Goal: Task Accomplishment & Management: Complete application form

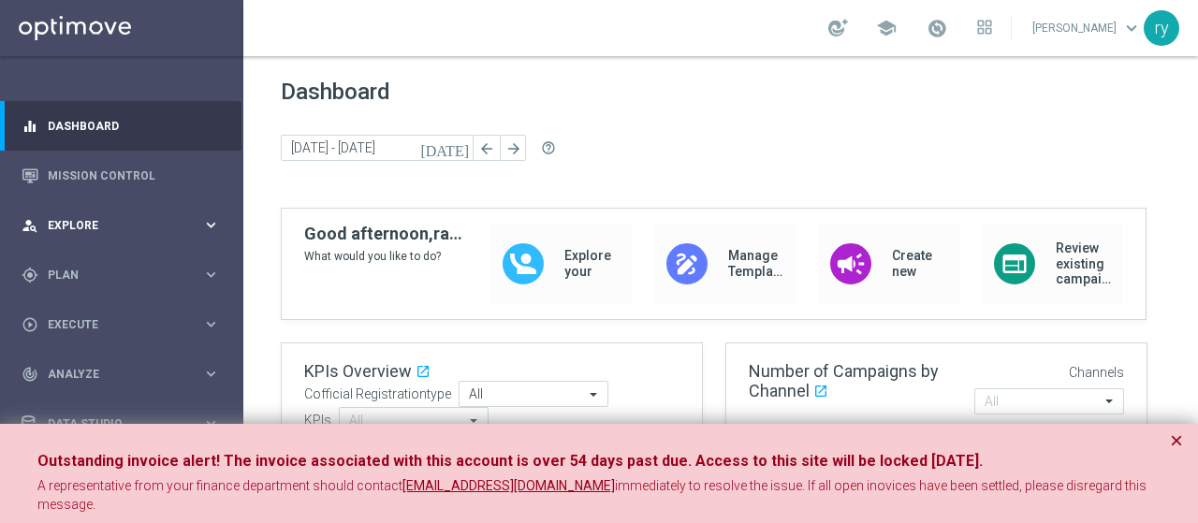
click at [167, 222] on span "Explore" at bounding box center [125, 225] width 154 height 11
click at [183, 218] on div "person_search Explore" at bounding box center [112, 225] width 181 height 17
click at [155, 273] on span "Plan" at bounding box center [125, 275] width 154 height 11
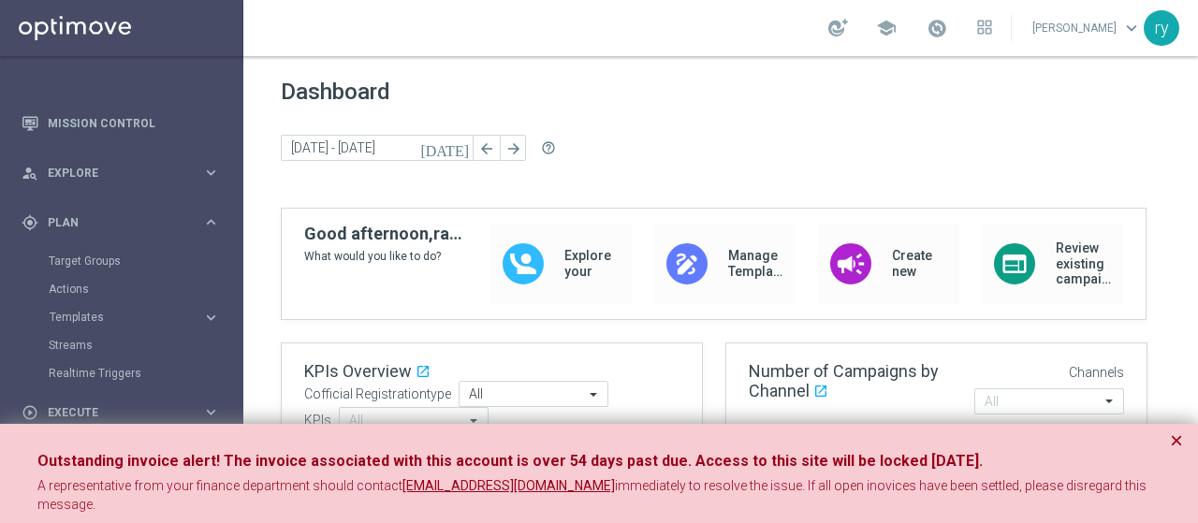
scroll to position [94, 0]
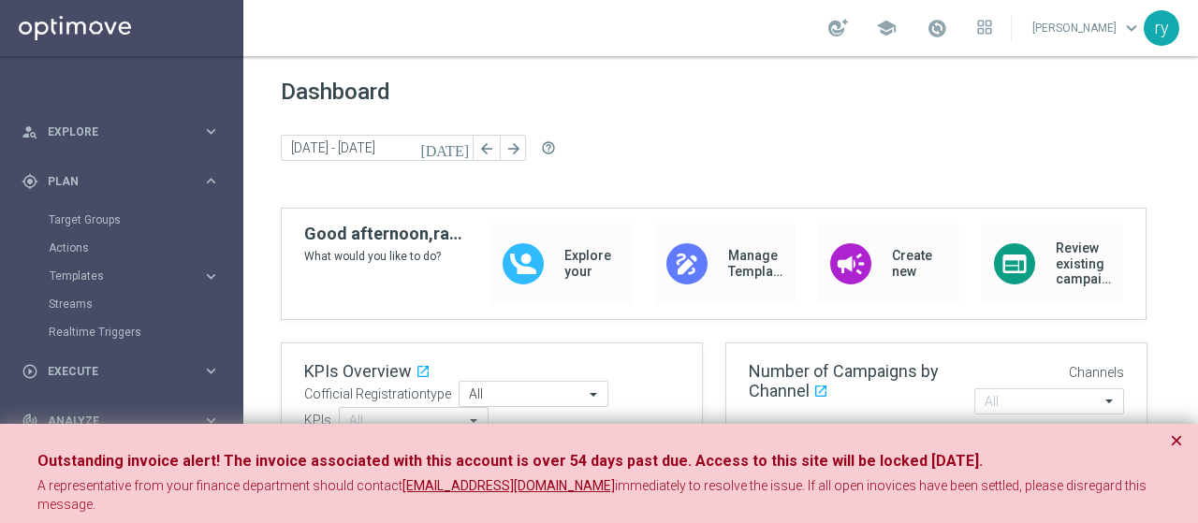
click at [167, 267] on accordion "Templates keyboard_arrow_right Optimail OptiMobile In-App OptiMobile Push Optip…" at bounding box center [145, 276] width 193 height 28
click at [168, 275] on span "Templates" at bounding box center [117, 275] width 134 height 11
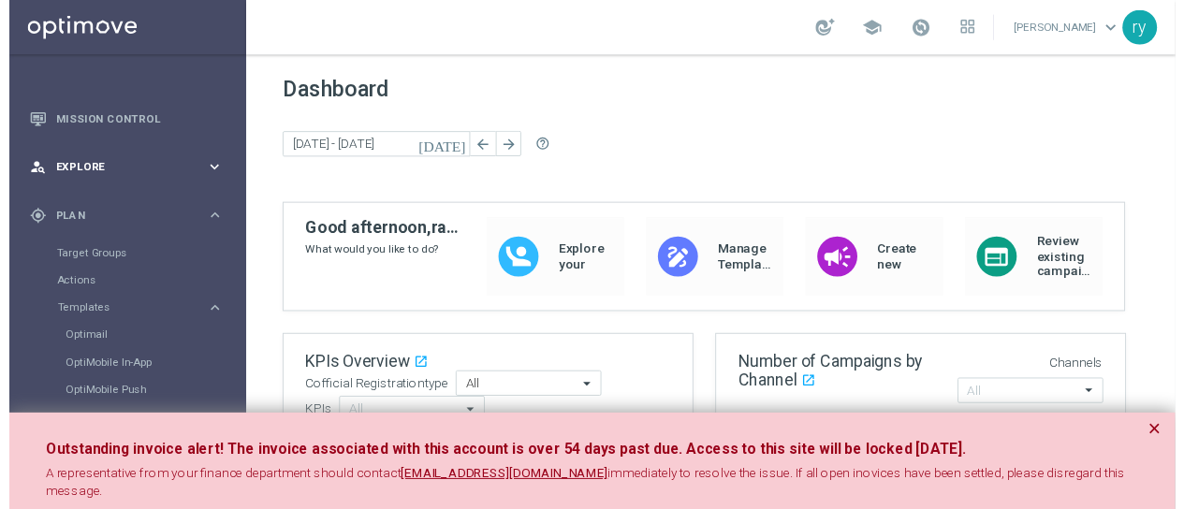
scroll to position [0, 0]
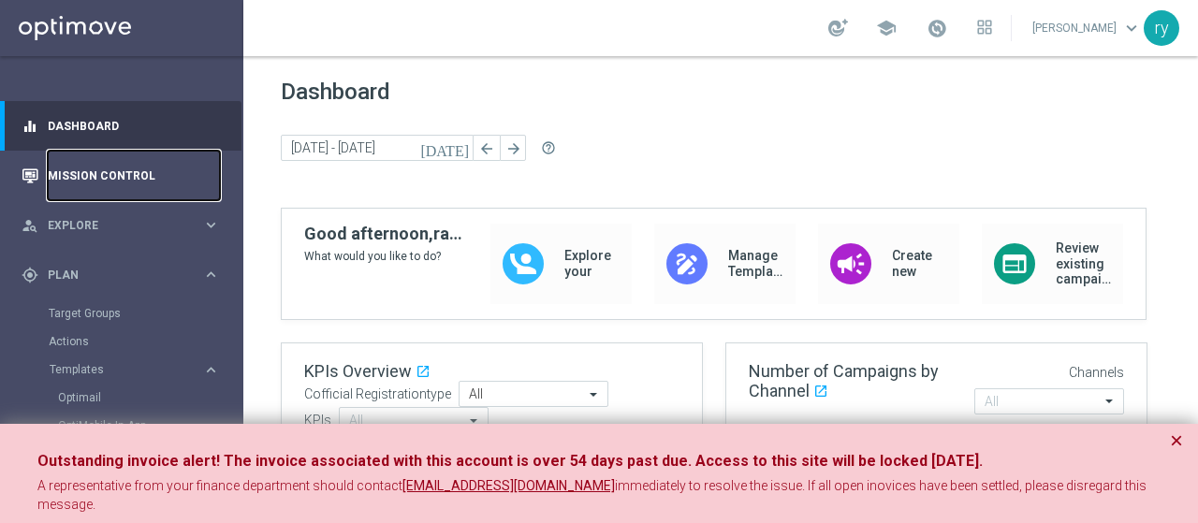
click at [103, 171] on link "Mission Control" at bounding box center [134, 176] width 172 height 50
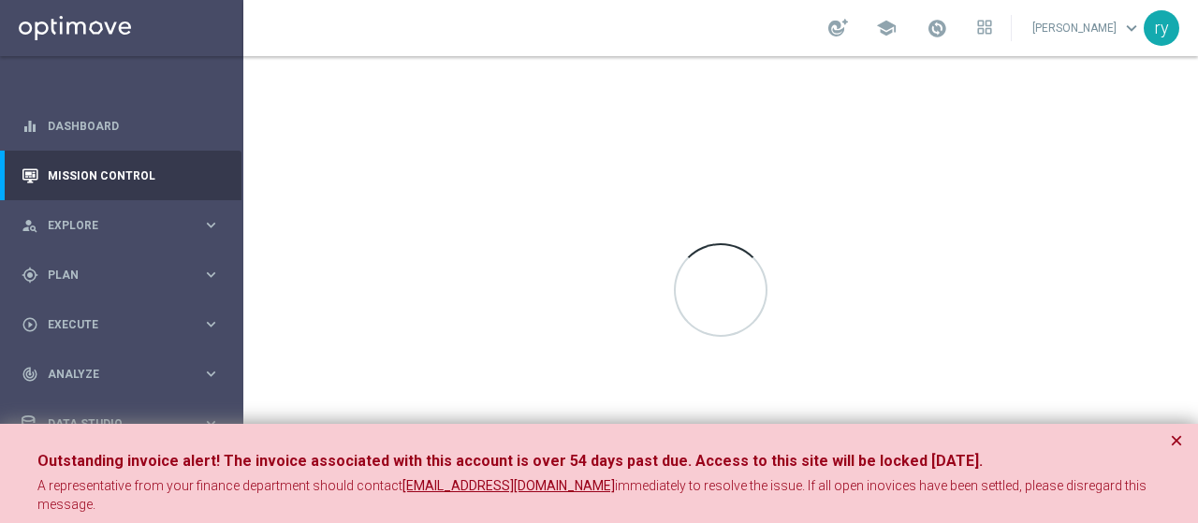
click at [1178, 442] on div "Outstanding invoice alert! The invoice associated with this account is over 54 …" at bounding box center [599, 483] width 1198 height 118
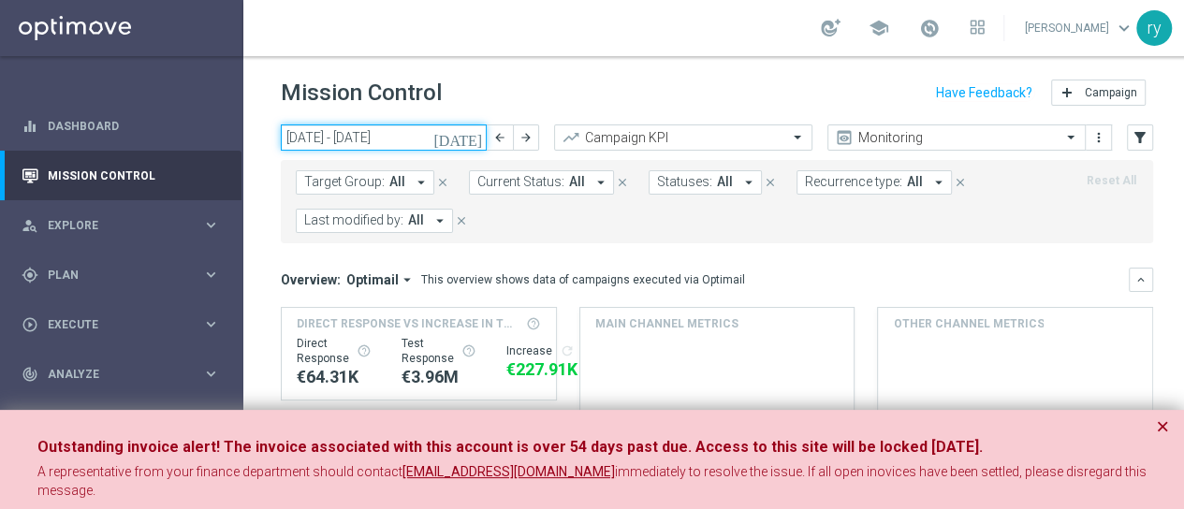
click at [383, 135] on input "[DATE] - [DATE]" at bounding box center [384, 137] width 206 height 26
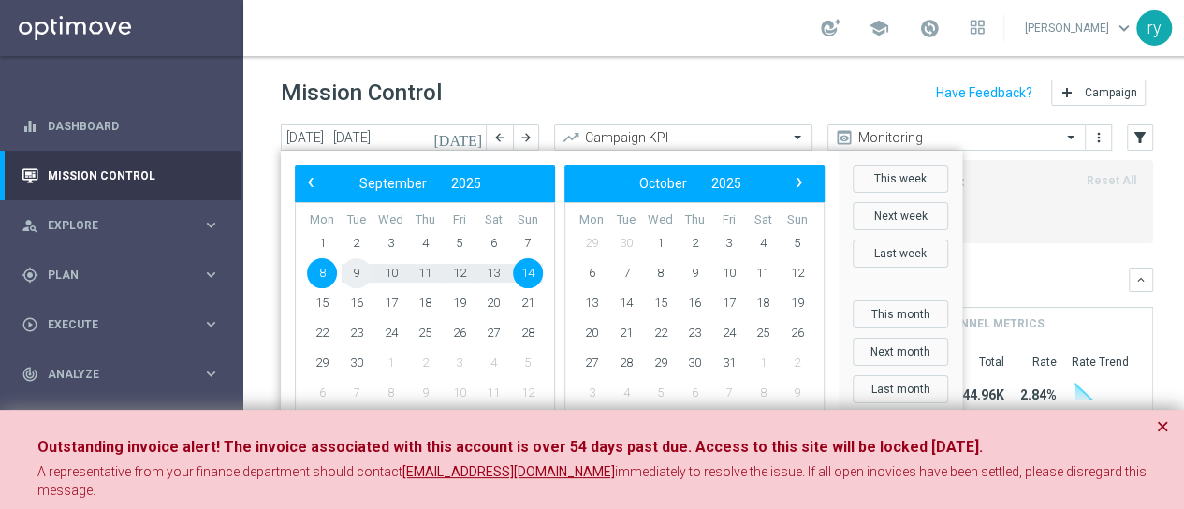
click at [350, 272] on span "9" at bounding box center [357, 273] width 30 height 30
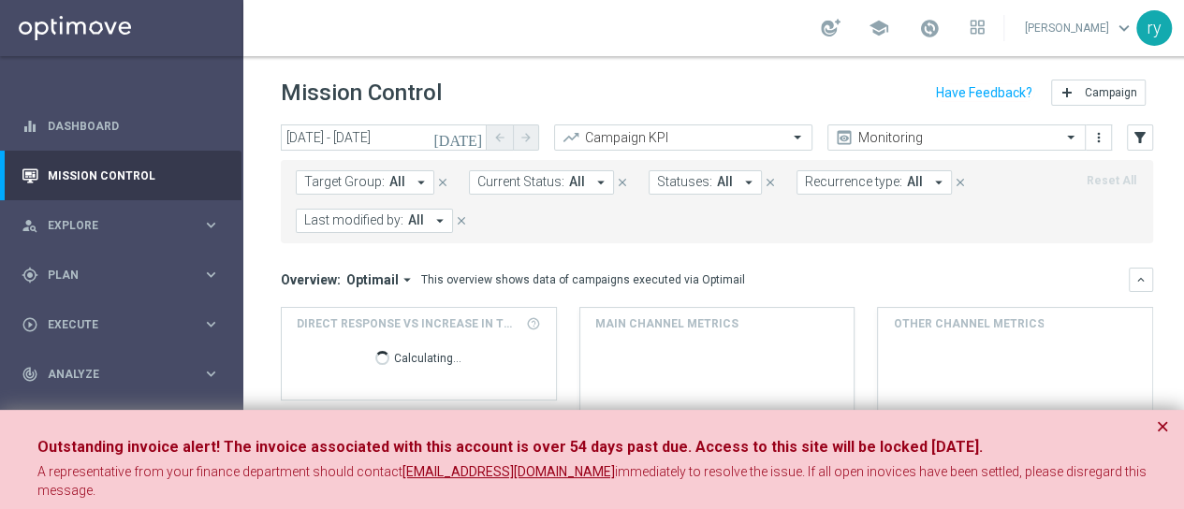
type input "[DATE] - [DATE]"
click at [440, 218] on icon "arrow_drop_down" at bounding box center [439, 220] width 17 height 17
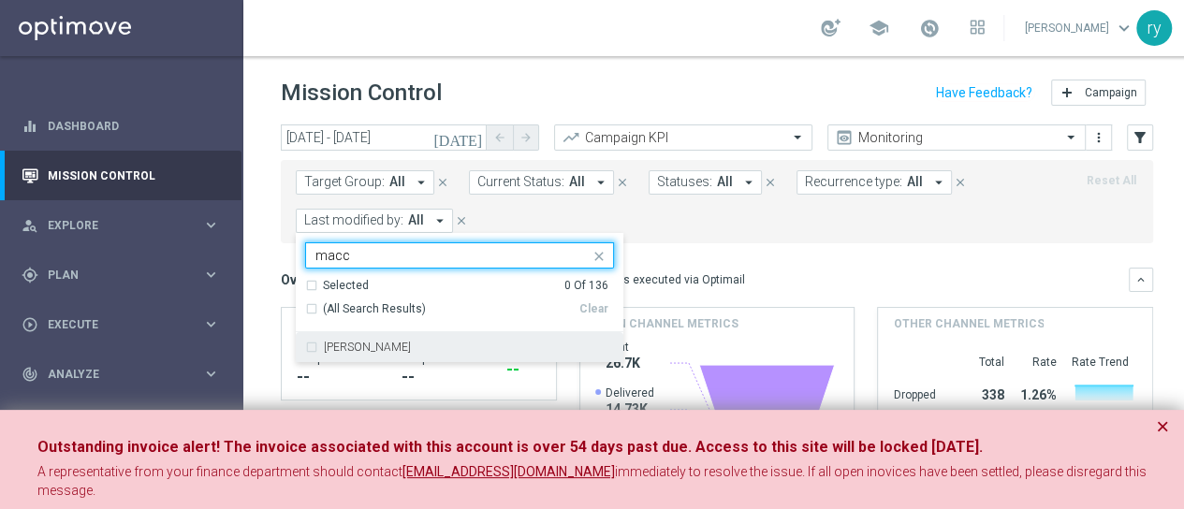
click at [395, 347] on label "[PERSON_NAME]" at bounding box center [367, 347] width 87 height 11
type input "macc"
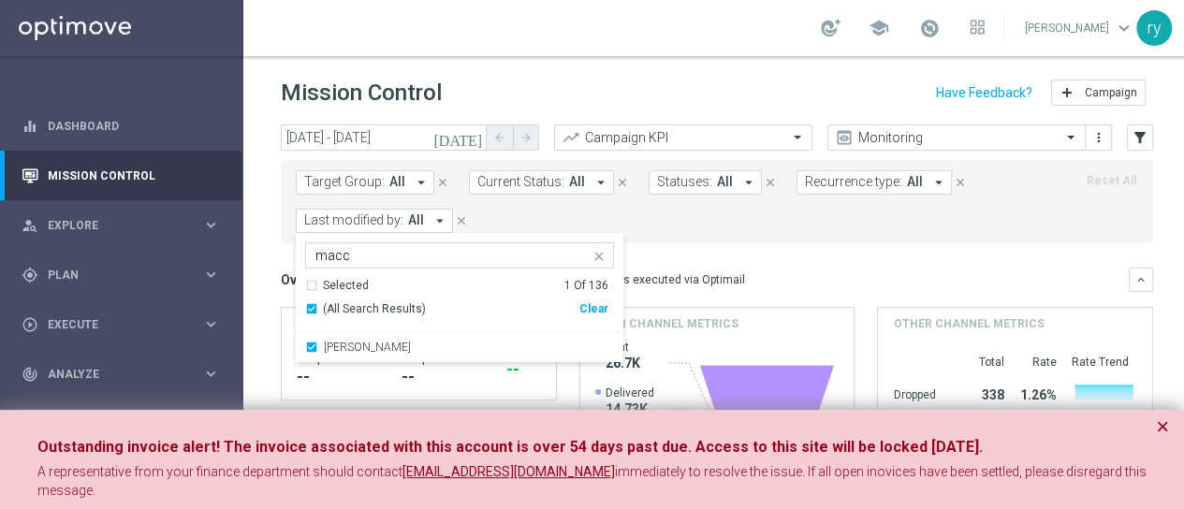
click at [765, 230] on form "Target Group: All arrow_drop_down close Current Status: All arrow_drop_down clo…" at bounding box center [675, 201] width 759 height 63
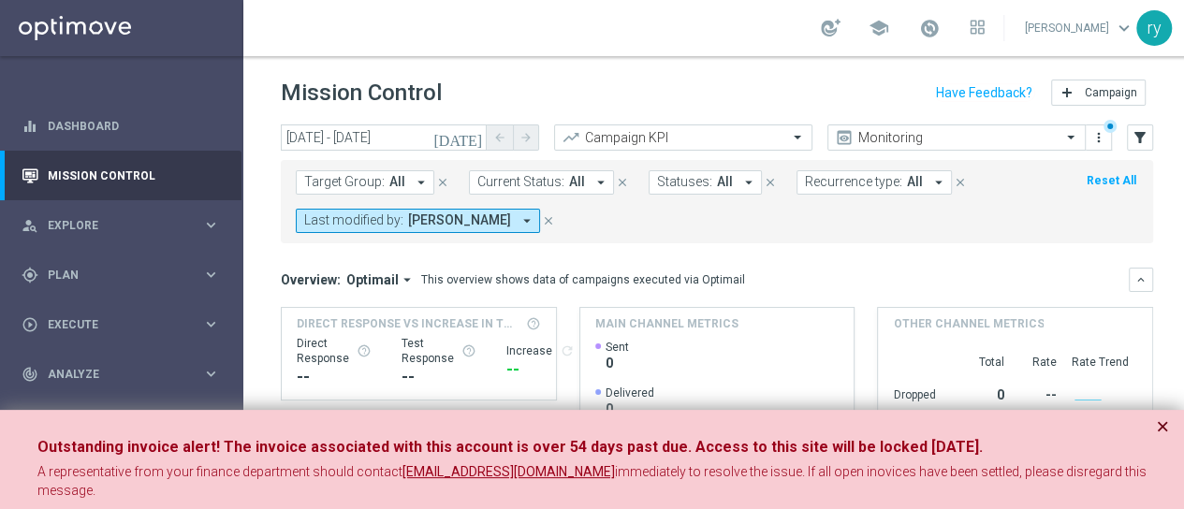
click at [1161, 426] on button "×" at bounding box center [1162, 426] width 13 height 22
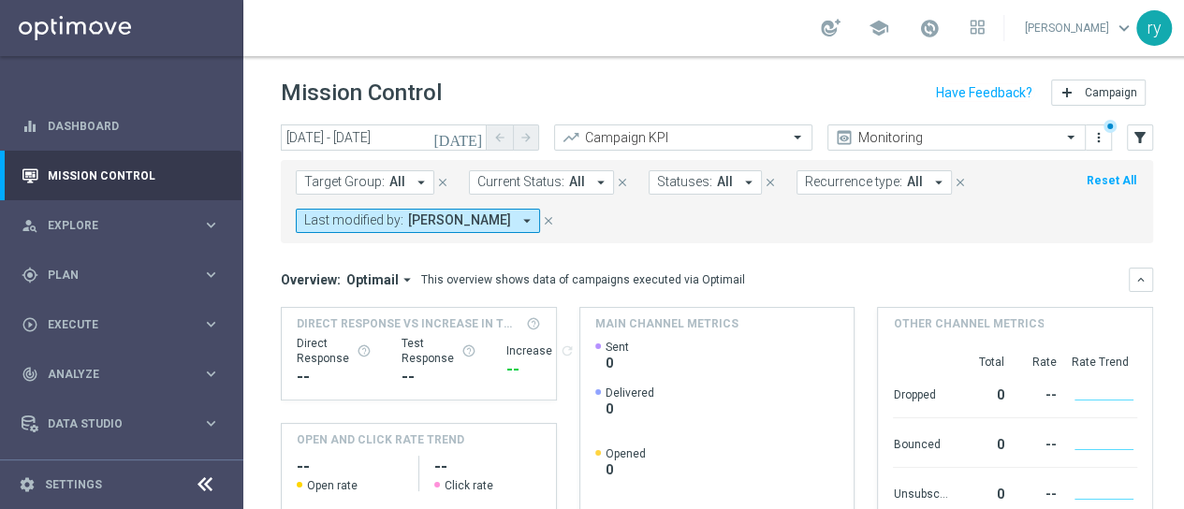
click at [555, 217] on icon "close" at bounding box center [548, 220] width 13 height 13
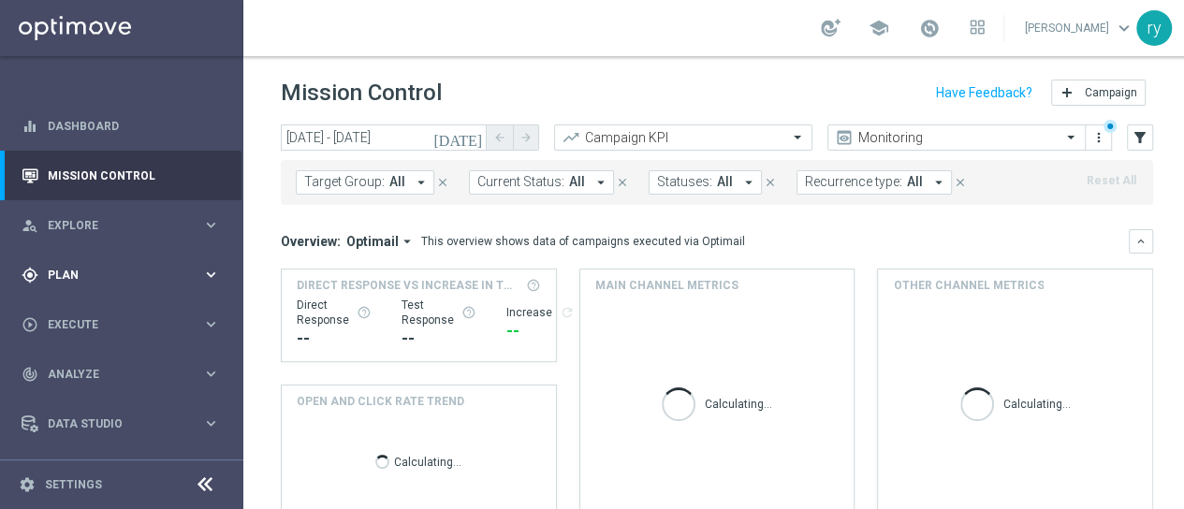
click at [173, 265] on div "gps_fixed Plan keyboard_arrow_right" at bounding box center [120, 275] width 241 height 50
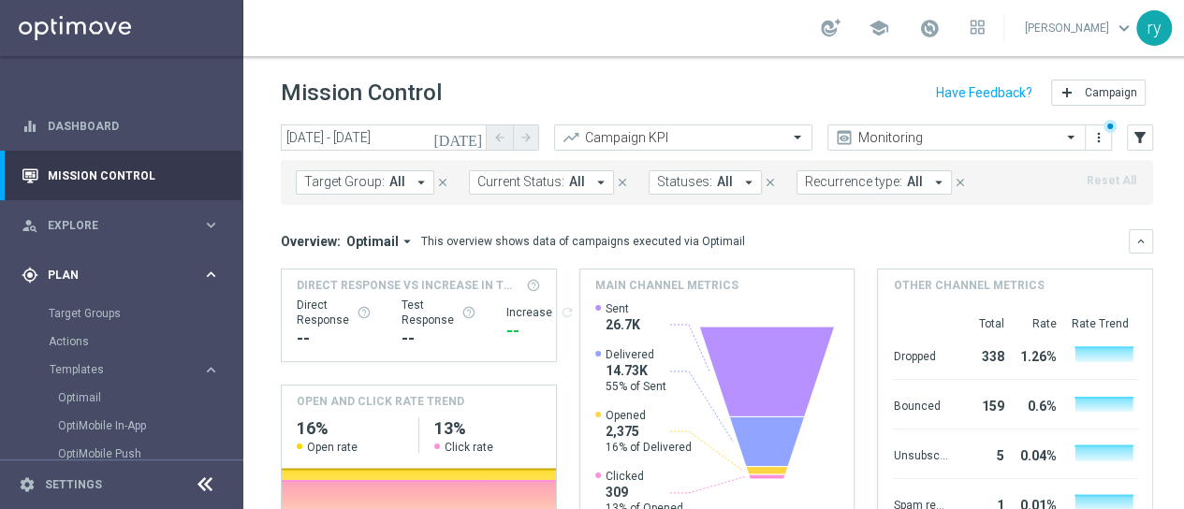
click at [202, 276] on icon "keyboard_arrow_right" at bounding box center [211, 275] width 18 height 18
click at [205, 323] on icon "keyboard_arrow_right" at bounding box center [211, 324] width 18 height 18
click at [118, 357] on link "Campaign Builder" at bounding box center [122, 363] width 146 height 15
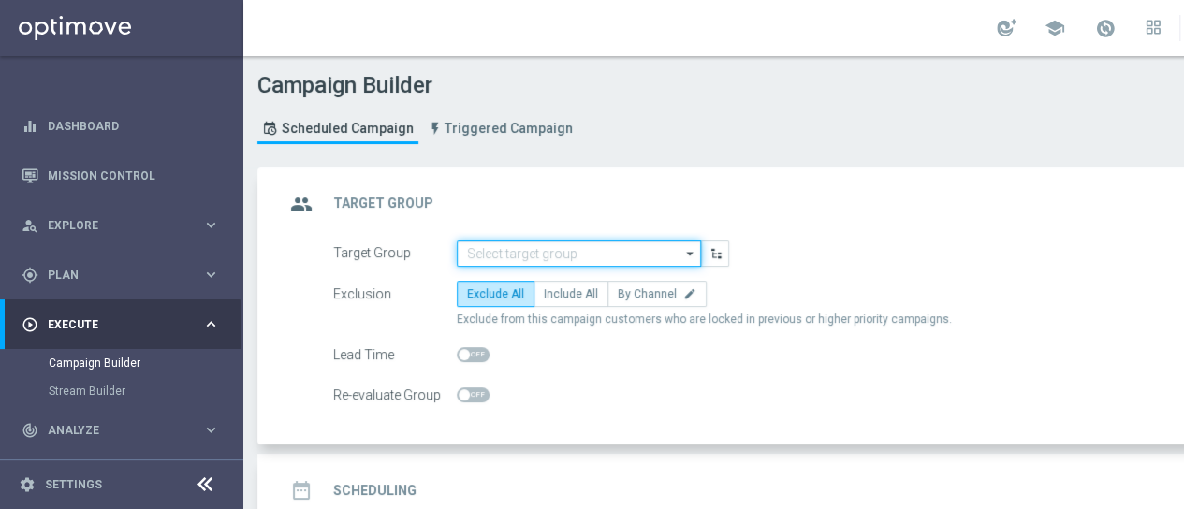
click at [511, 250] on input at bounding box center [579, 254] width 244 height 26
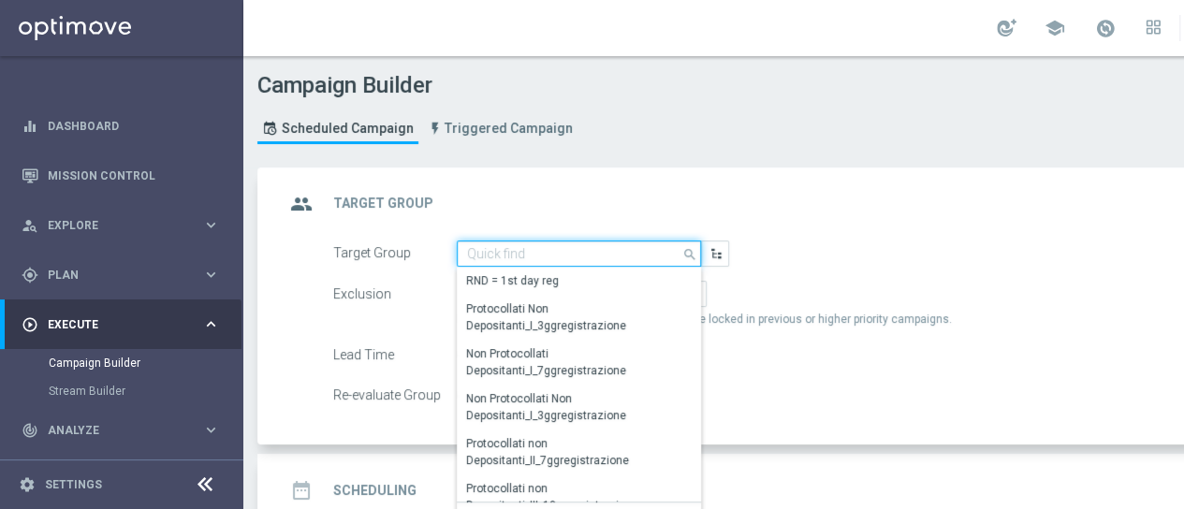
paste input "CASINO MASTER LOW MODA >=40"
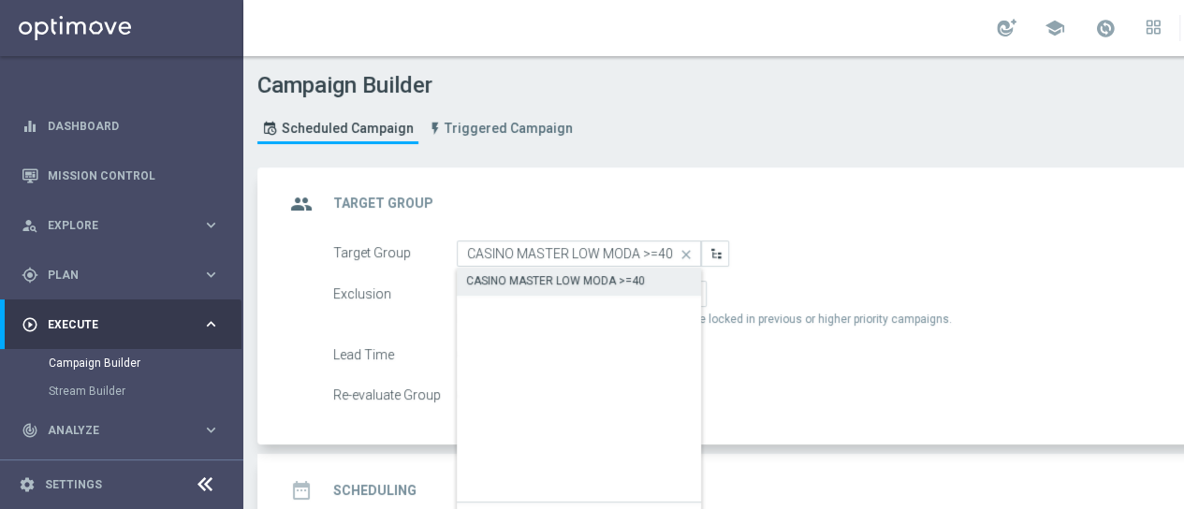
click at [542, 282] on div "CASINO MASTER LOW MODA >=40" at bounding box center [555, 280] width 179 height 17
type input "CASINO MASTER LOW MODA >=40"
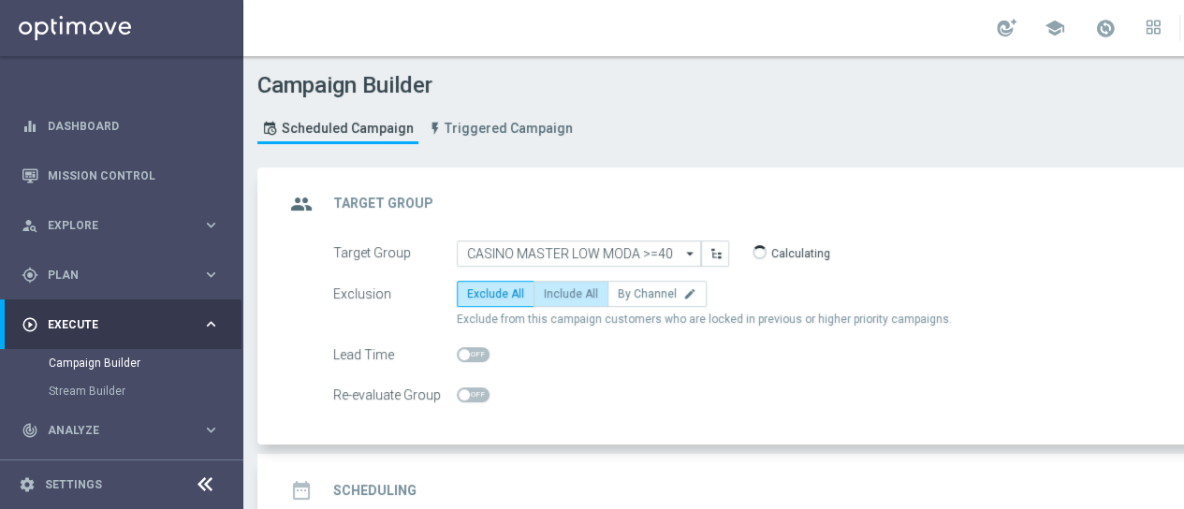
click at [562, 288] on span "Include All" at bounding box center [571, 293] width 54 height 13
click at [556, 291] on input "Include All" at bounding box center [550, 297] width 12 height 12
radio input "true"
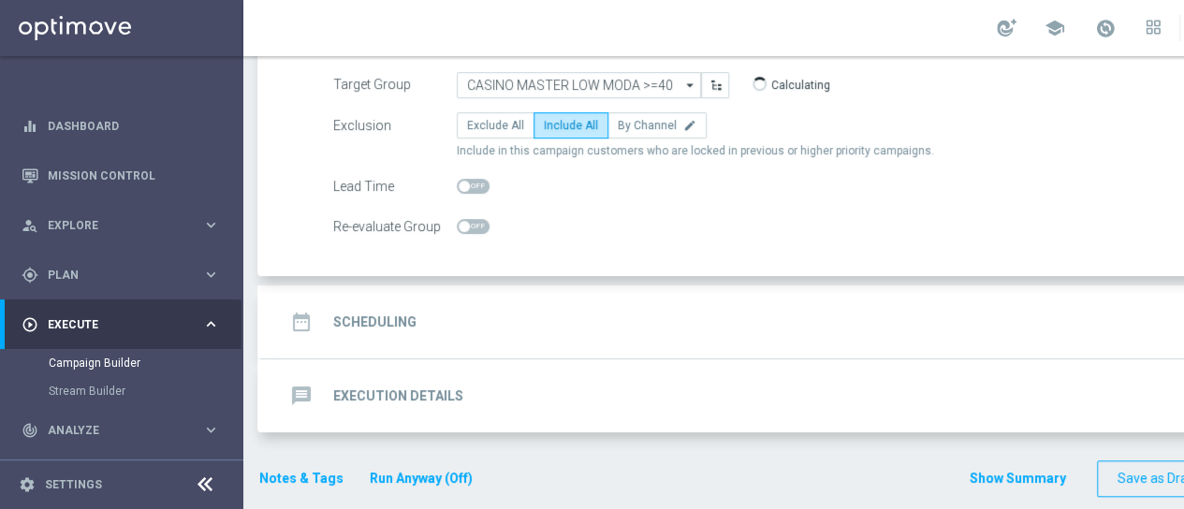
scroll to position [175, 0]
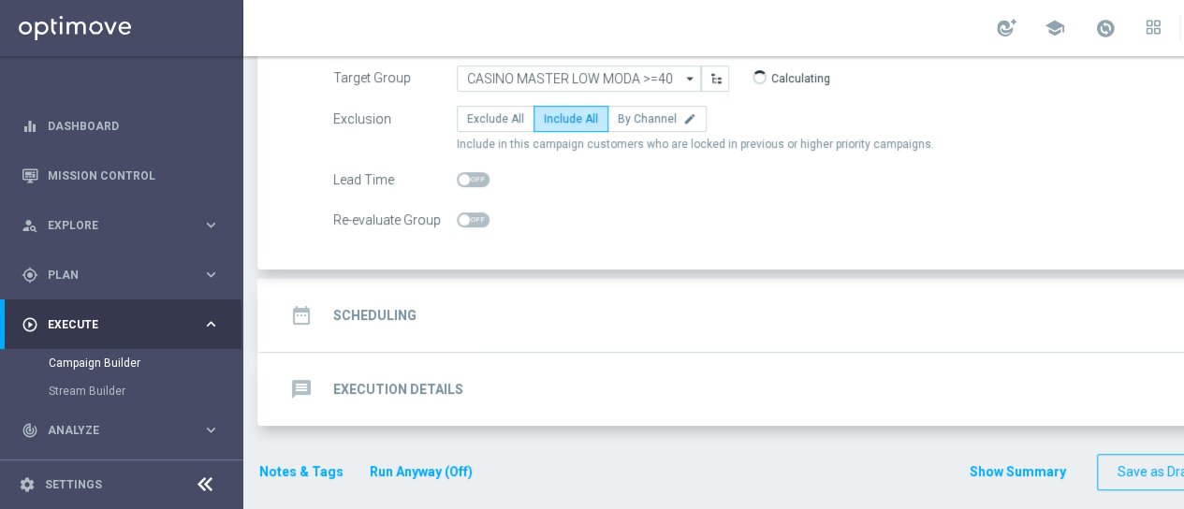
click at [545, 294] on div "date_range Scheduling keyboard_arrow_down" at bounding box center [807, 315] width 1090 height 73
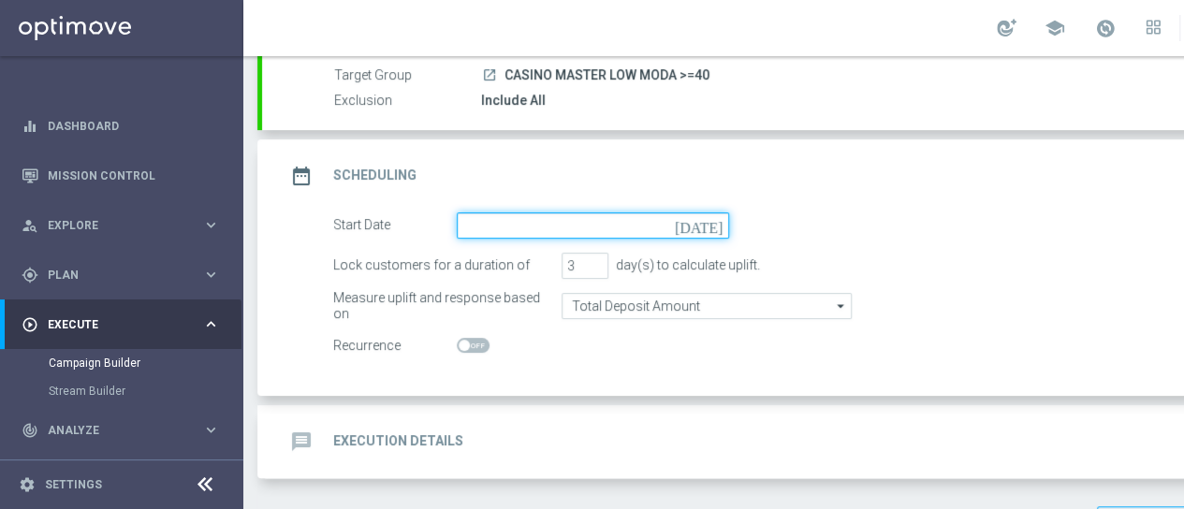
click at [542, 220] on input at bounding box center [593, 225] width 272 height 26
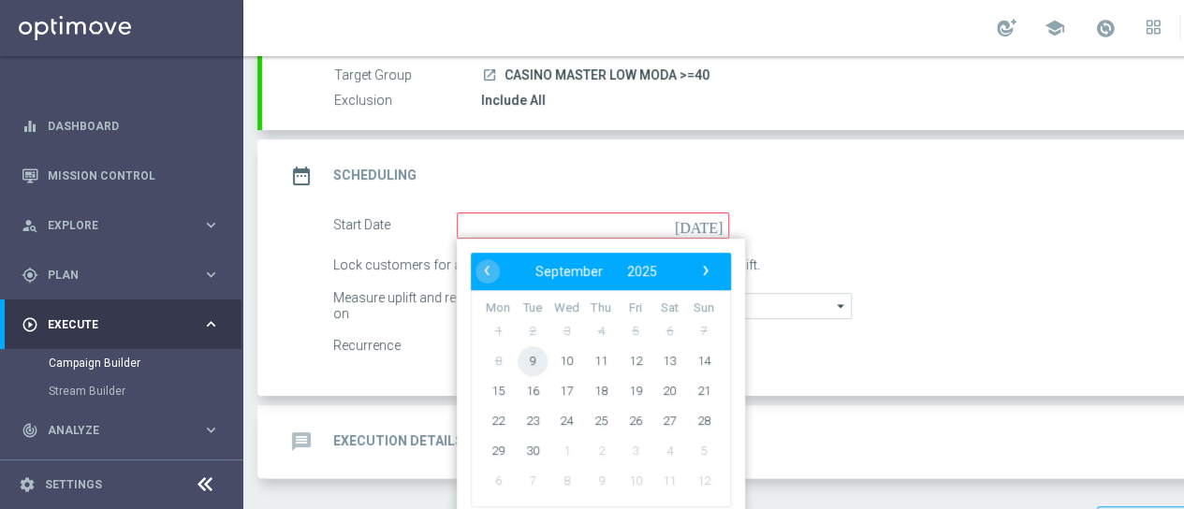
click at [526, 368] on span "9" at bounding box center [533, 360] width 30 height 30
type input "[DATE]"
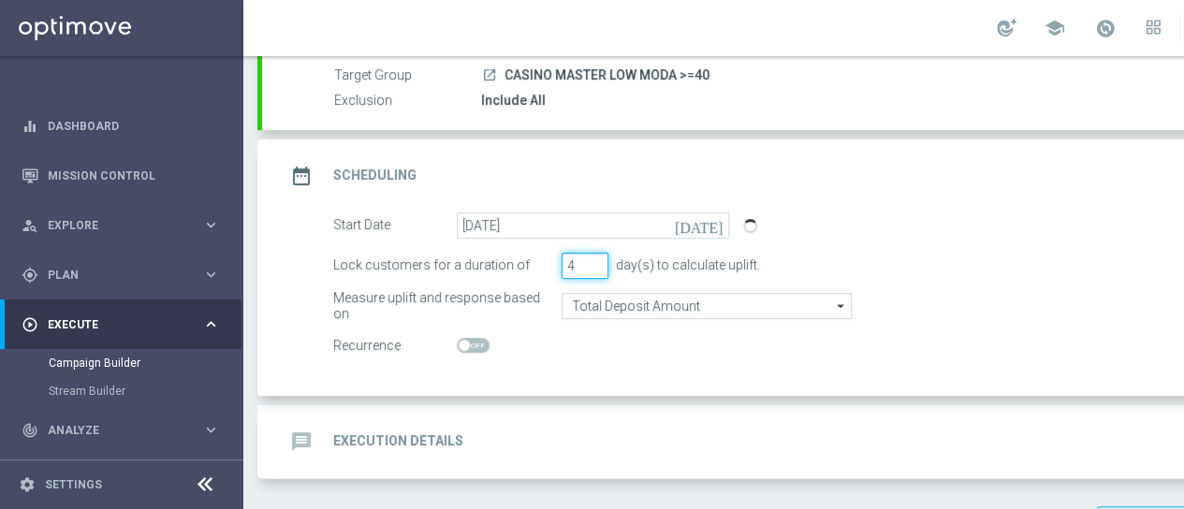
type input "4"
click at [590, 257] on input "4" at bounding box center [584, 266] width 47 height 26
click at [539, 401] on accordion "done Target Group keyboard_arrow_down Target Group launch CASINO MASTER LOW MOD…" at bounding box center [804, 236] width 1095 height 486
click at [548, 424] on div "message Execution Details keyboard_arrow_down" at bounding box center [806, 442] width 1045 height 36
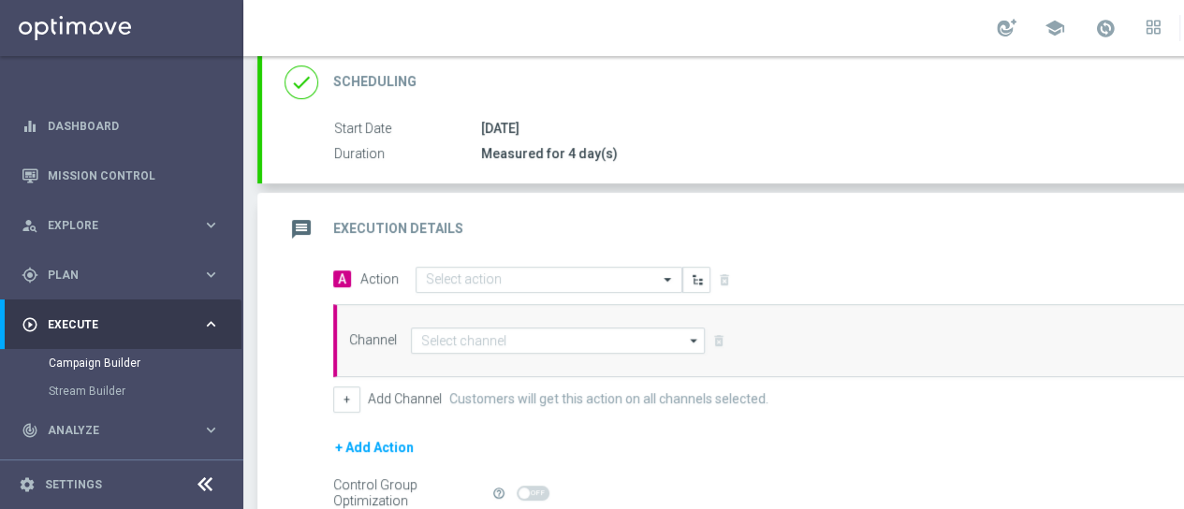
scroll to position [362, 0]
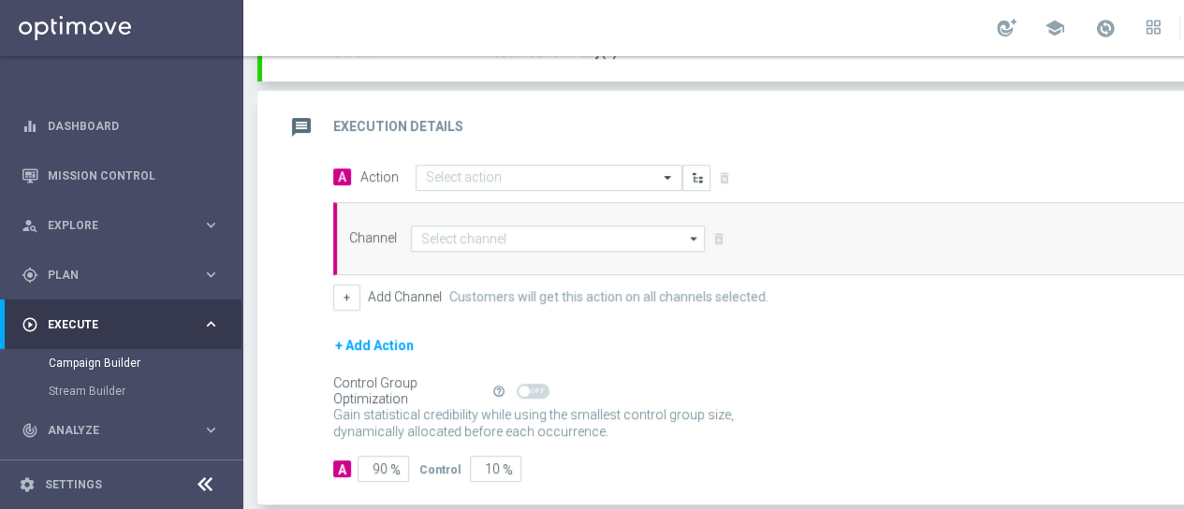
click at [541, 142] on div "message Execution Details keyboard_arrow_up" at bounding box center [807, 127] width 1090 height 73
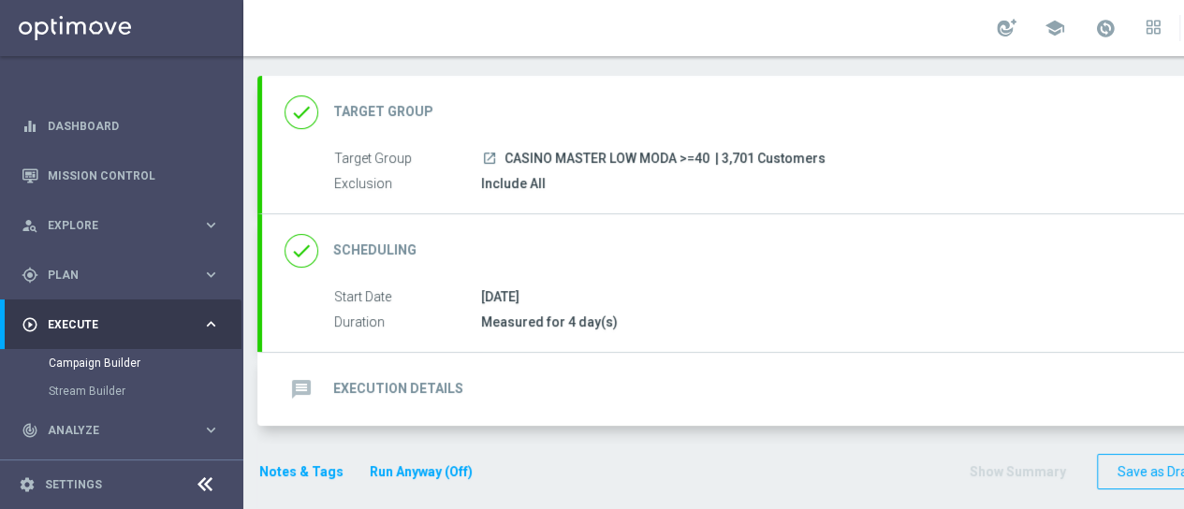
click at [518, 376] on div "message Execution Details keyboard_arrow_down" at bounding box center [806, 390] width 1045 height 36
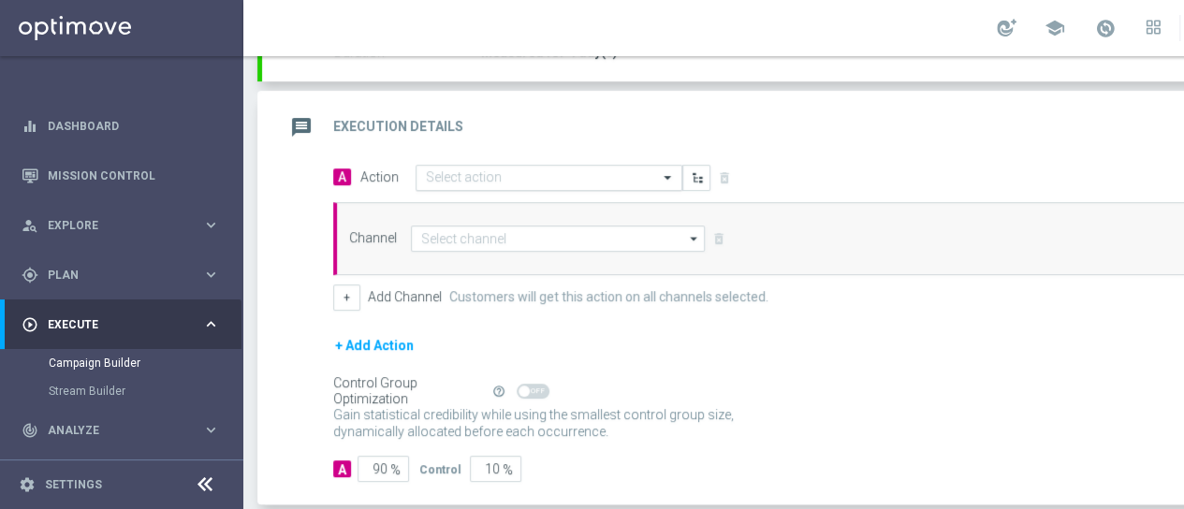
click at [516, 173] on input "text" at bounding box center [530, 178] width 209 height 16
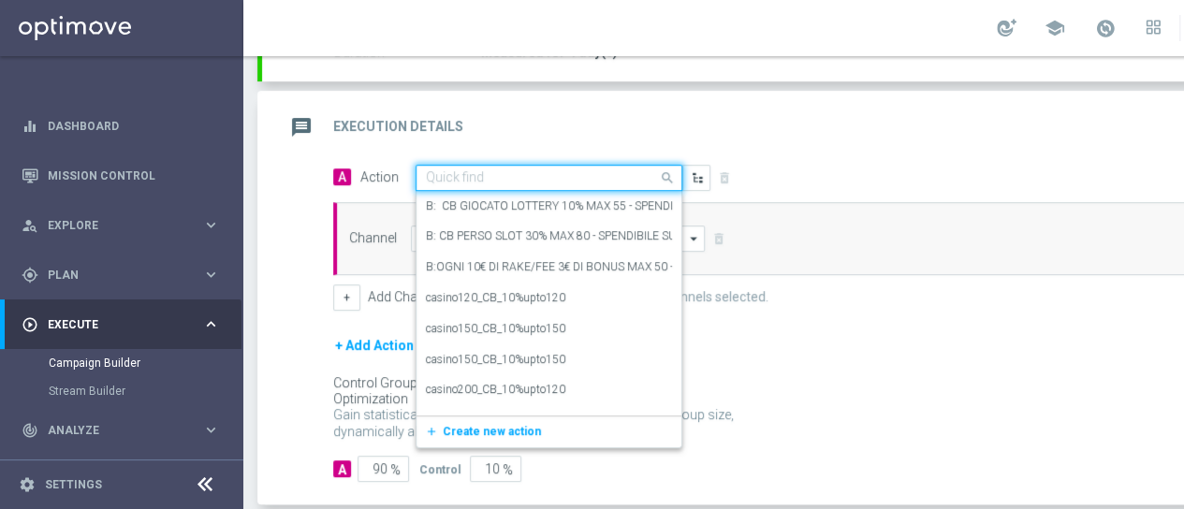
paste input "dep 50€ per il 15% fino a 210€"
type input "dep 50€ per il 15% fino a 210€"
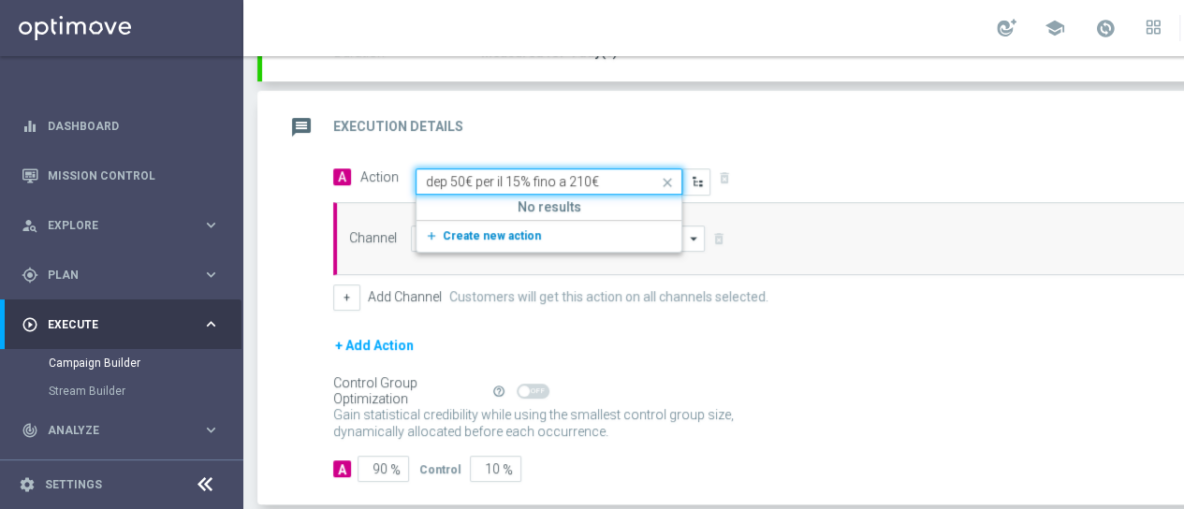
click at [464, 226] on button "add_new Create new action" at bounding box center [545, 237] width 258 height 22
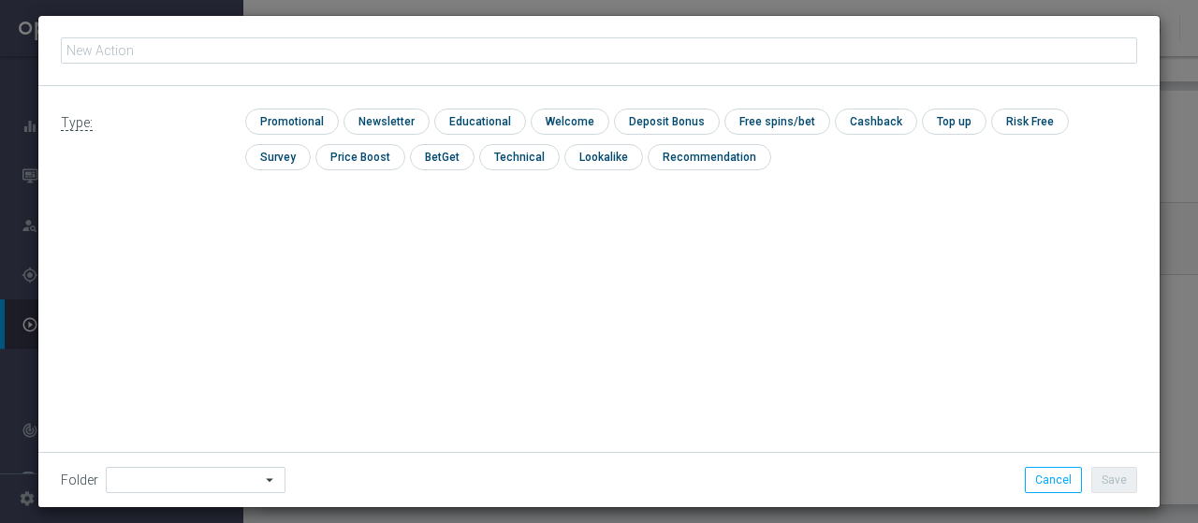
type input "dep 50€ per il 15% fino a 210€"
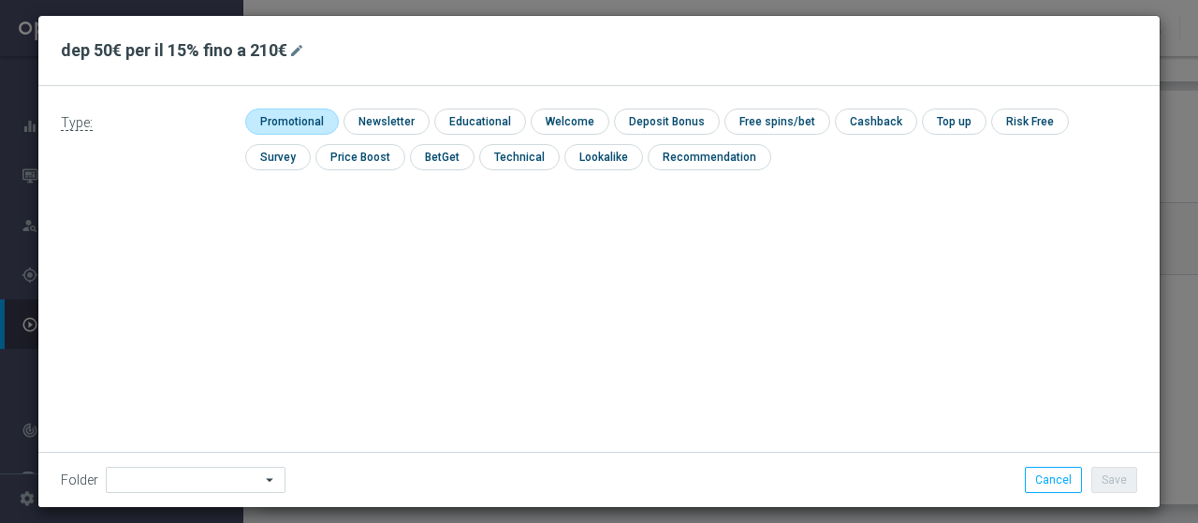
click at [273, 109] on input "checkbox" at bounding box center [289, 121] width 89 height 25
checkbox input "true"
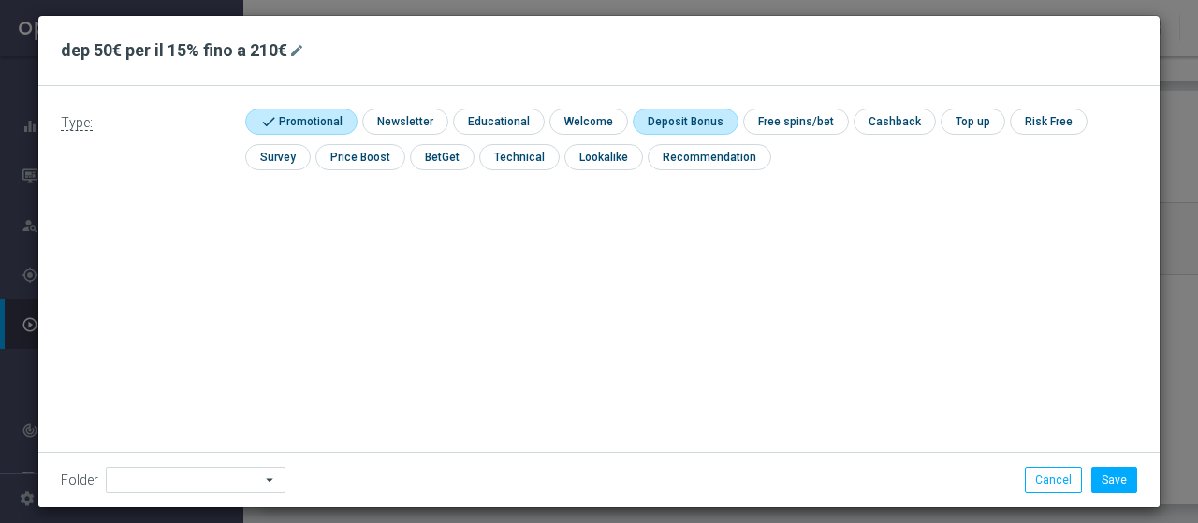
click at [655, 109] on input "checkbox" at bounding box center [683, 121] width 100 height 25
checkbox input "true"
click at [1098, 474] on button "Save" at bounding box center [1114, 480] width 46 height 26
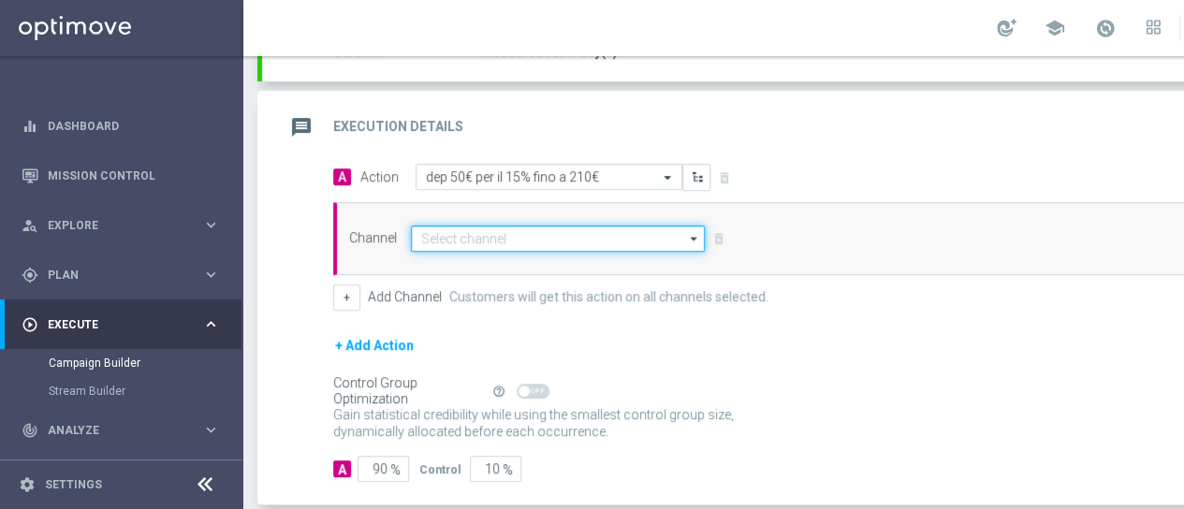
click at [436, 231] on input at bounding box center [558, 239] width 294 height 26
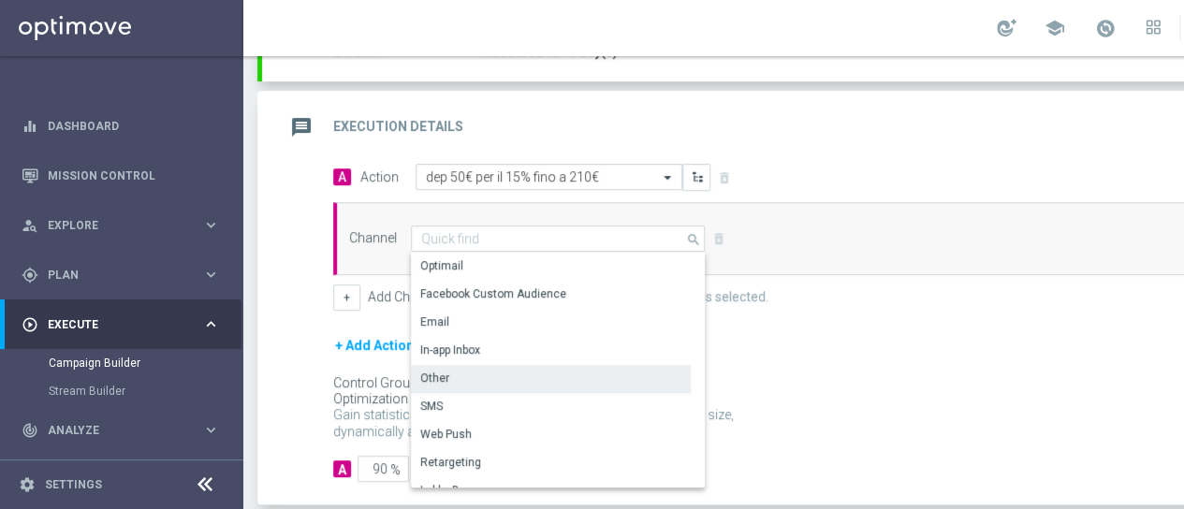
click at [461, 369] on div "Other" at bounding box center [551, 378] width 280 height 26
type input "Other"
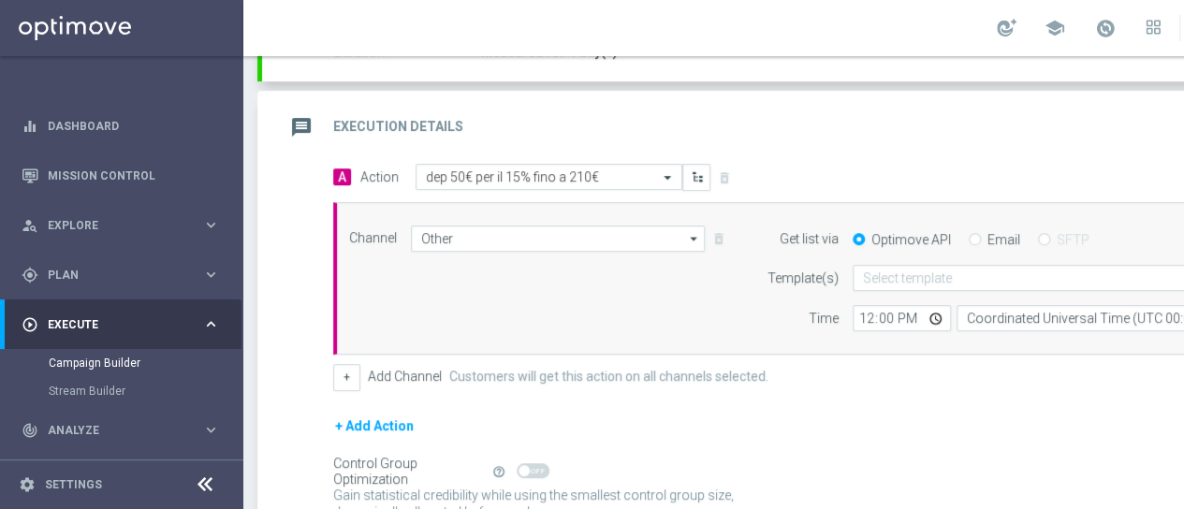
click at [982, 233] on div "Email" at bounding box center [994, 239] width 51 height 17
click at [977, 237] on input "Email" at bounding box center [975, 241] width 12 height 12
radio input "true"
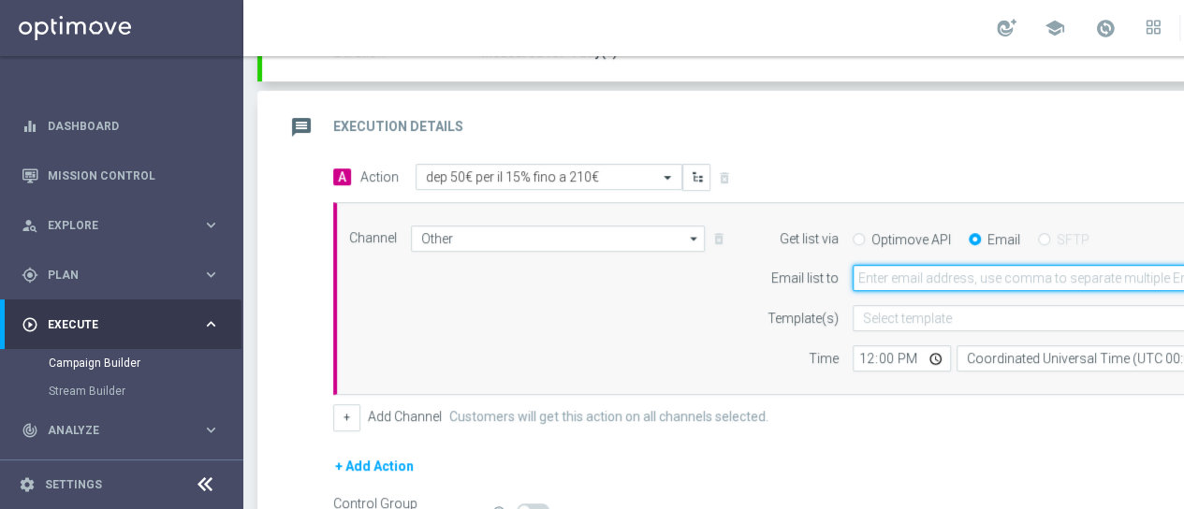
click at [975, 276] on input "email" at bounding box center [1076, 278] width 447 height 26
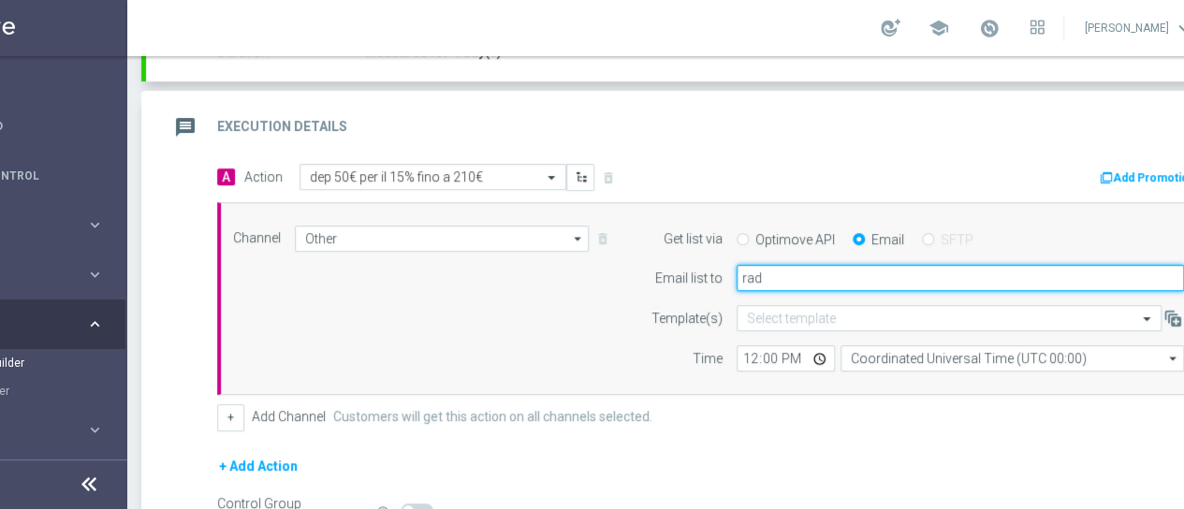
type input "[EMAIL_ADDRESS][DOMAIN_NAME]"
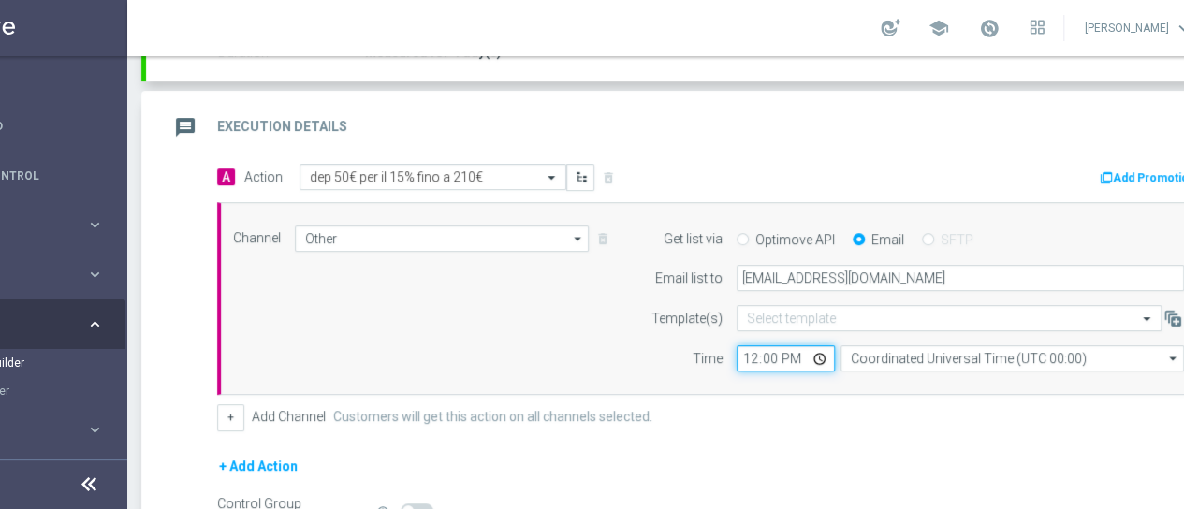
click at [752, 358] on input "12:00" at bounding box center [785, 358] width 98 height 26
type input "18:00"
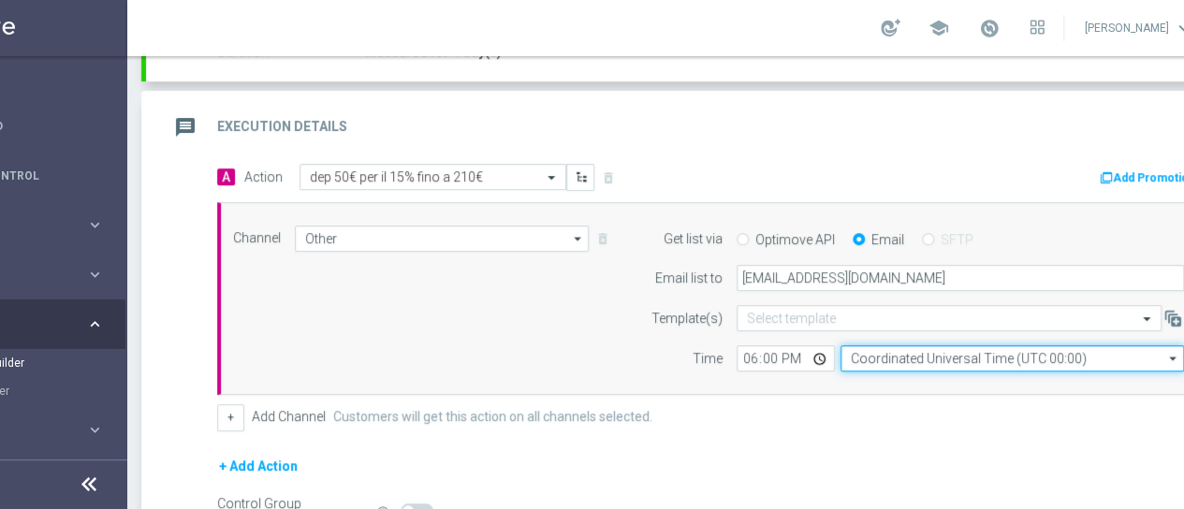
click at [939, 356] on input "Coordinated Universal Time (UTC 00:00)" at bounding box center [1011, 358] width 343 height 26
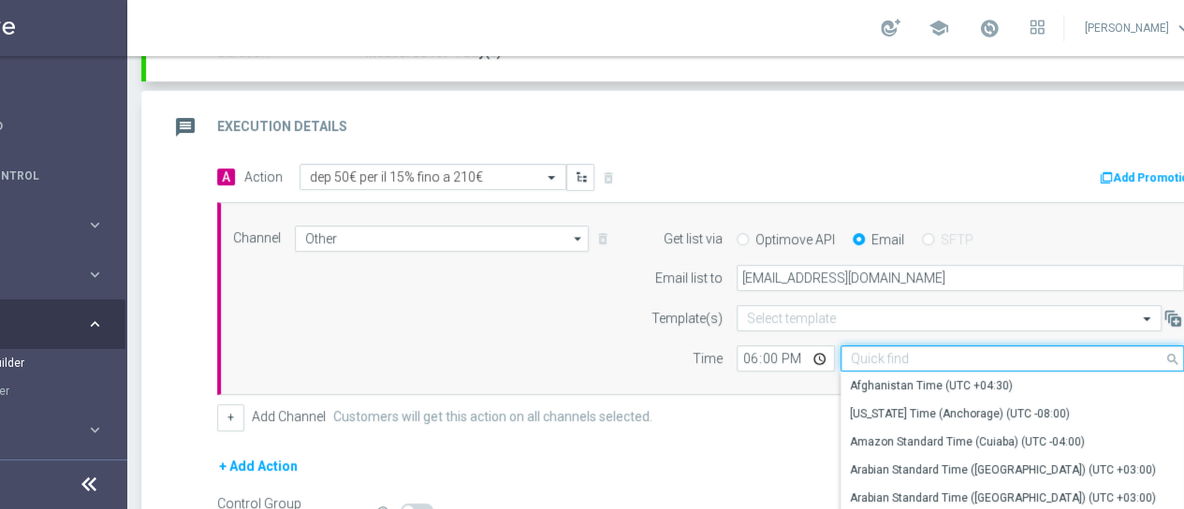
click at [939, 356] on input at bounding box center [1011, 358] width 343 height 26
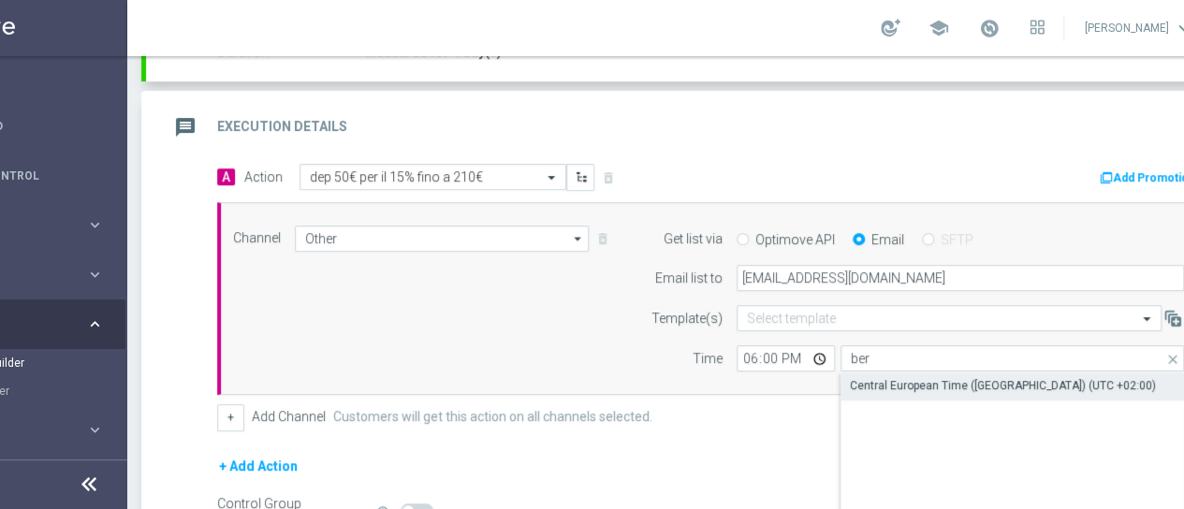
click at [950, 372] on div "Central European Time ([GEOGRAPHIC_DATA]) (UTC +02:00)" at bounding box center [1012, 385] width 344 height 26
type input "Central European Time ([GEOGRAPHIC_DATA]) (UTC +02:00)"
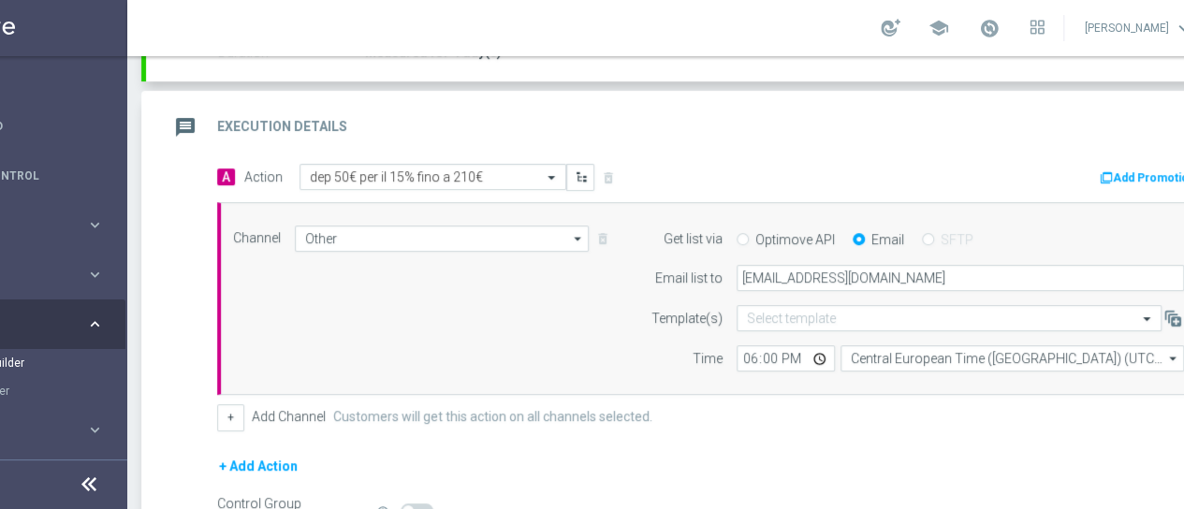
click at [877, 392] on div "A Action Select action dep 50€ per il 15% fino a 210€ delete_forever Add Promot…" at bounding box center [712, 298] width 1018 height 268
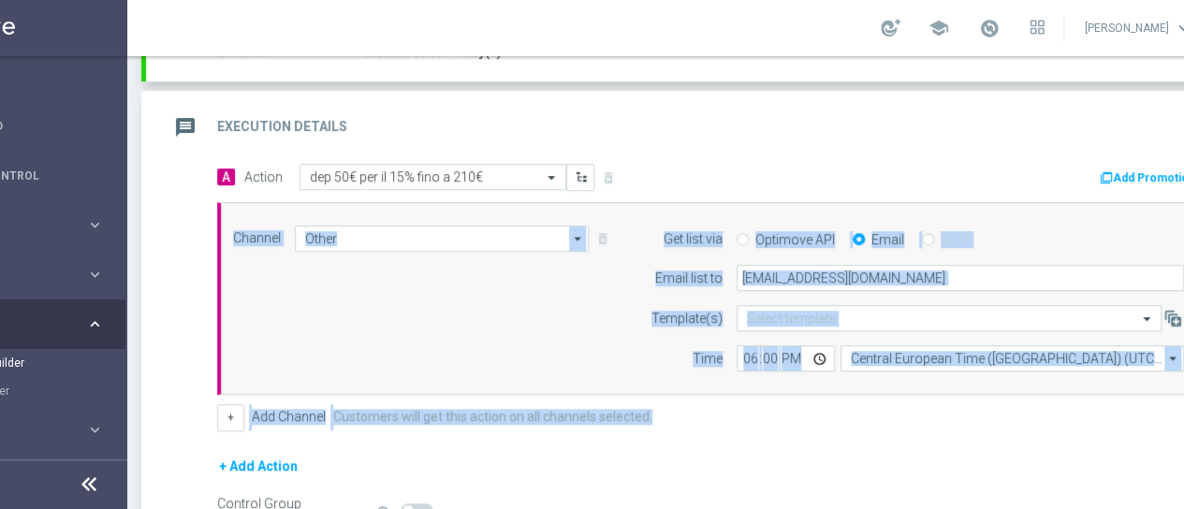
click at [548, 306] on div "Channel Other Other arrow_drop_down Drag here to set row groups Drag here to se…" at bounding box center [708, 299] width 979 height 147
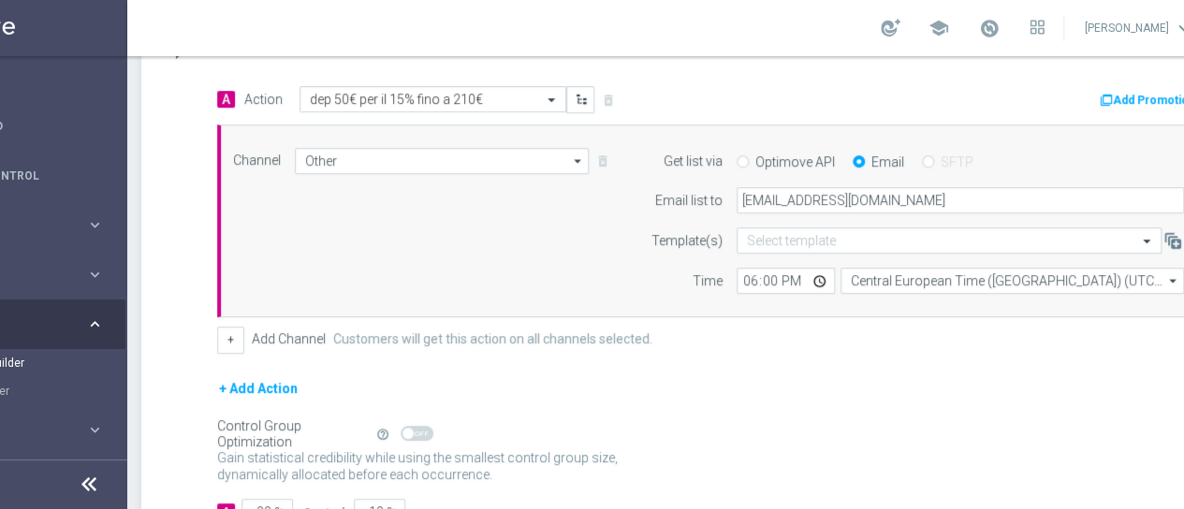
scroll to position [549, 0]
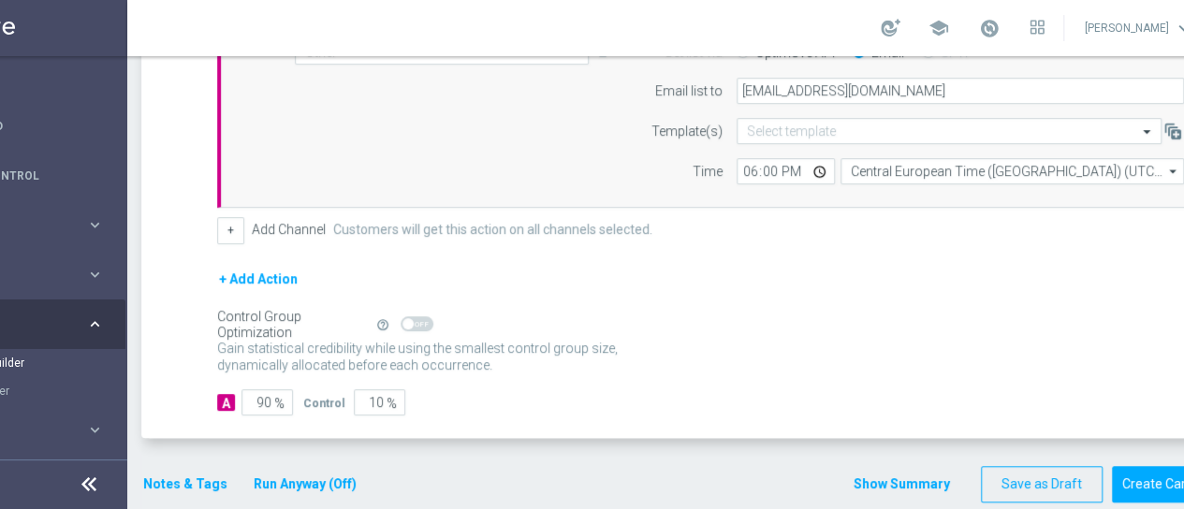
click at [157, 479] on button "Notes & Tags" at bounding box center [185, 484] width 88 height 23
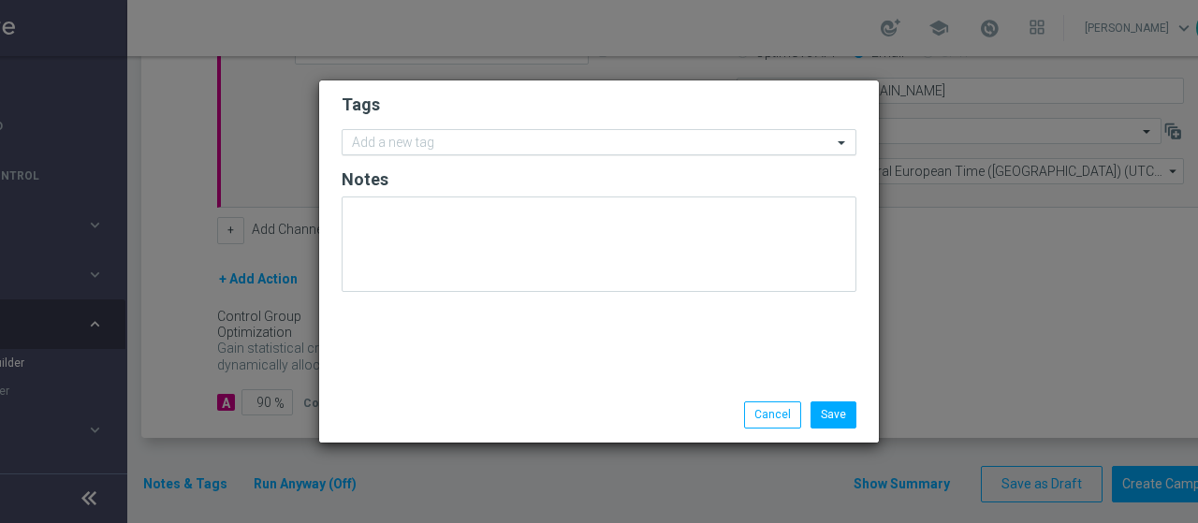
click at [376, 149] on input "text" at bounding box center [592, 144] width 480 height 16
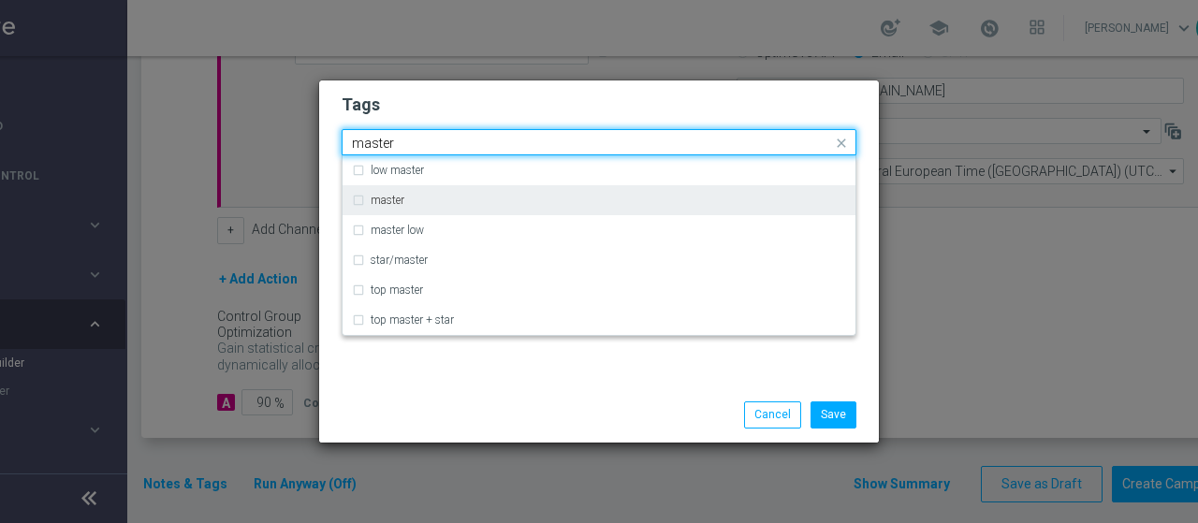
click at [415, 194] on div "master" at bounding box center [599, 200] width 494 height 30
type input "master"
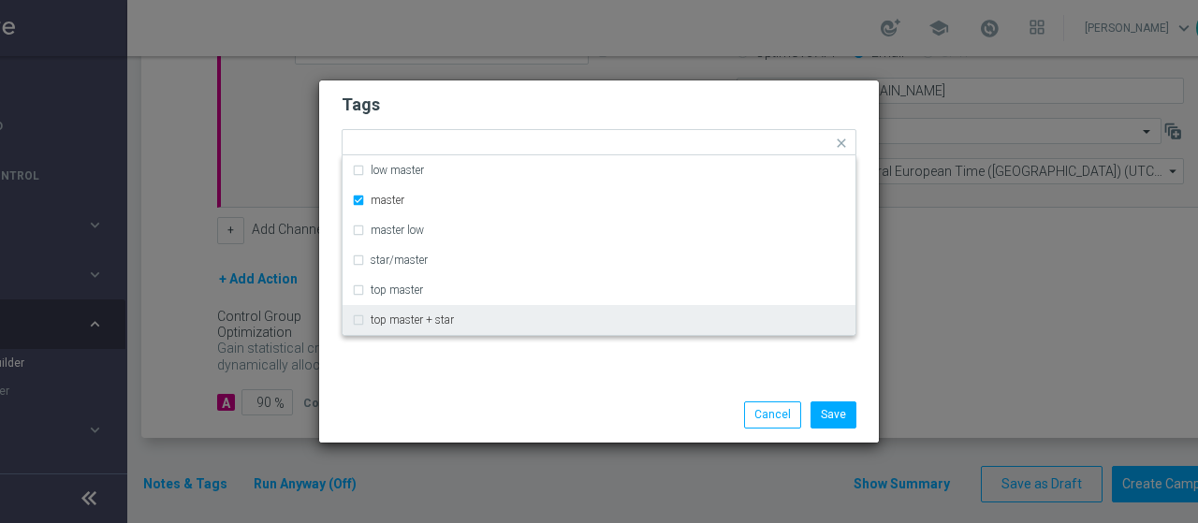
click at [524, 364] on div "Tags Quick find × master low master master master low star/master top master to…" at bounding box center [599, 233] width 560 height 307
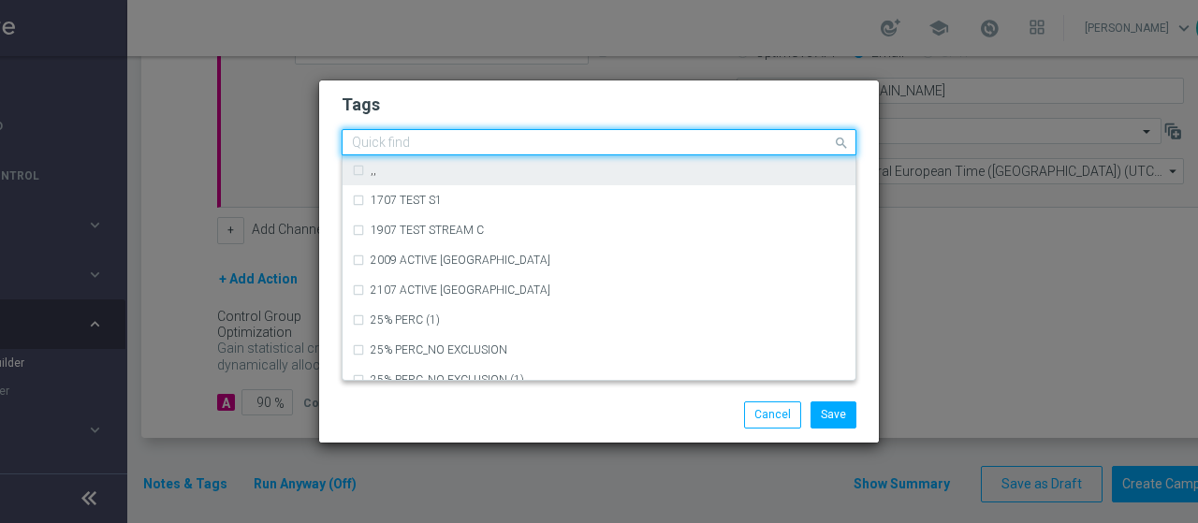
click at [506, 155] on ng-select "Quick find × master ,, 1707 TEST S1 1907 TEST STREAM C 2009 ACTIVE CASINO MARG …" at bounding box center [599, 142] width 515 height 26
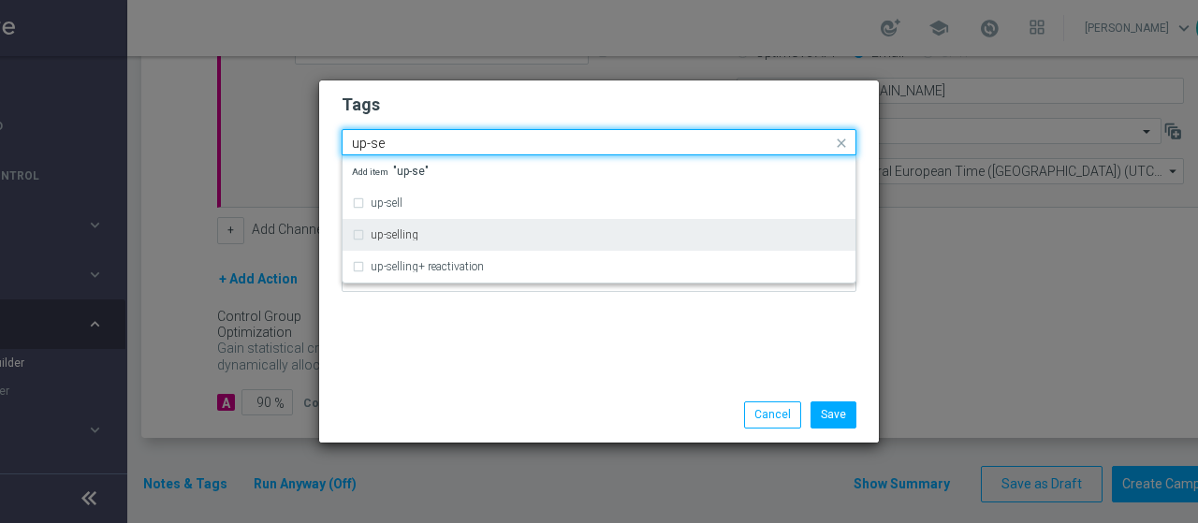
click at [460, 227] on div "up-selling" at bounding box center [599, 235] width 494 height 30
type input "up-se"
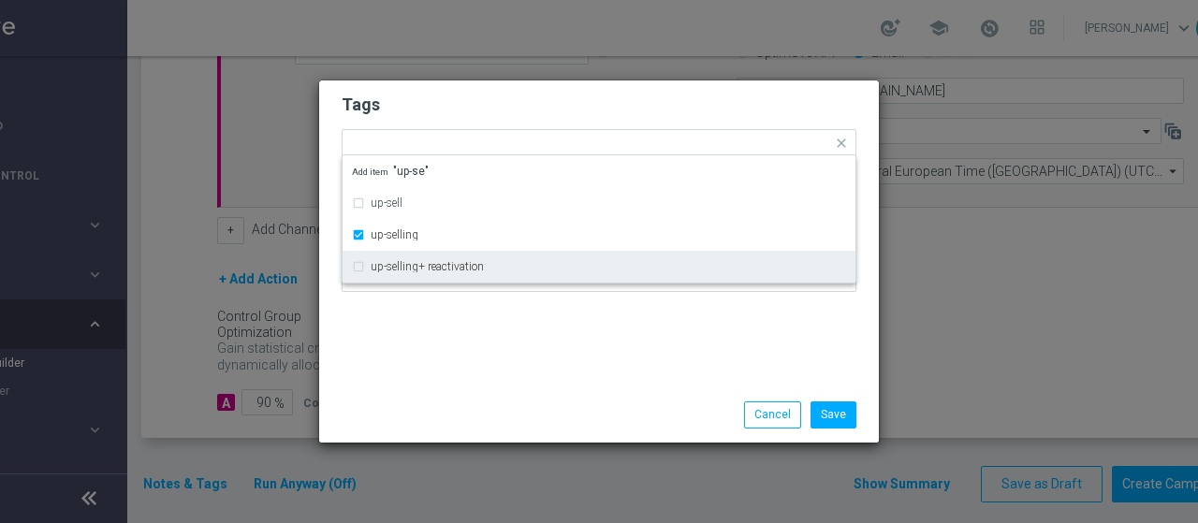
drag, startPoint x: 519, startPoint y: 353, endPoint x: 520, endPoint y: 293, distance: 59.9
click at [520, 354] on div "Tags Quick find × master × up-selling up-sell up-selling up-selling+ reactivati…" at bounding box center [599, 233] width 560 height 307
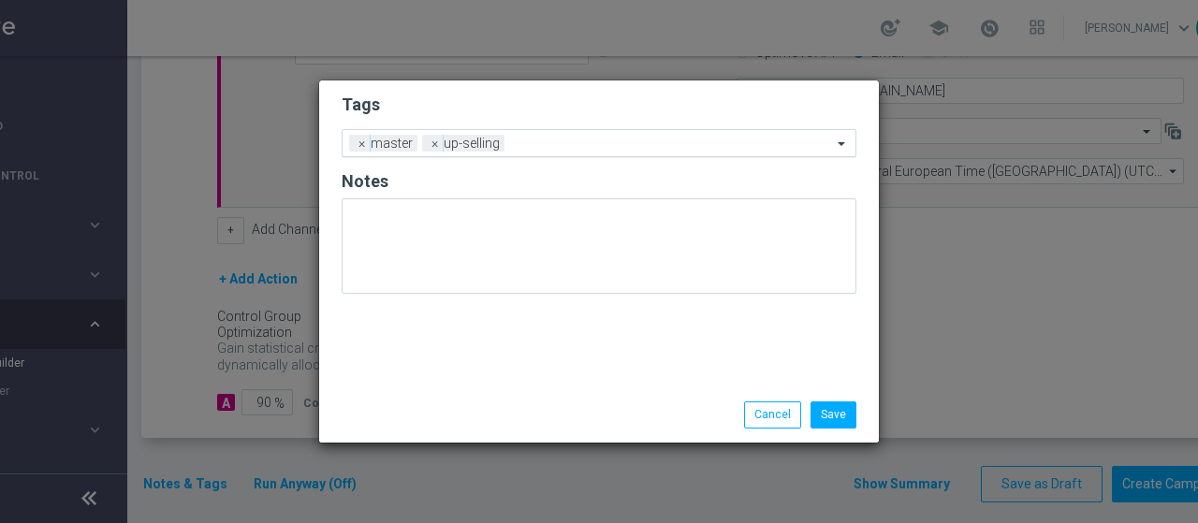
click at [551, 142] on input "text" at bounding box center [672, 145] width 320 height 16
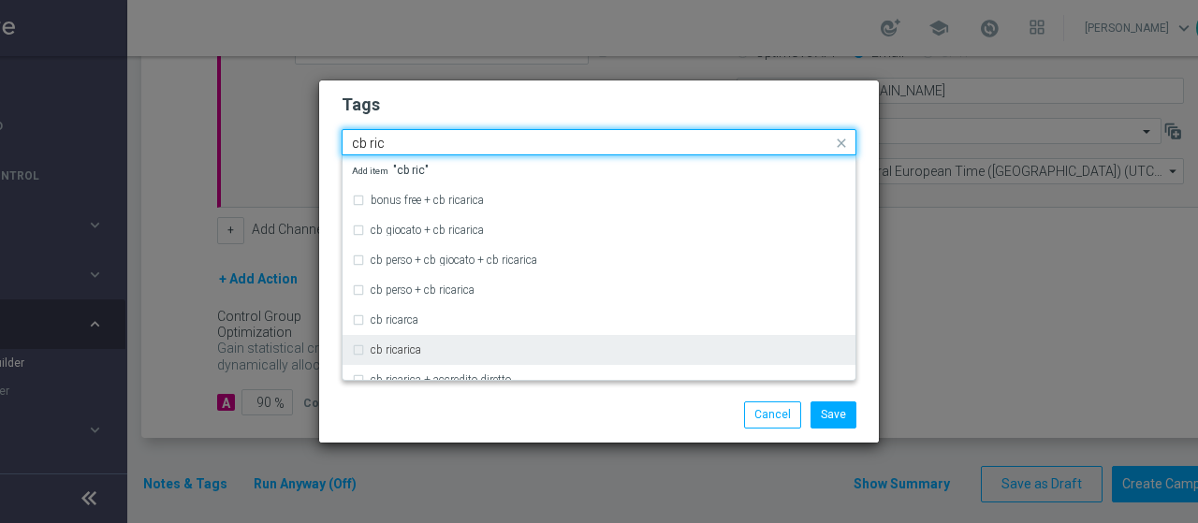
click at [407, 345] on label "cb ricarica" at bounding box center [396, 349] width 51 height 11
type input "cb ric"
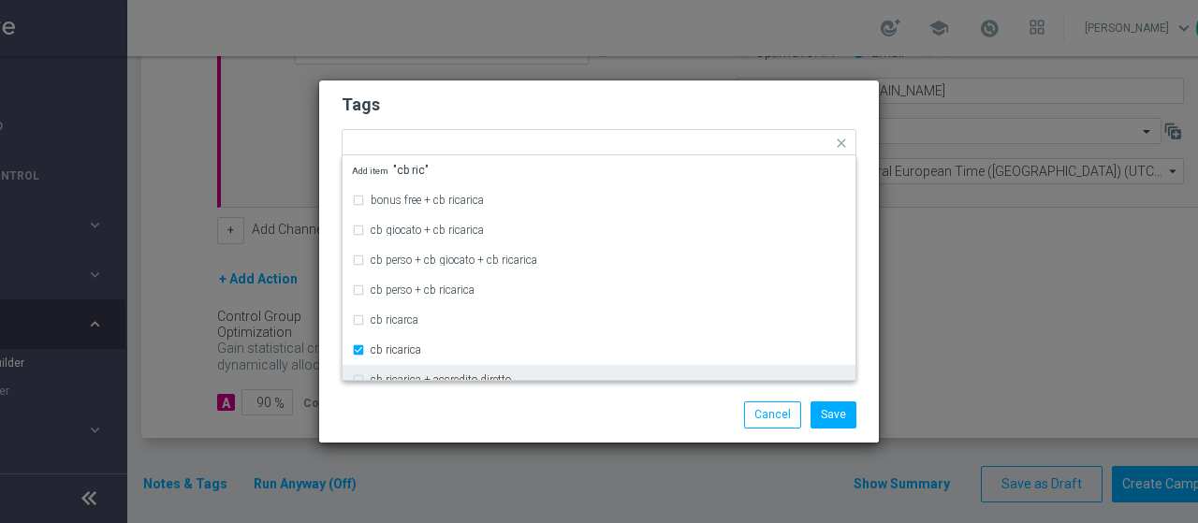
click at [430, 400] on div "Save Cancel" at bounding box center [599, 414] width 560 height 54
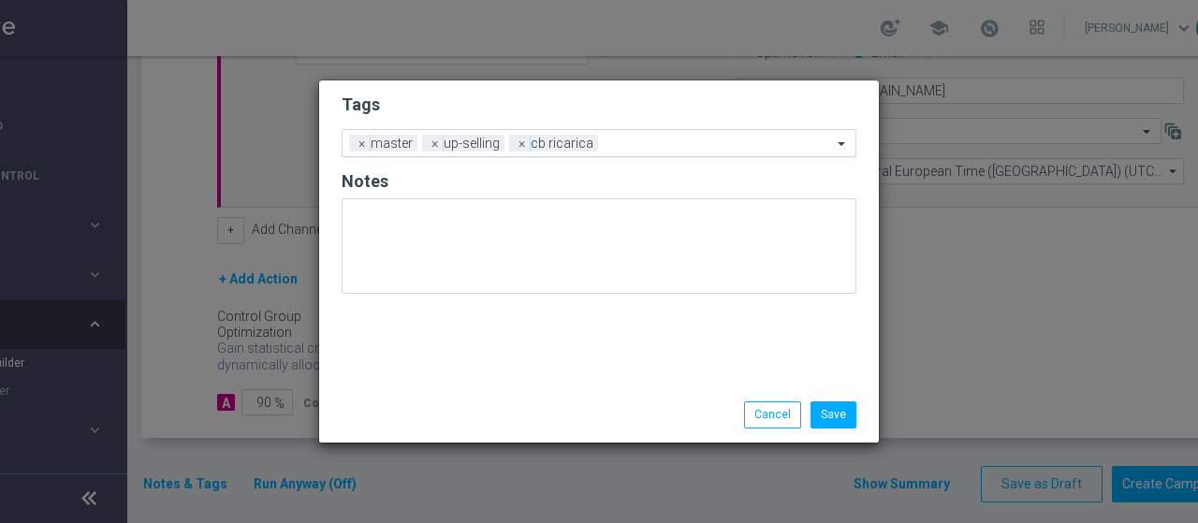
click at [620, 142] on input "text" at bounding box center [718, 145] width 226 height 16
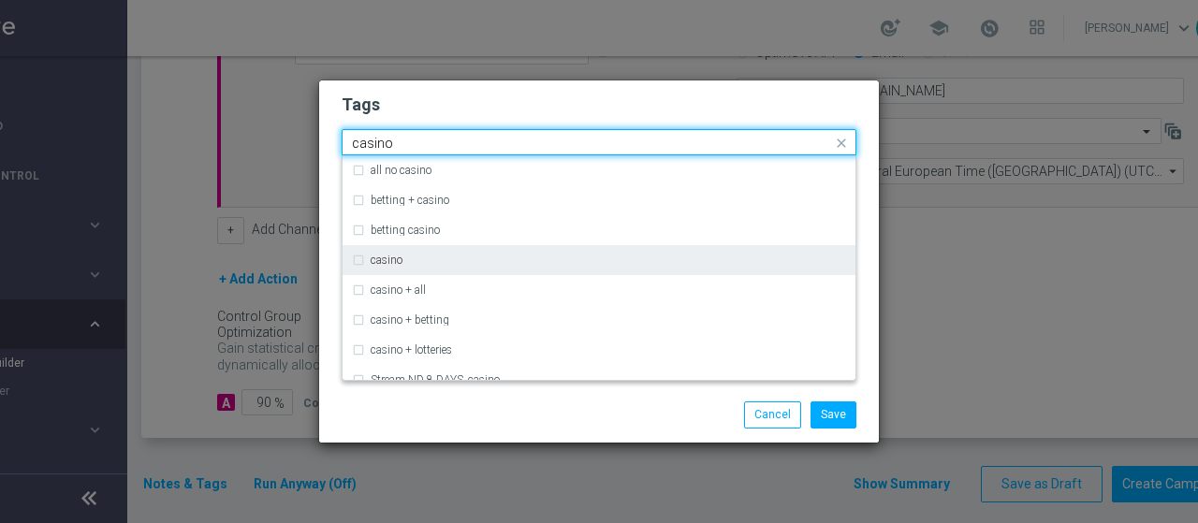
click at [428, 255] on div "casino" at bounding box center [608, 260] width 475 height 11
type input "casino"
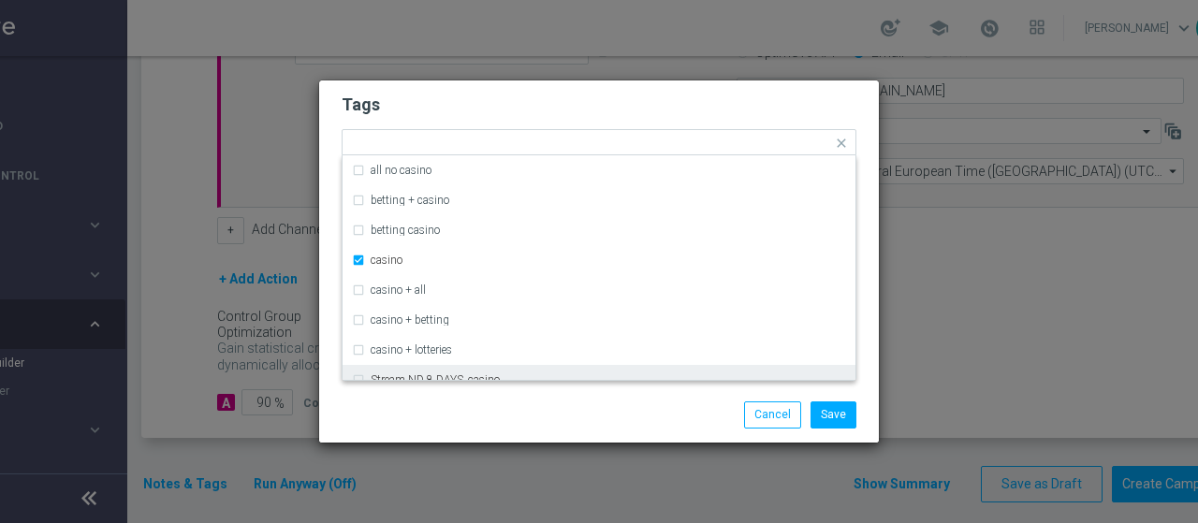
drag, startPoint x: 532, startPoint y: 400, endPoint x: 535, endPoint y: 338, distance: 61.9
click at [533, 401] on div "Save Cancel" at bounding box center [599, 414] width 560 height 54
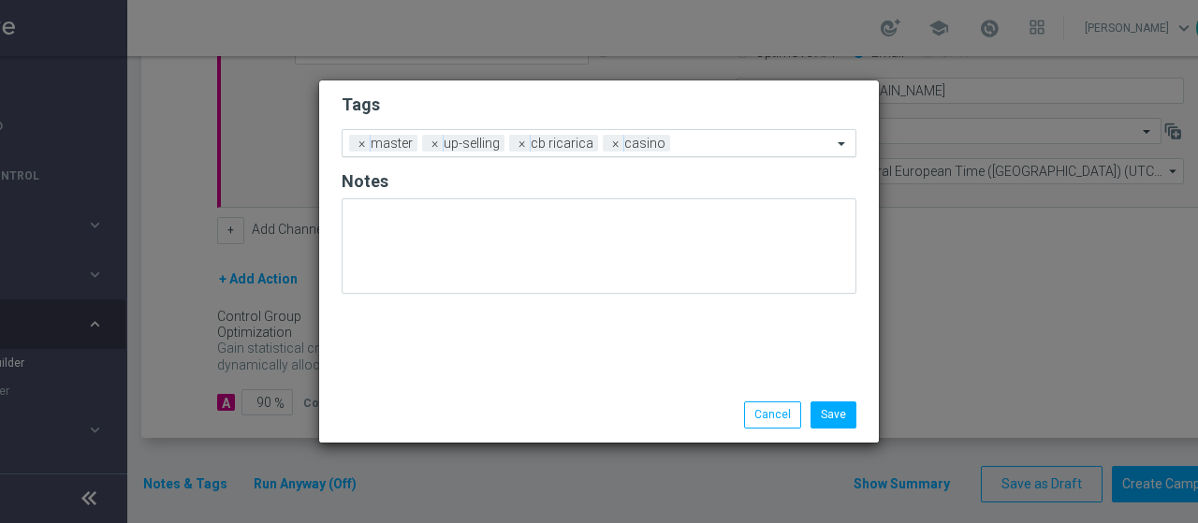
click at [691, 152] on div at bounding box center [753, 146] width 157 height 19
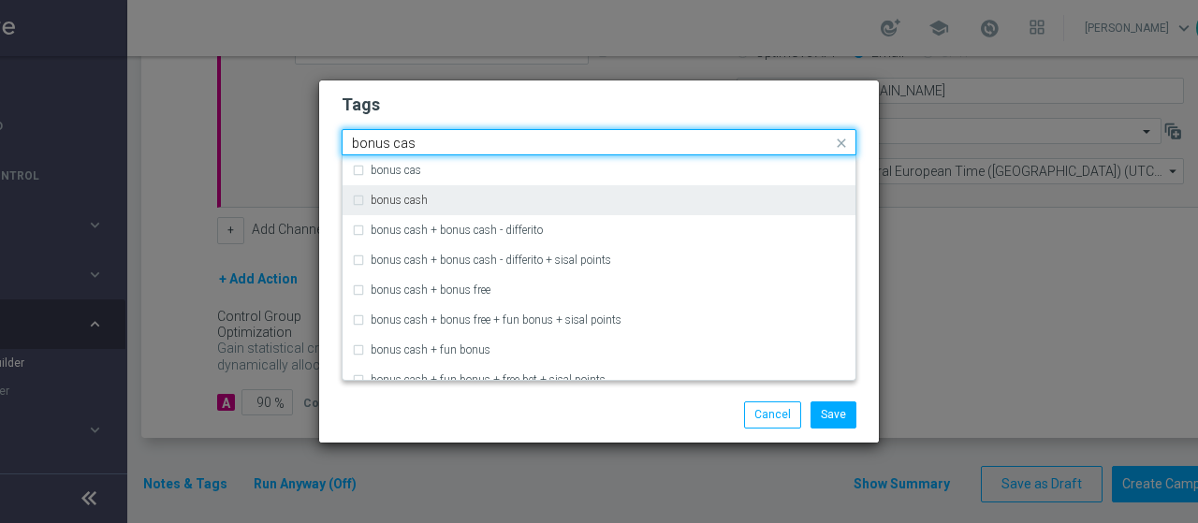
click at [414, 194] on div "bonus cash" at bounding box center [599, 200] width 494 height 30
type input "bonus cas"
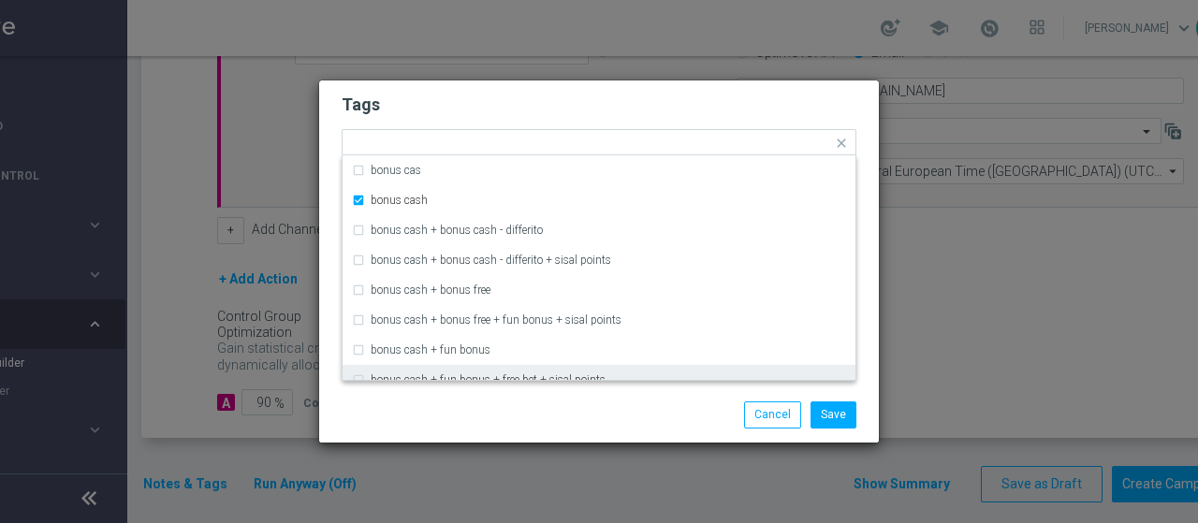
click at [657, 389] on div "Save Cancel" at bounding box center [599, 414] width 560 height 54
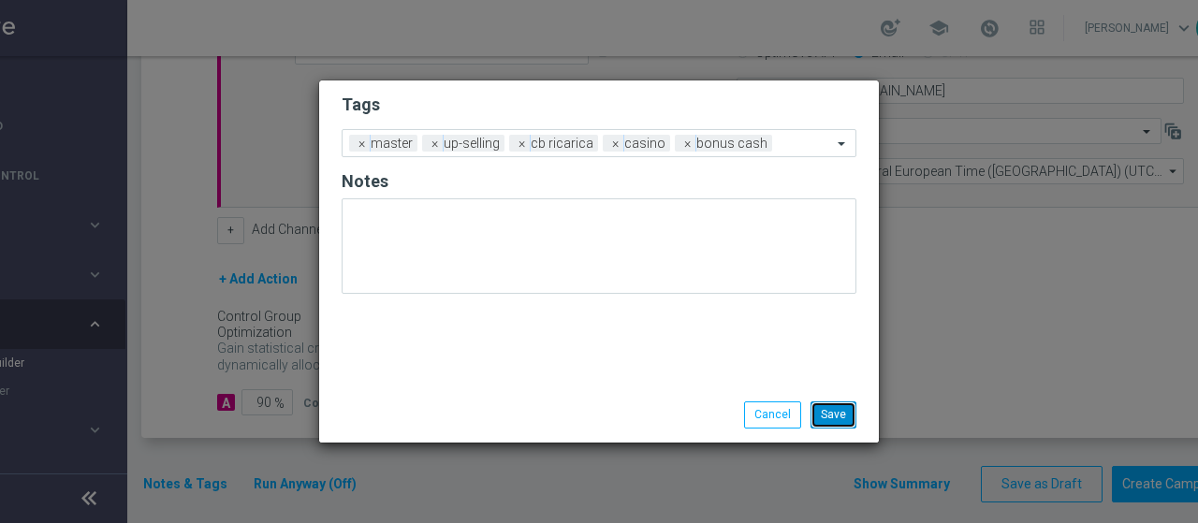
click at [838, 418] on button "Save" at bounding box center [833, 414] width 46 height 26
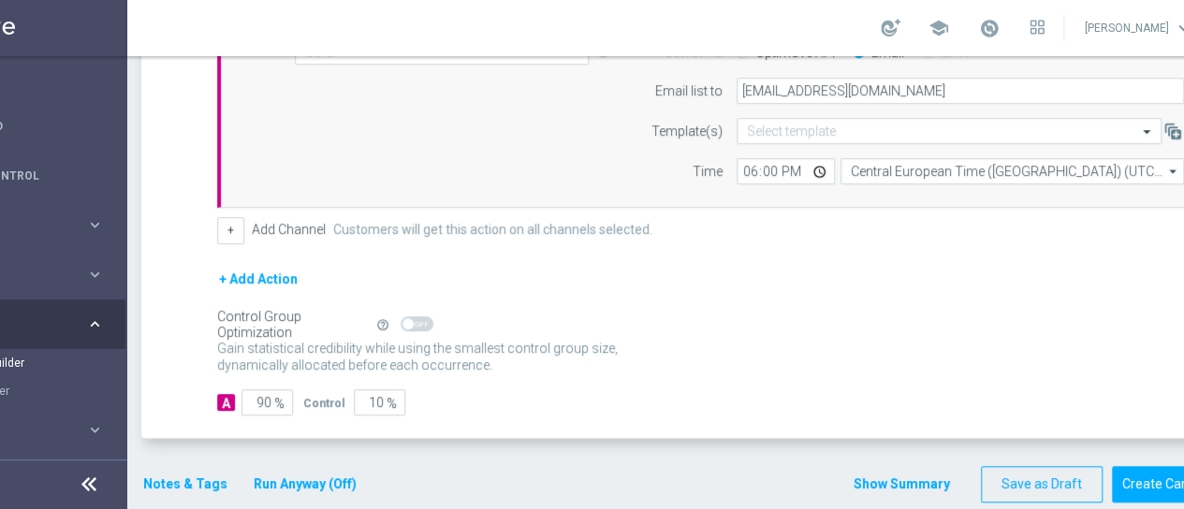
click at [882, 484] on button "Show Summary" at bounding box center [902, 485] width 98 height 22
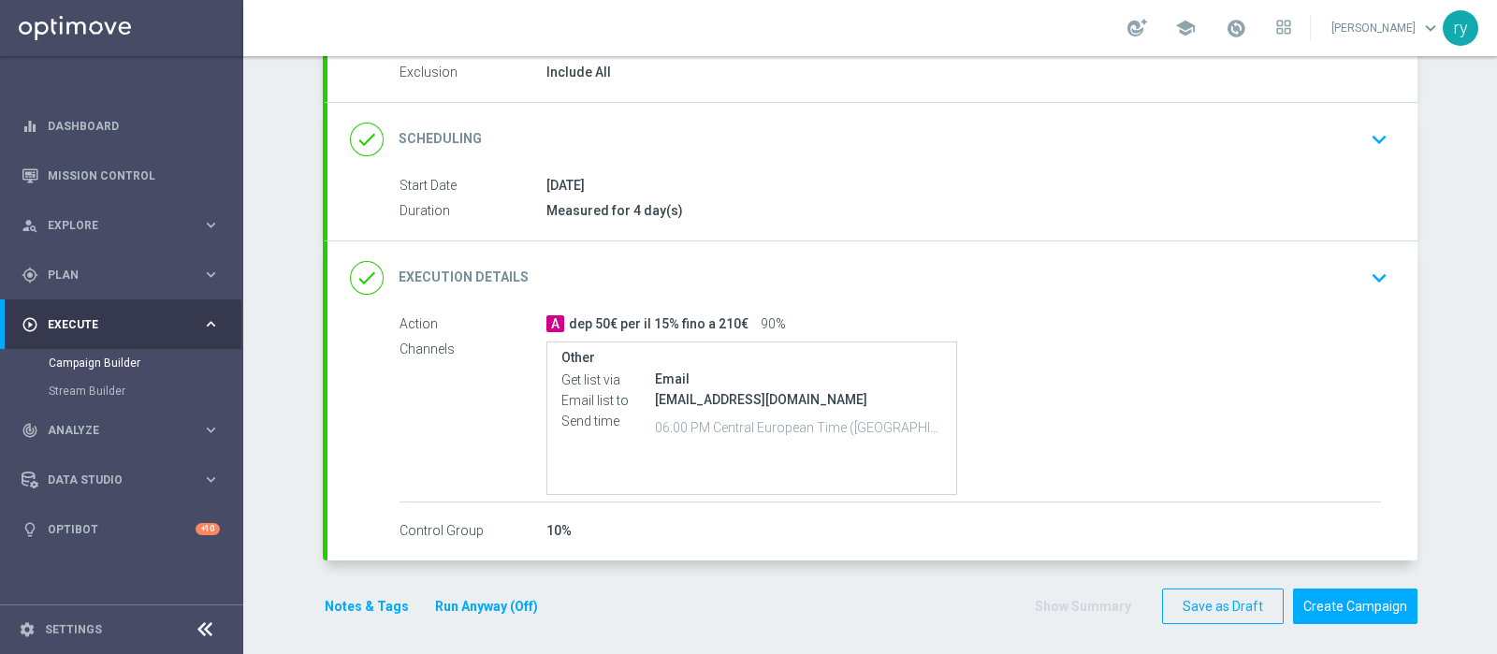
scroll to position [208, 0]
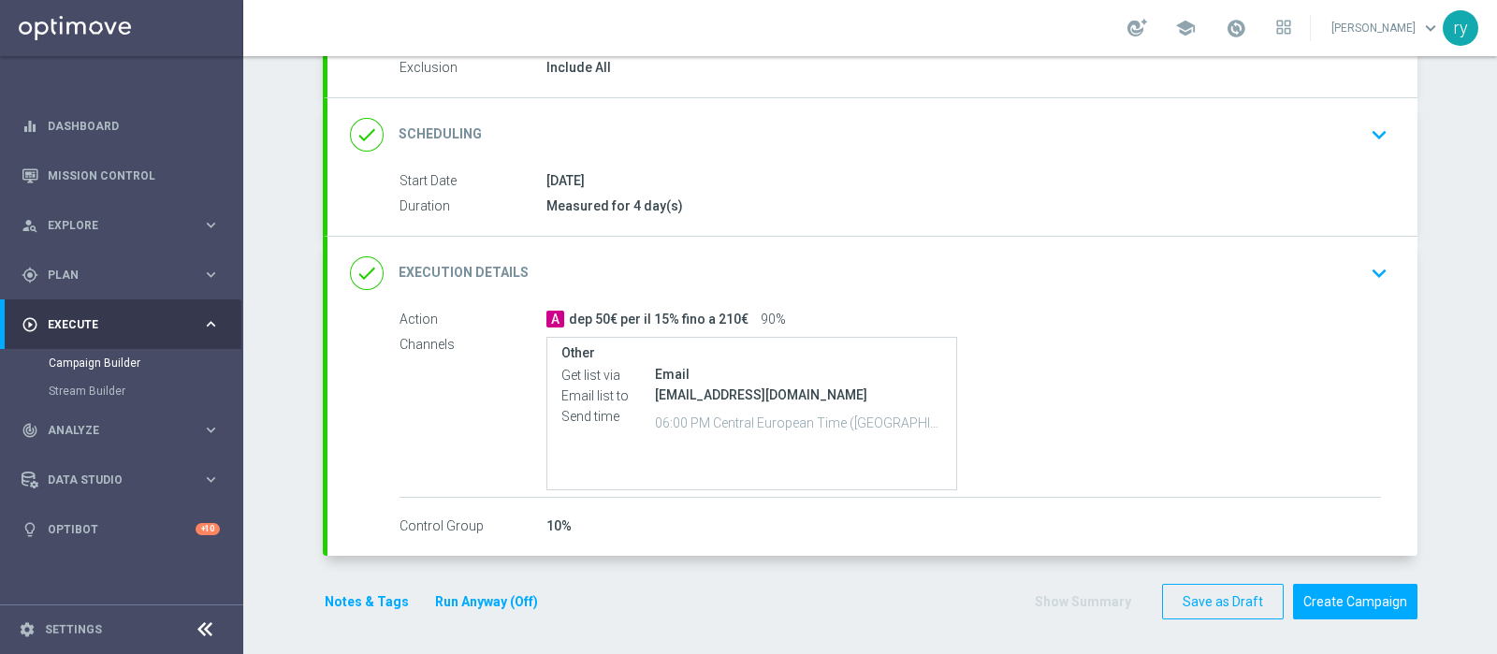
click at [1197, 262] on icon "keyboard_arrow_down" at bounding box center [1379, 273] width 28 height 28
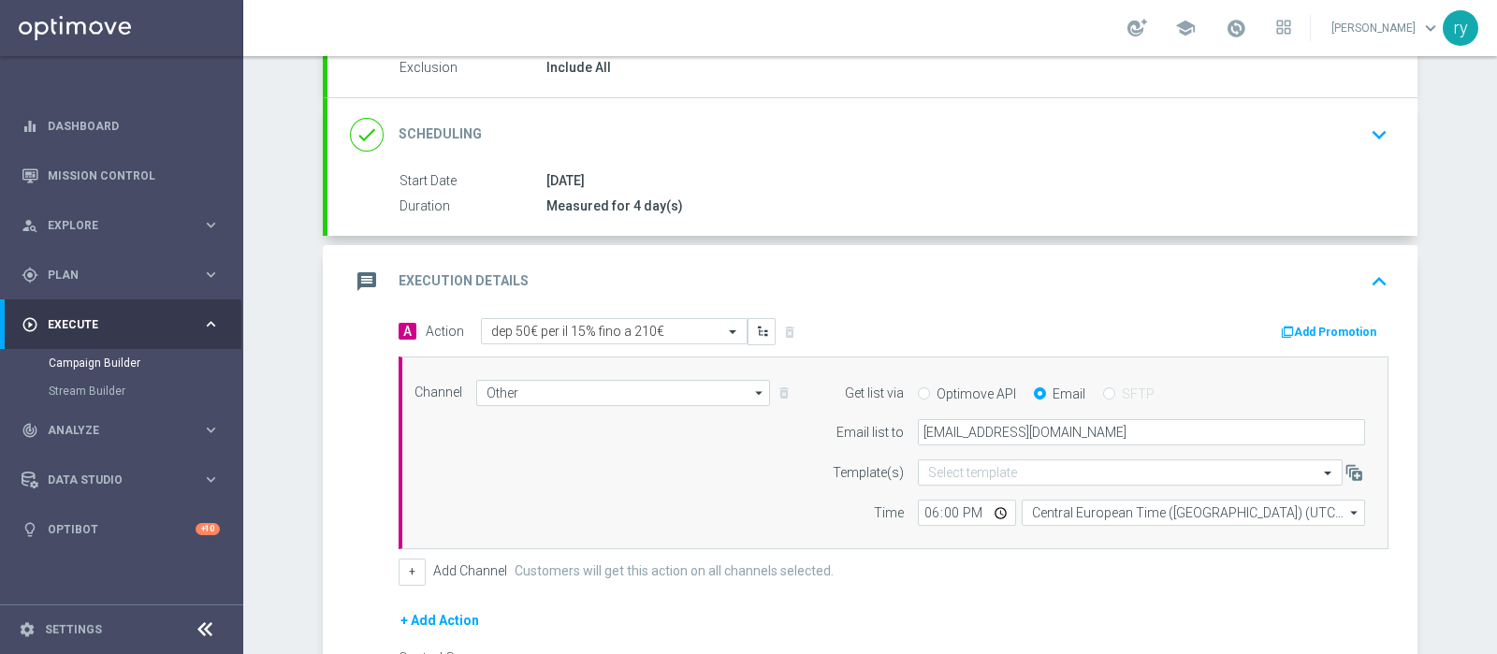
click at [1197, 322] on button "Add Promotion" at bounding box center [1331, 332] width 104 height 21
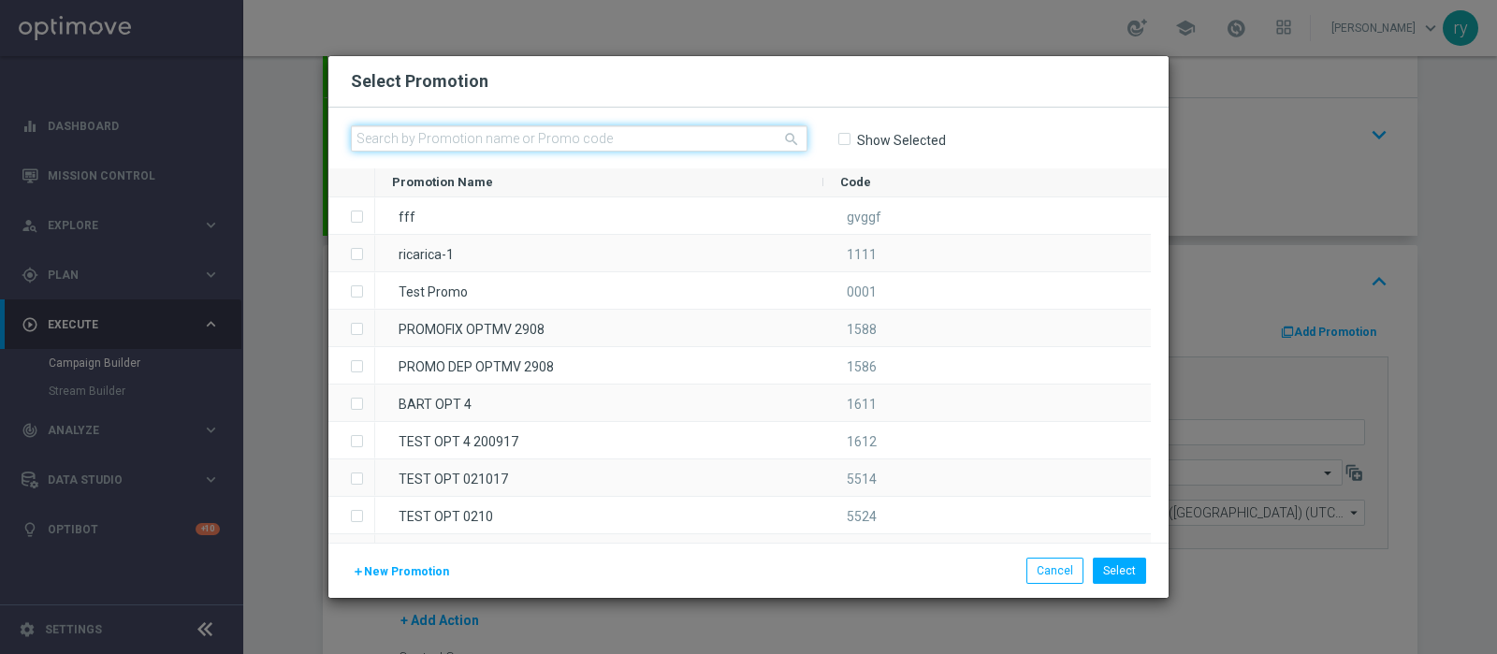
click at [468, 133] on input "text" at bounding box center [579, 138] width 457 height 26
paste input "334377"
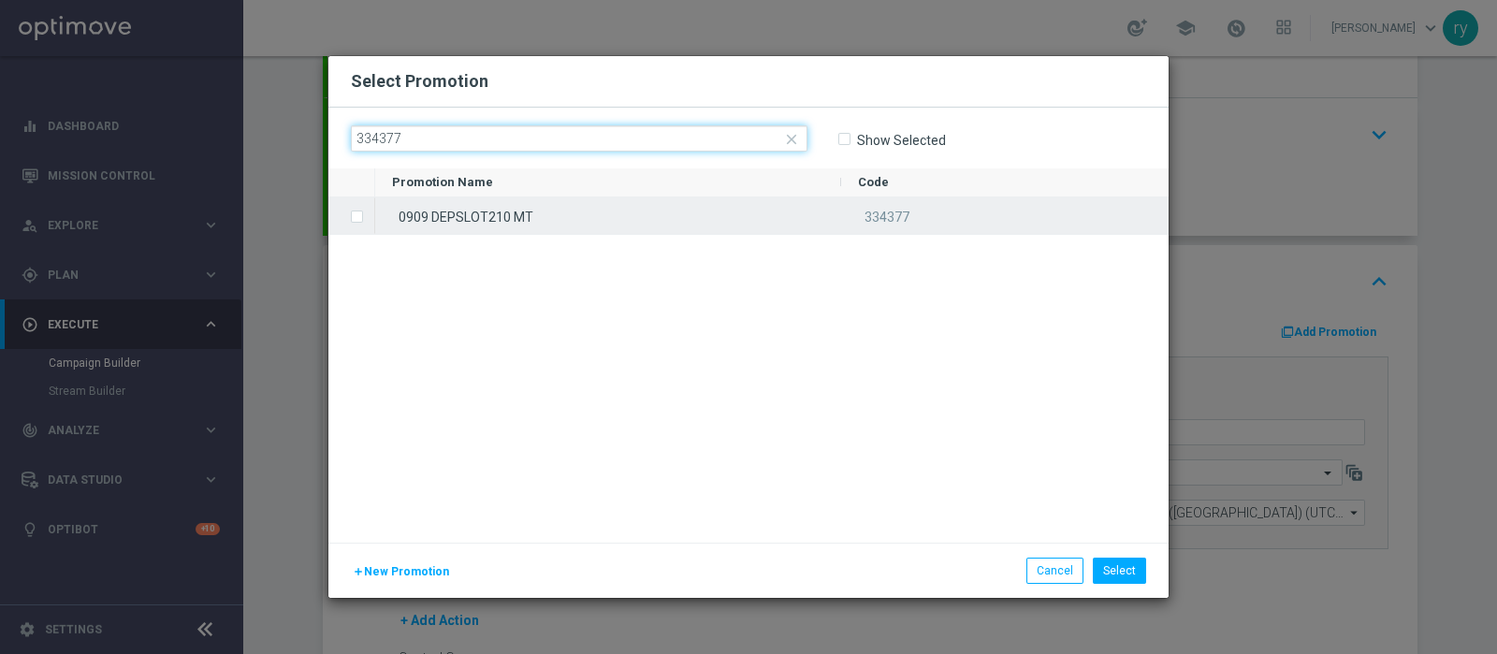
type input "334377"
click at [416, 219] on div "0909 DEPSLOT210 MT" at bounding box center [608, 215] width 466 height 36
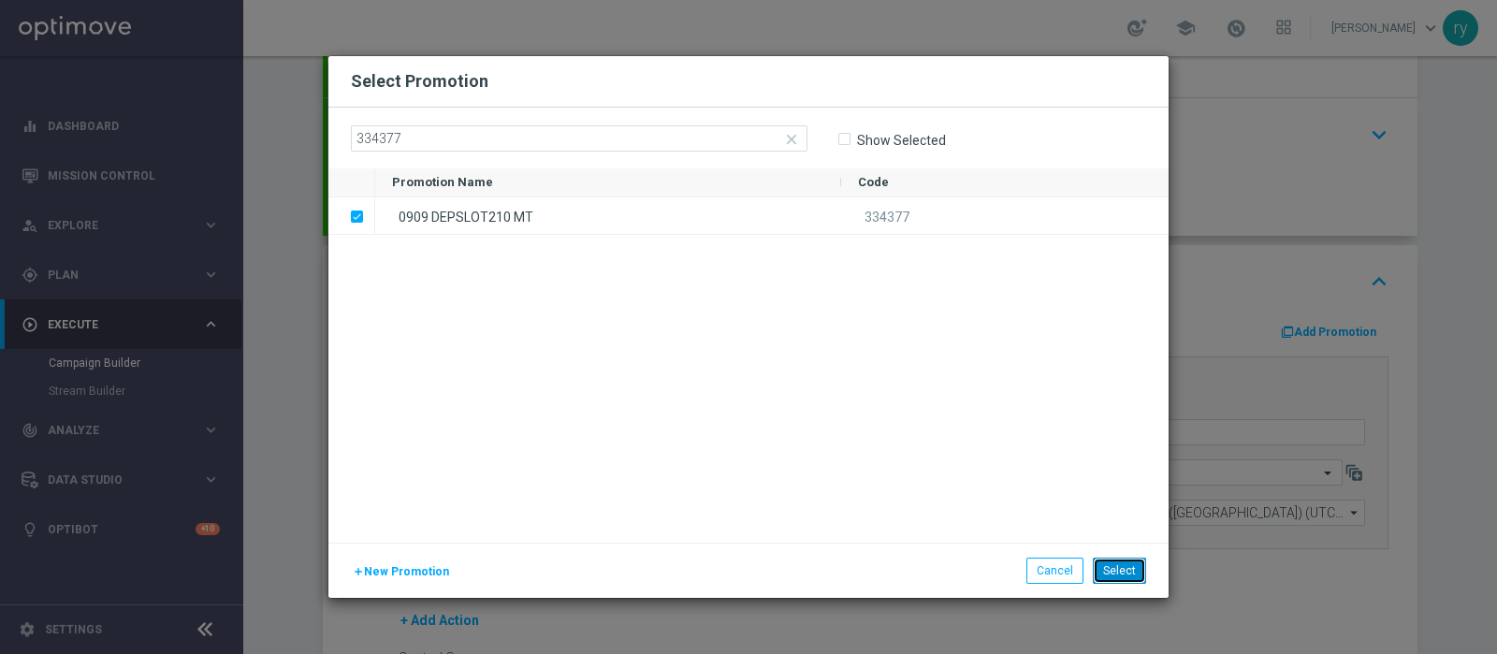
click at [1122, 522] on button "Select" at bounding box center [1119, 571] width 53 height 26
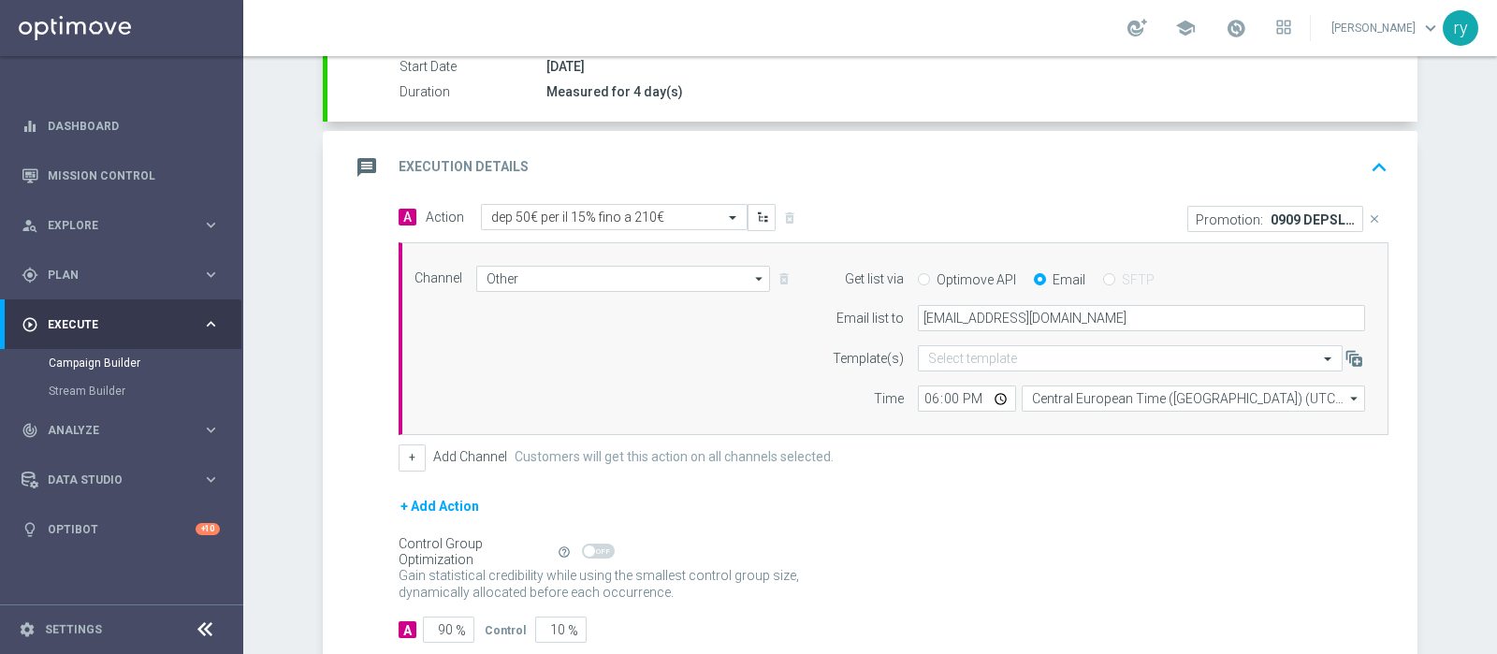
scroll to position [430, 0]
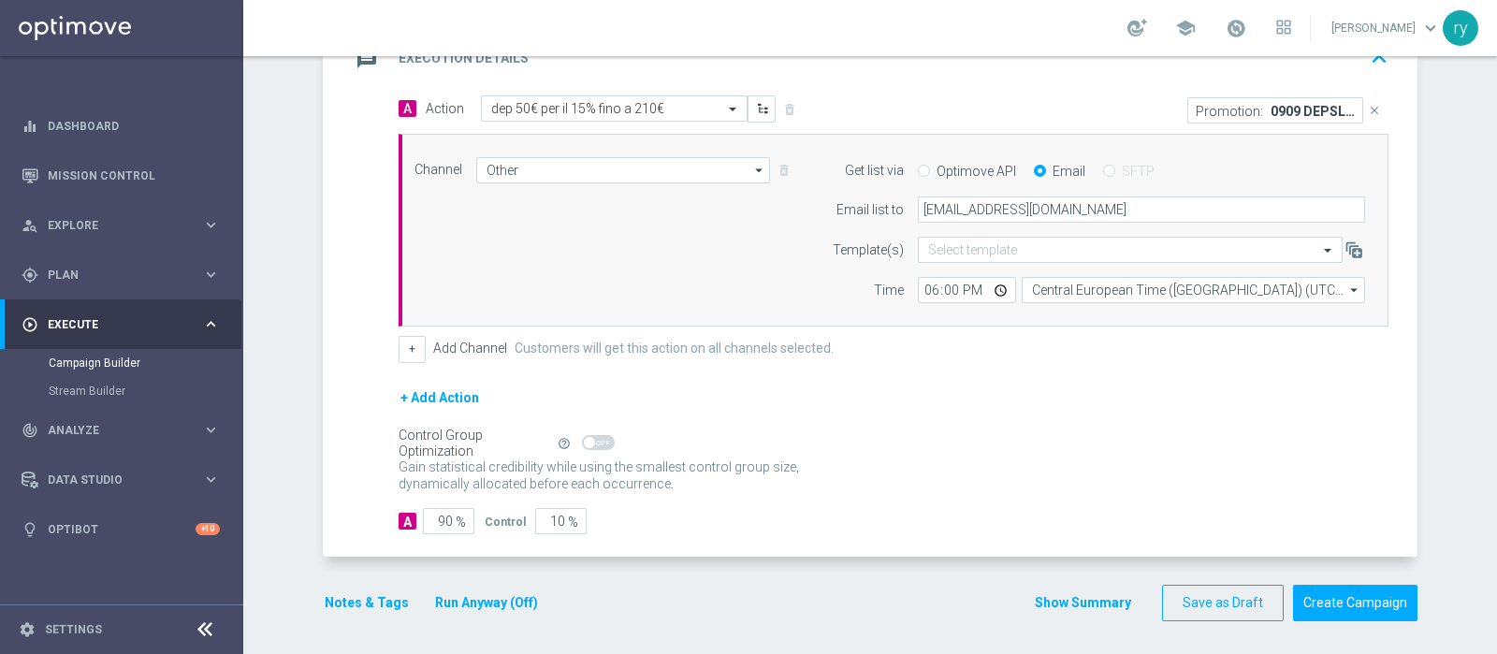
click at [1093, 522] on button "Show Summary" at bounding box center [1083, 603] width 98 height 22
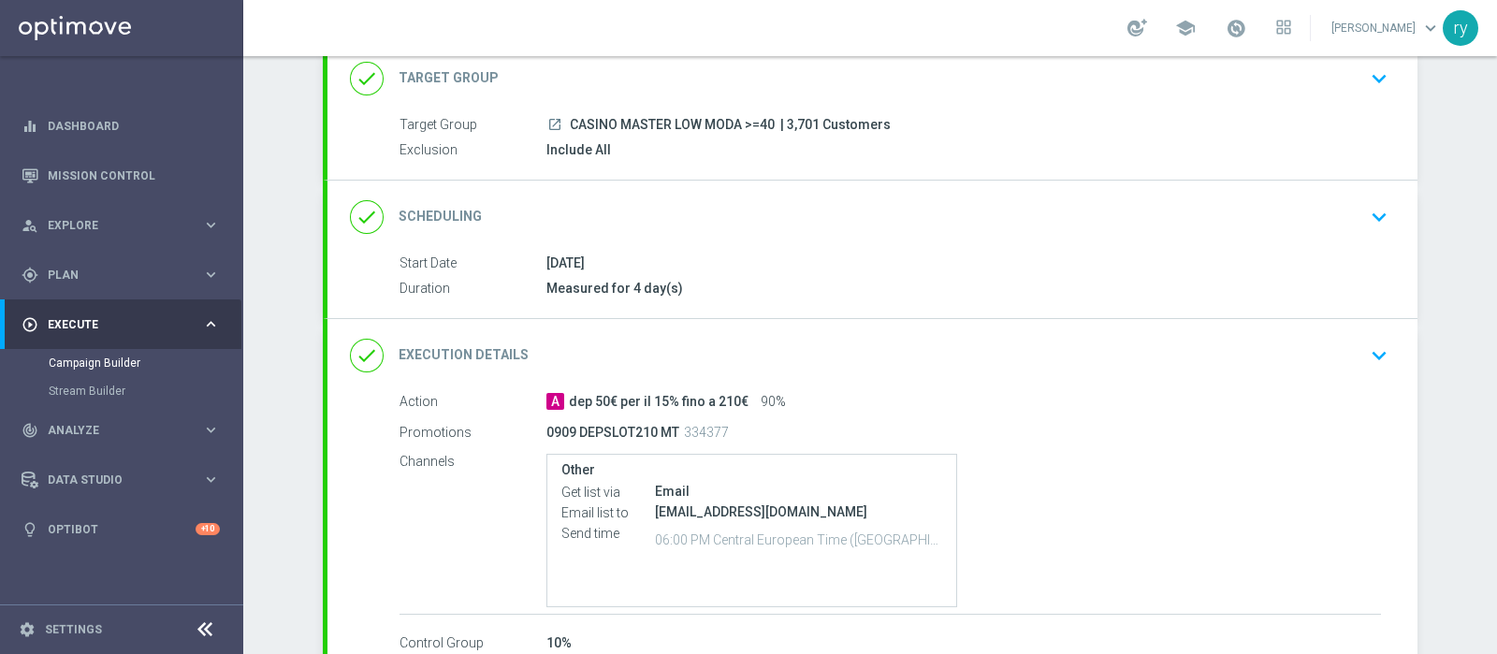
scroll to position [242, 0]
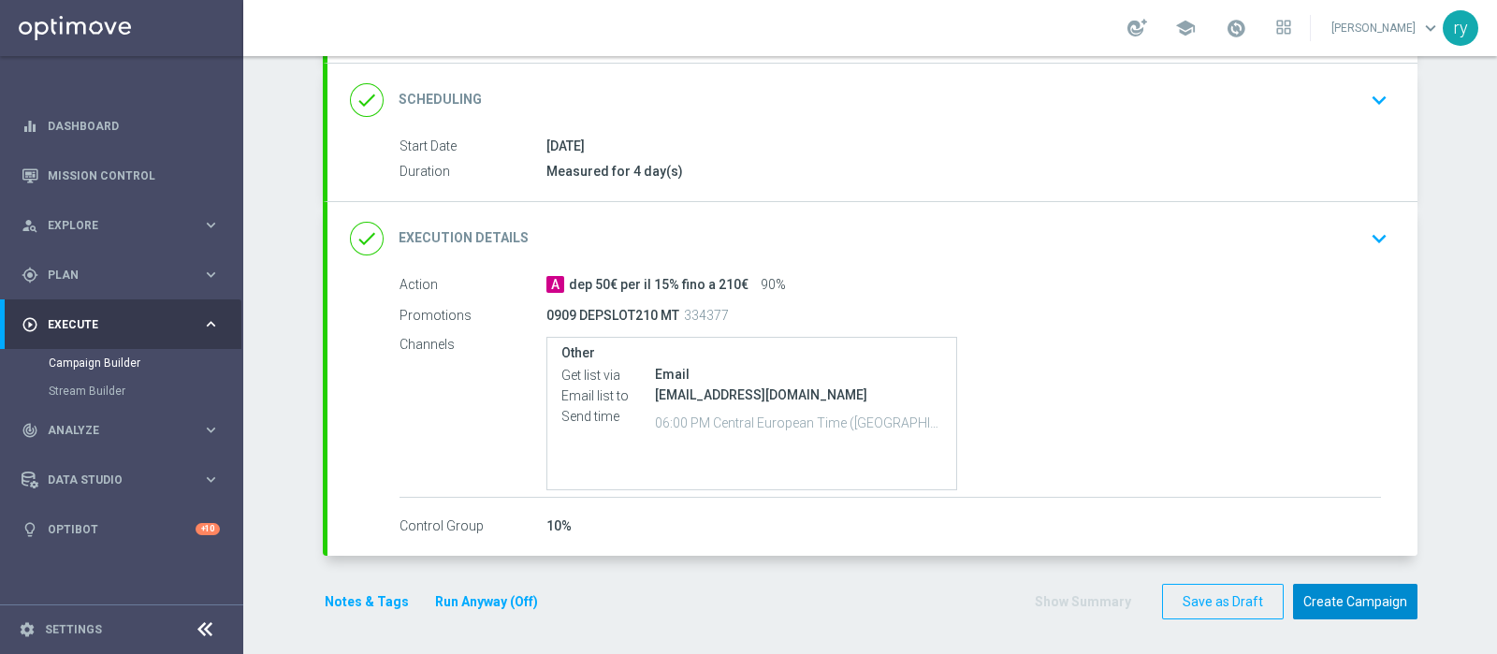
click at [1197, 522] on button "Create Campaign" at bounding box center [1355, 602] width 124 height 36
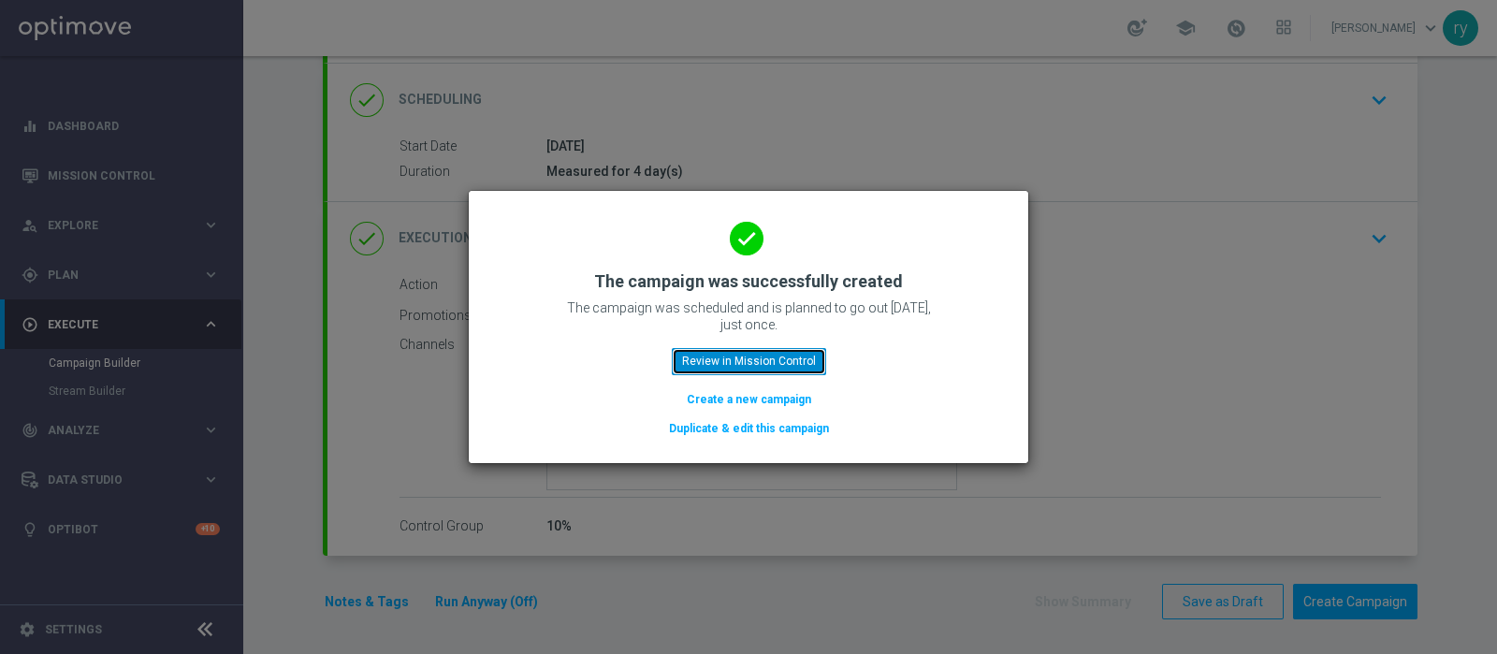
click at [763, 364] on button "Review in Mission Control" at bounding box center [749, 361] width 154 height 26
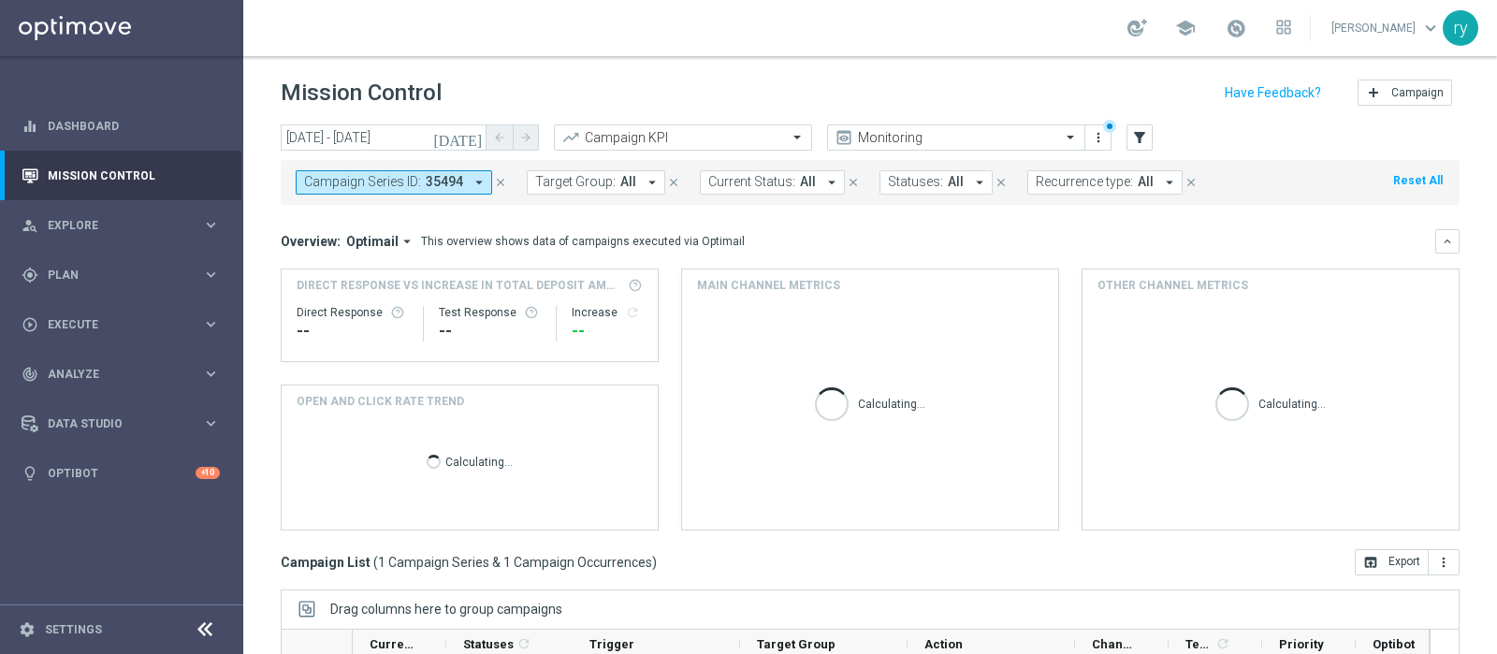
click at [480, 182] on icon "arrow_drop_down" at bounding box center [479, 182] width 17 height 17
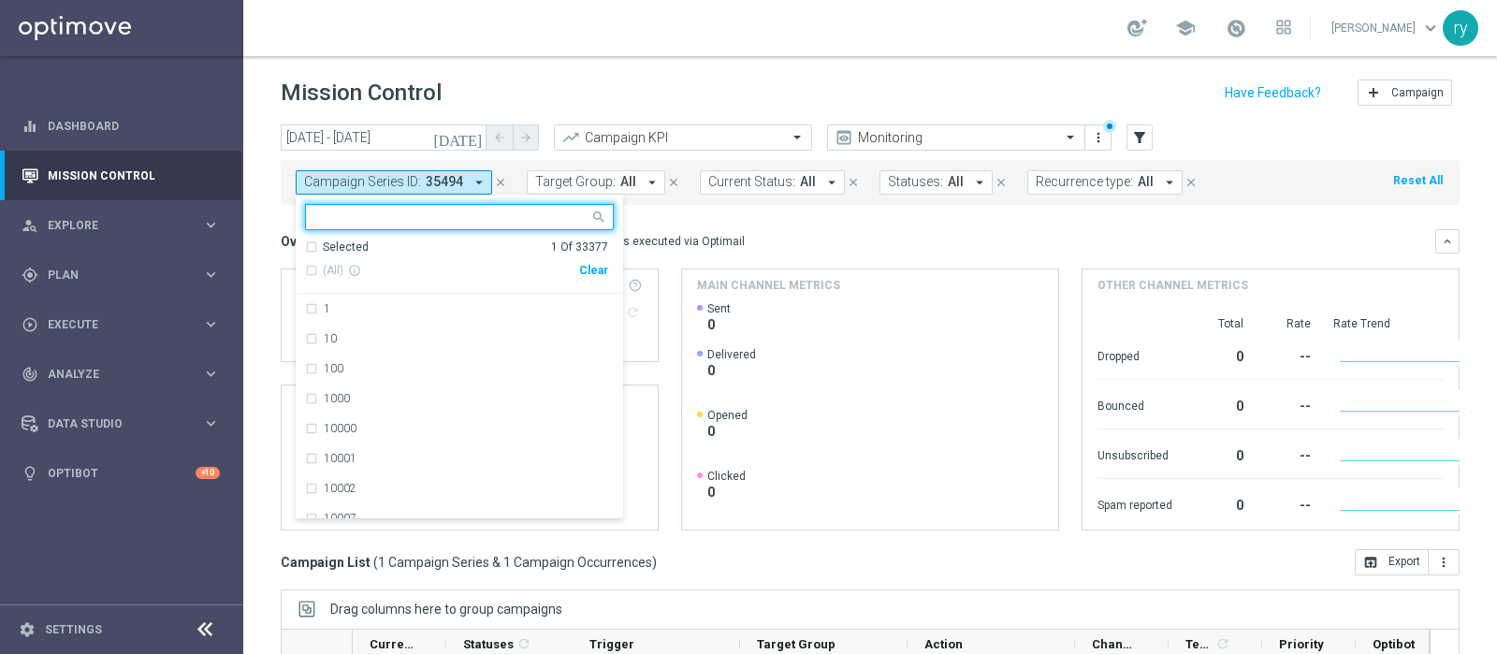
click at [0, 0] on div "Clear" at bounding box center [0, 0] width 0 height 0
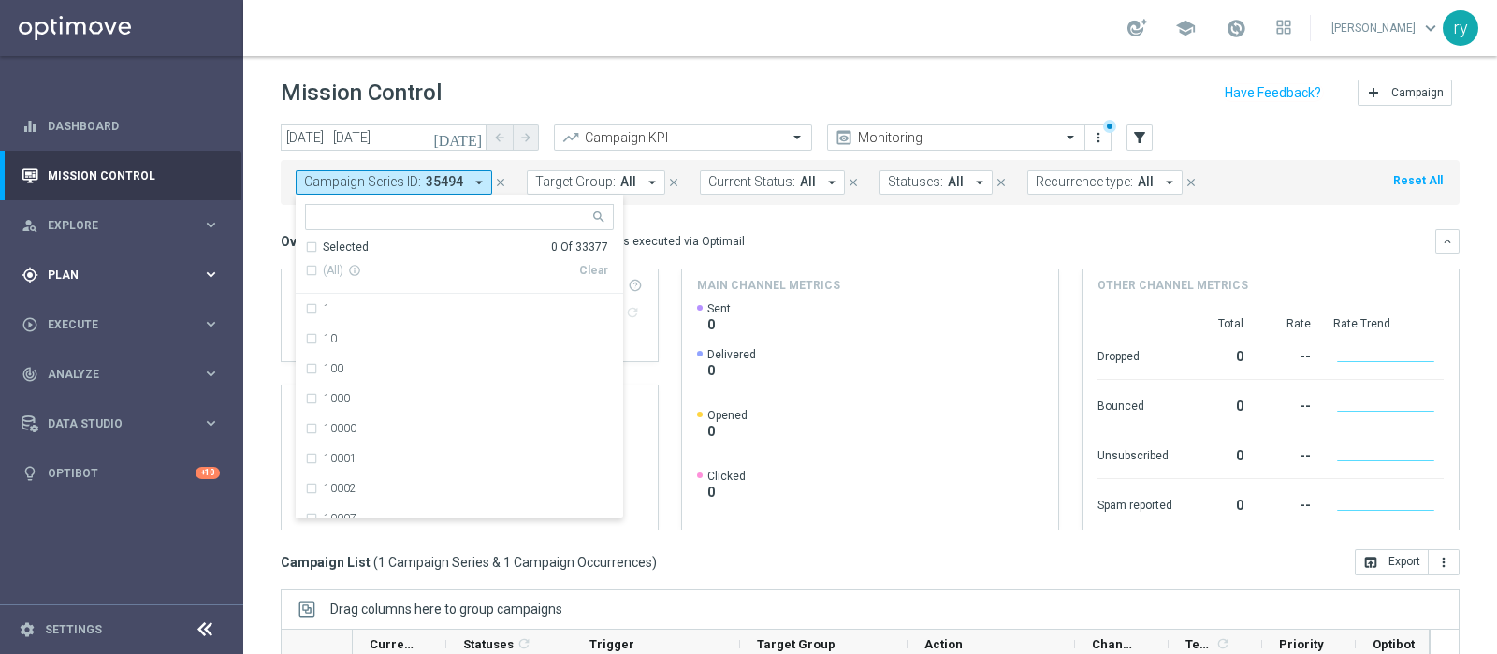
click at [197, 284] on div "gps_fixed Plan keyboard_arrow_right" at bounding box center [120, 275] width 241 height 50
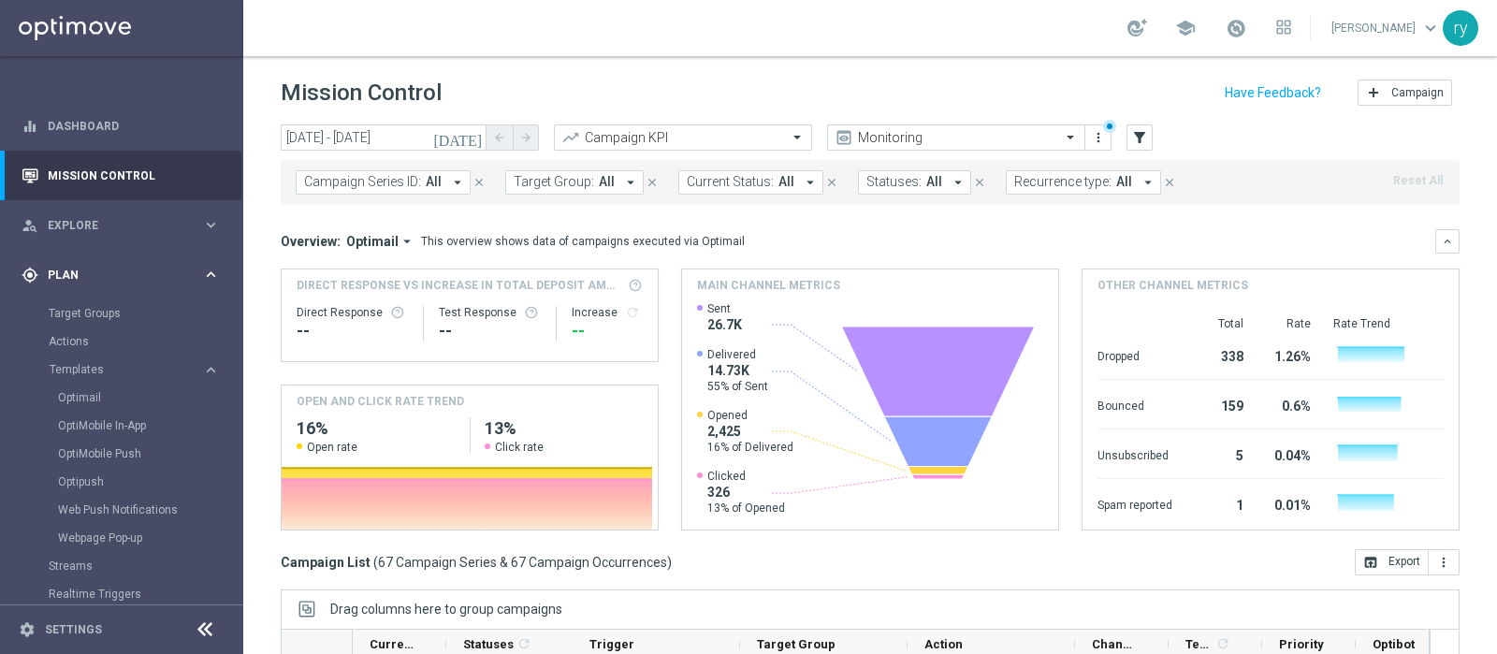
click at [206, 262] on div "gps_fixed Plan keyboard_arrow_right" at bounding box center [120, 275] width 241 height 50
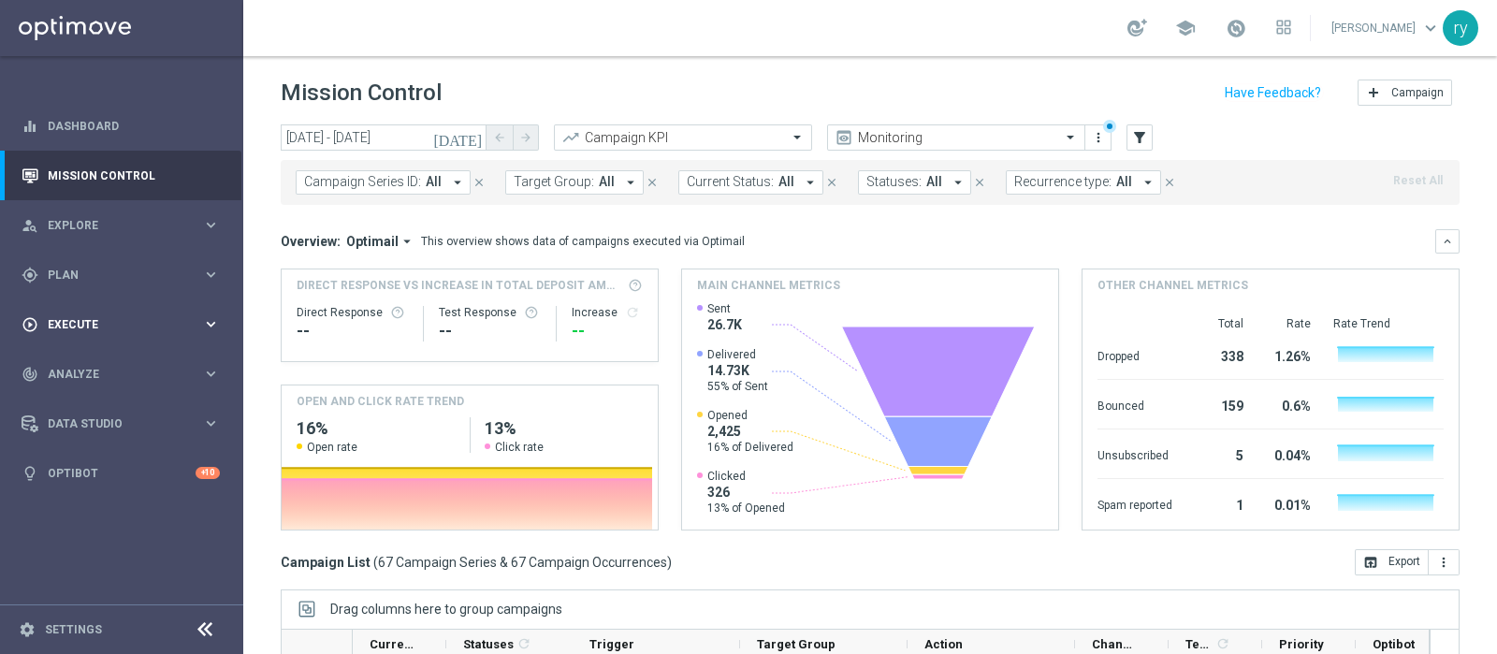
click at [195, 309] on div "play_circle_outline Execute keyboard_arrow_right" at bounding box center [120, 324] width 241 height 50
click at [168, 366] on link "Campaign Builder" at bounding box center [122, 363] width 146 height 15
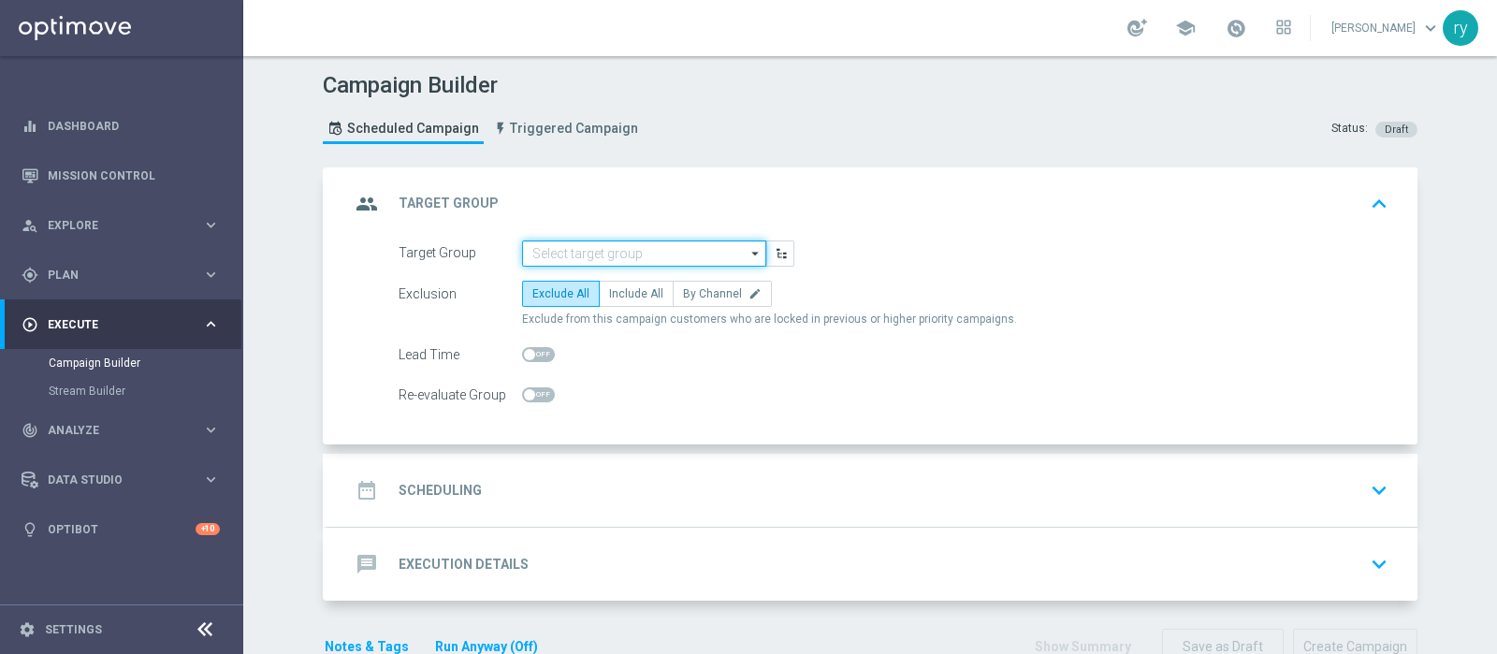
paste input "CASINO MASTER LOW MODA <40"
type input "CASINO MASTER LOW MODA <40"
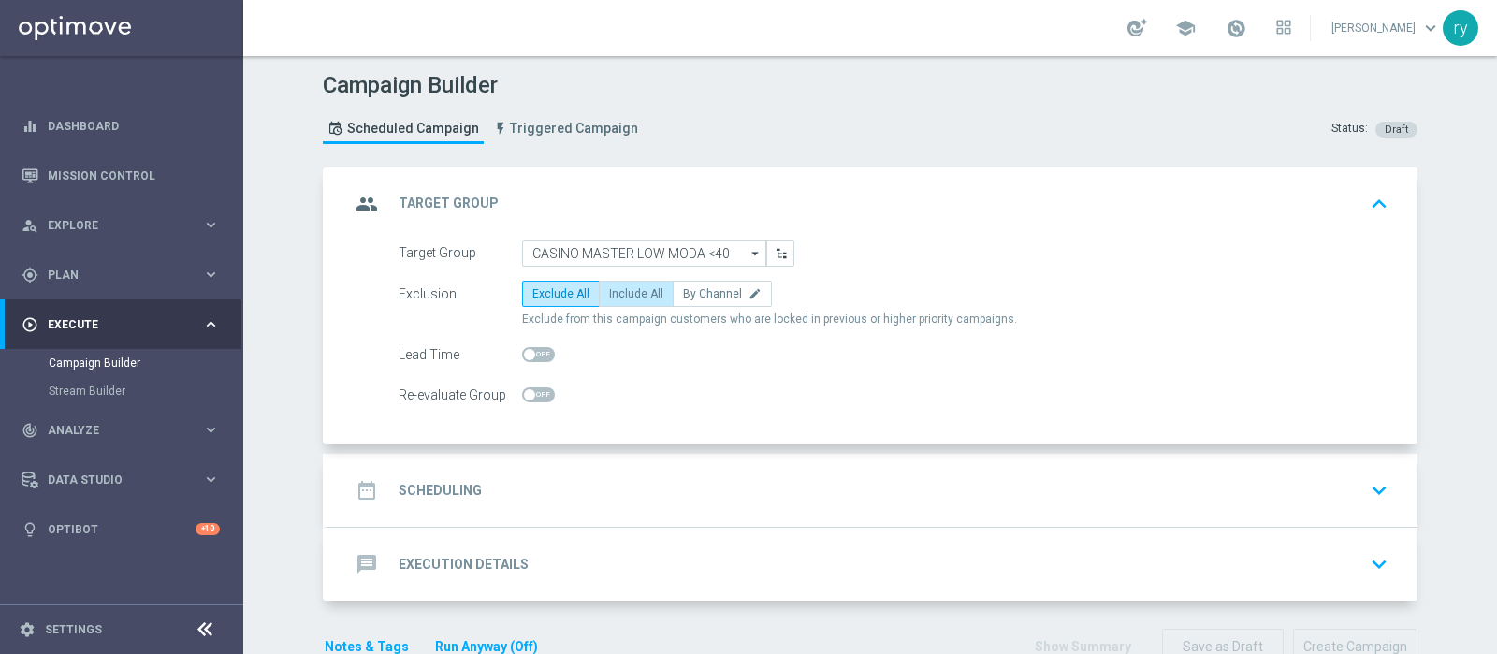
click at [624, 287] on span "Include All" at bounding box center [636, 293] width 54 height 13
click at [621, 291] on input "Include All" at bounding box center [615, 297] width 12 height 12
radio input "true"
click at [591, 456] on div "date_range Scheduling keyboard_arrow_down" at bounding box center [873, 490] width 1090 height 73
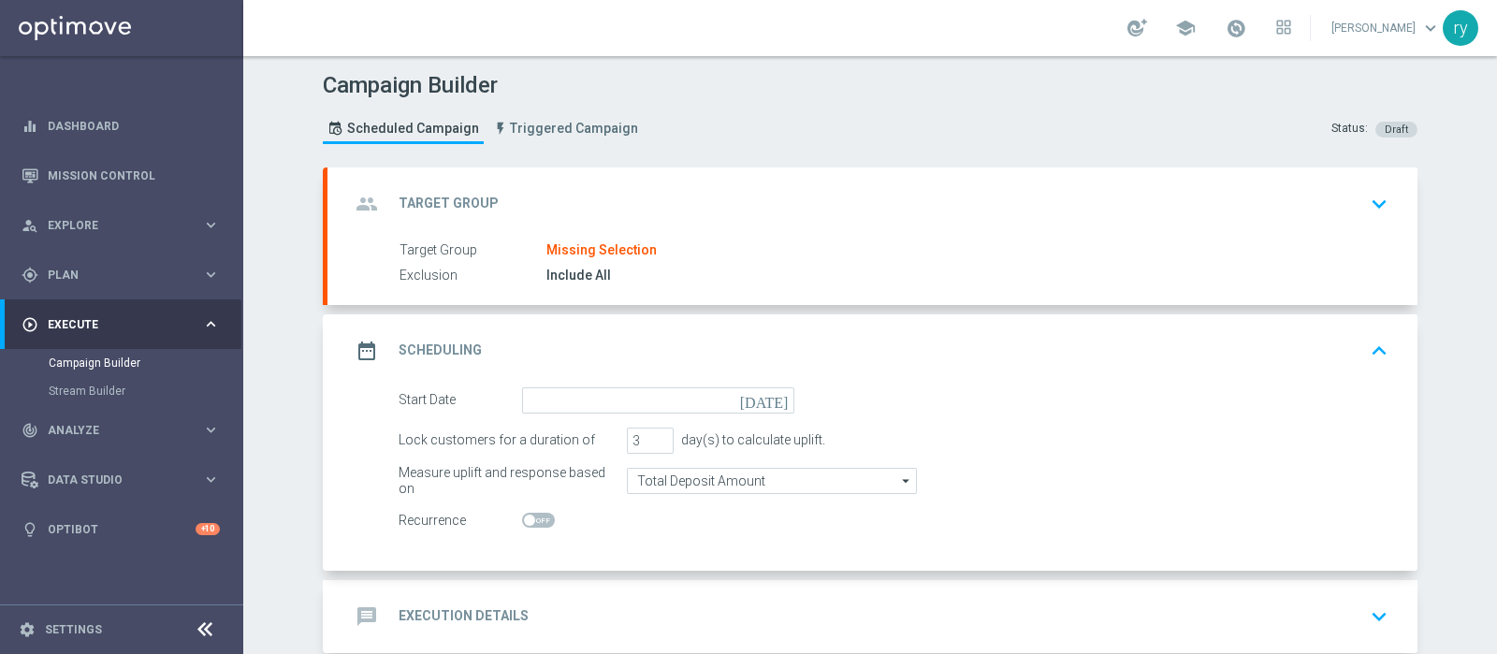
click at [614, 236] on div "group Target Group keyboard_arrow_down" at bounding box center [873, 204] width 1090 height 73
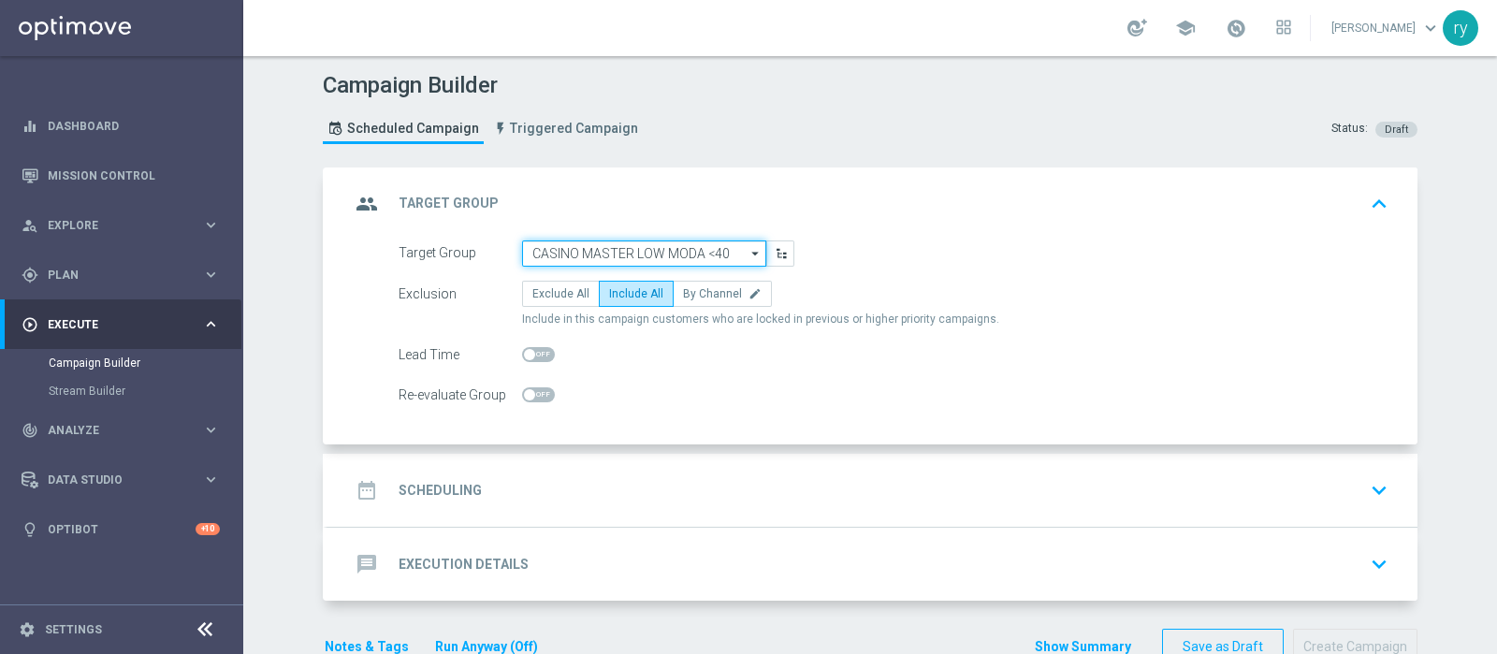
click at [634, 251] on input "CASINO MASTER LOW MODA <40" at bounding box center [644, 254] width 244 height 26
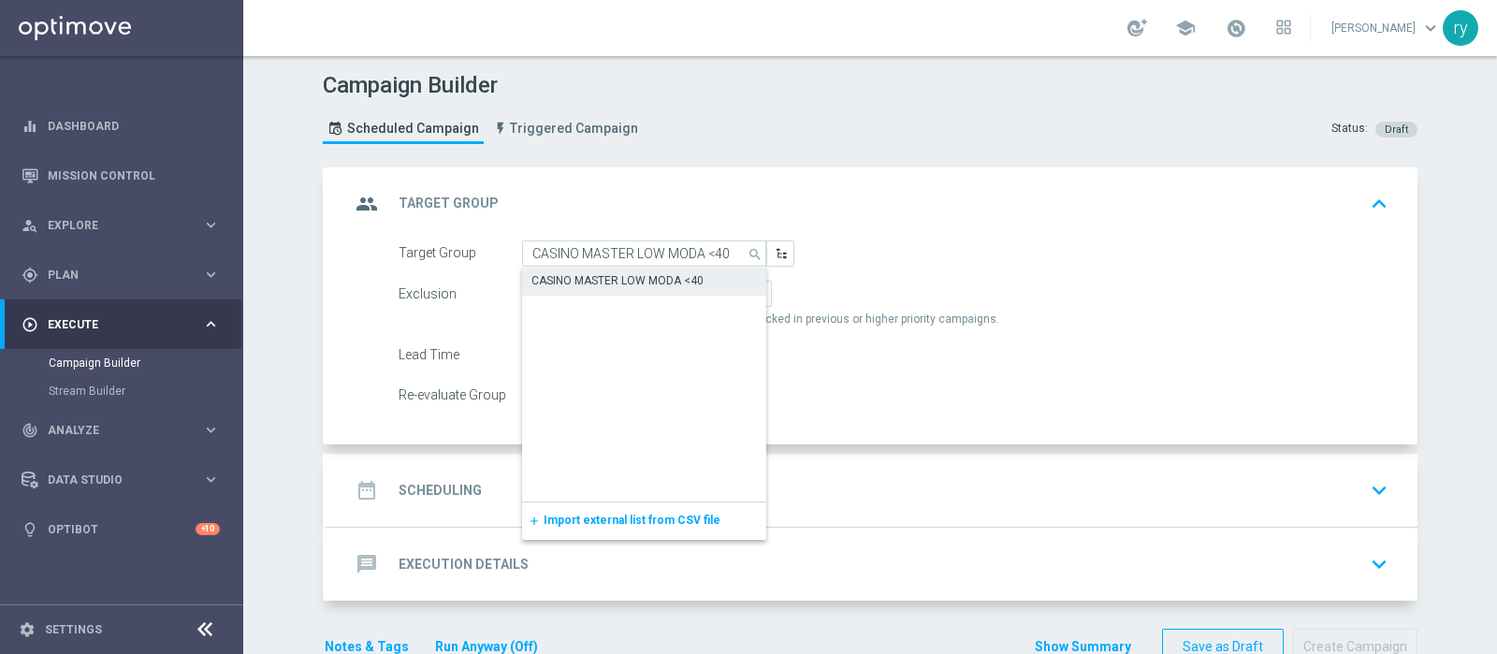
click at [678, 273] on div "CASINO MASTER LOW MODA <40" at bounding box center [618, 280] width 172 height 17
type input "CASINO MASTER LOW MODA <40"
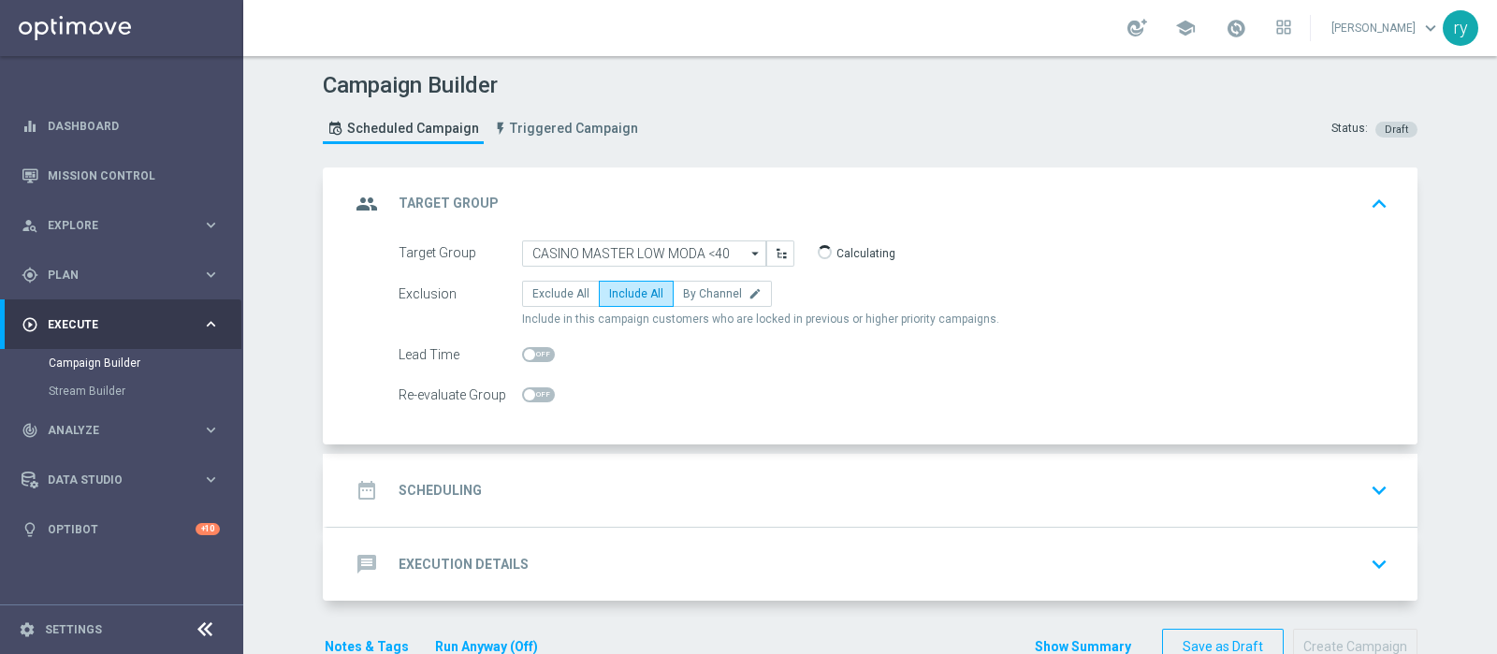
click at [613, 473] on div "date_range Scheduling keyboard_arrow_down" at bounding box center [872, 491] width 1045 height 36
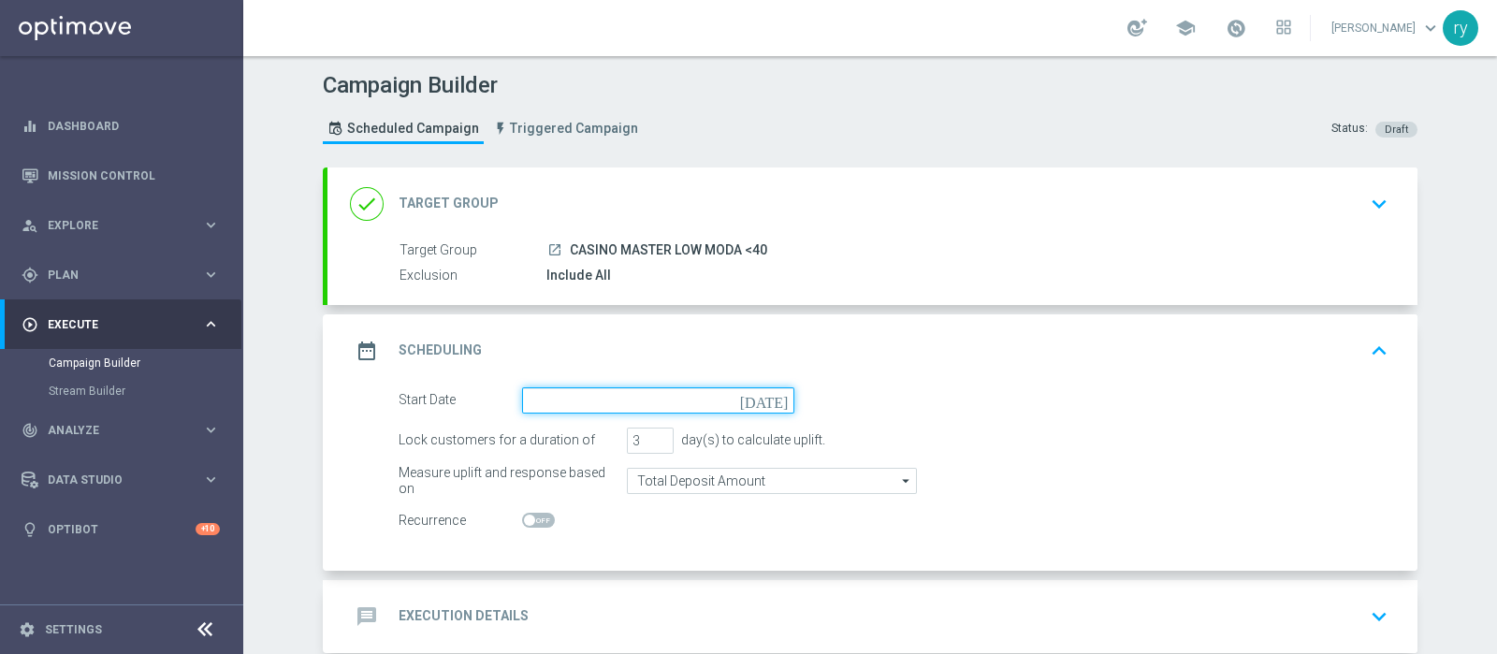
click at [594, 393] on input at bounding box center [658, 400] width 272 height 26
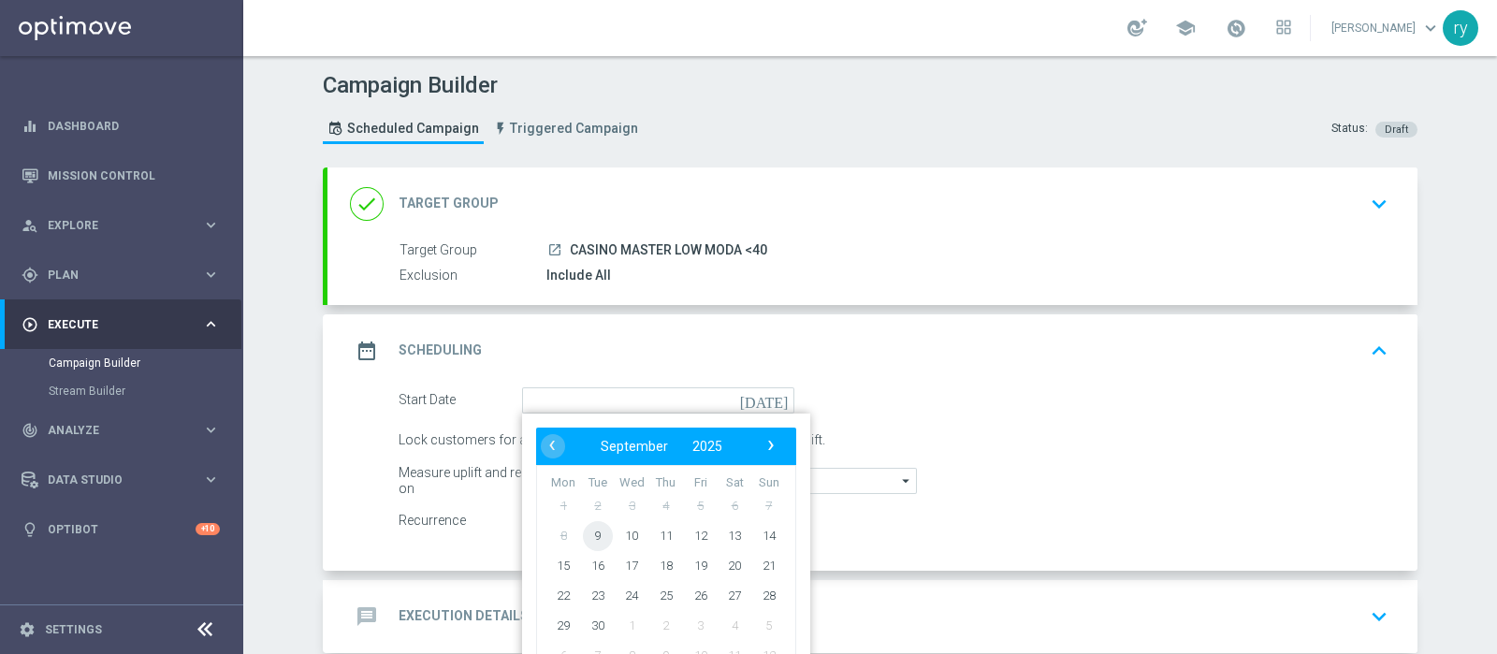
click at [590, 522] on span "9" at bounding box center [598, 535] width 30 height 30
type input "[DATE]"
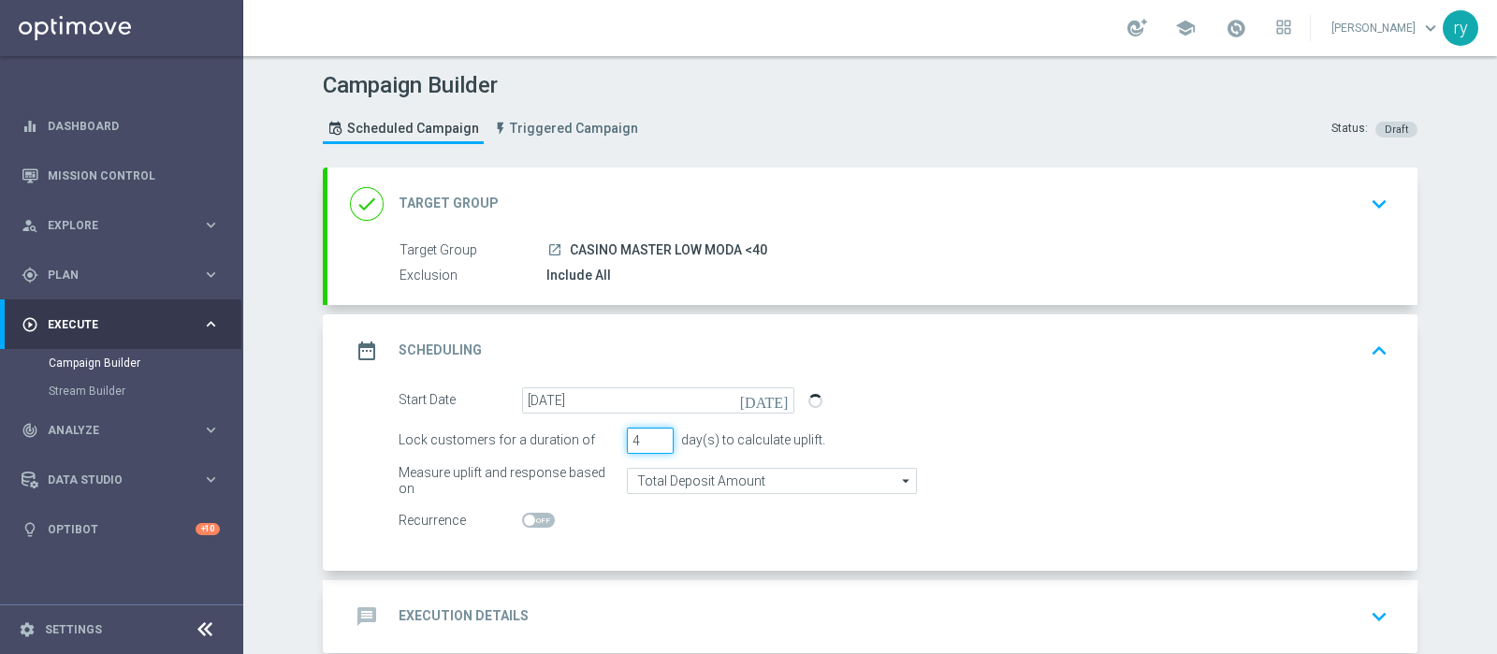
type input "4"
click at [657, 437] on input "4" at bounding box center [650, 441] width 47 height 26
click at [635, 521] on switch at bounding box center [658, 521] width 272 height 16
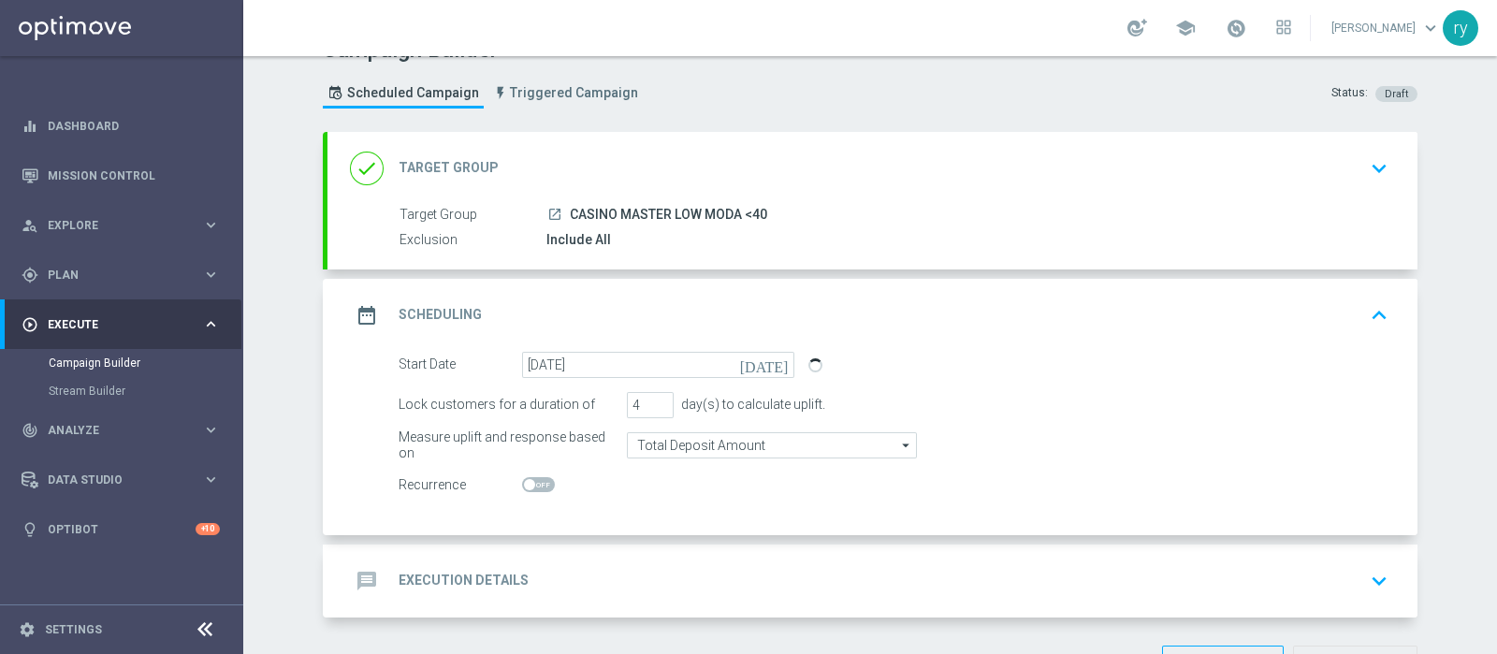
scroll to position [97, 0]
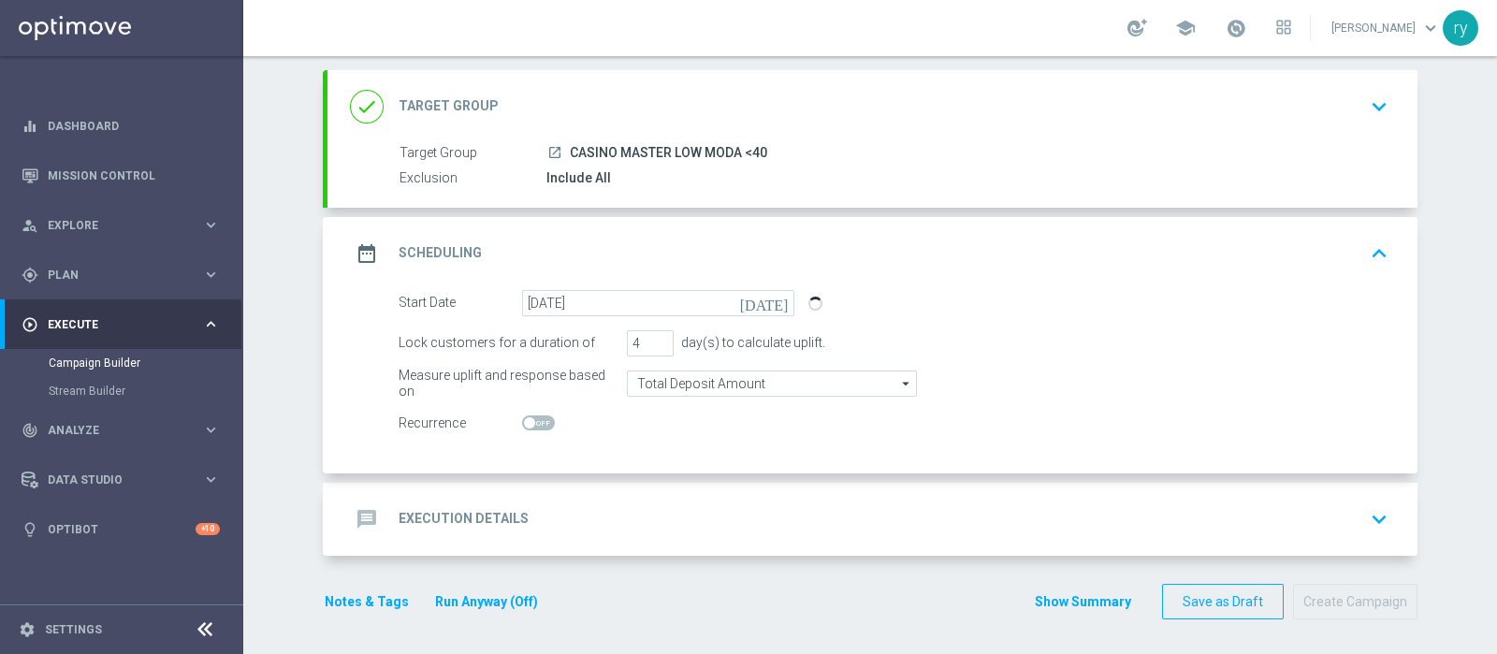
click at [552, 522] on div "message Execution Details keyboard_arrow_down" at bounding box center [872, 520] width 1045 height 36
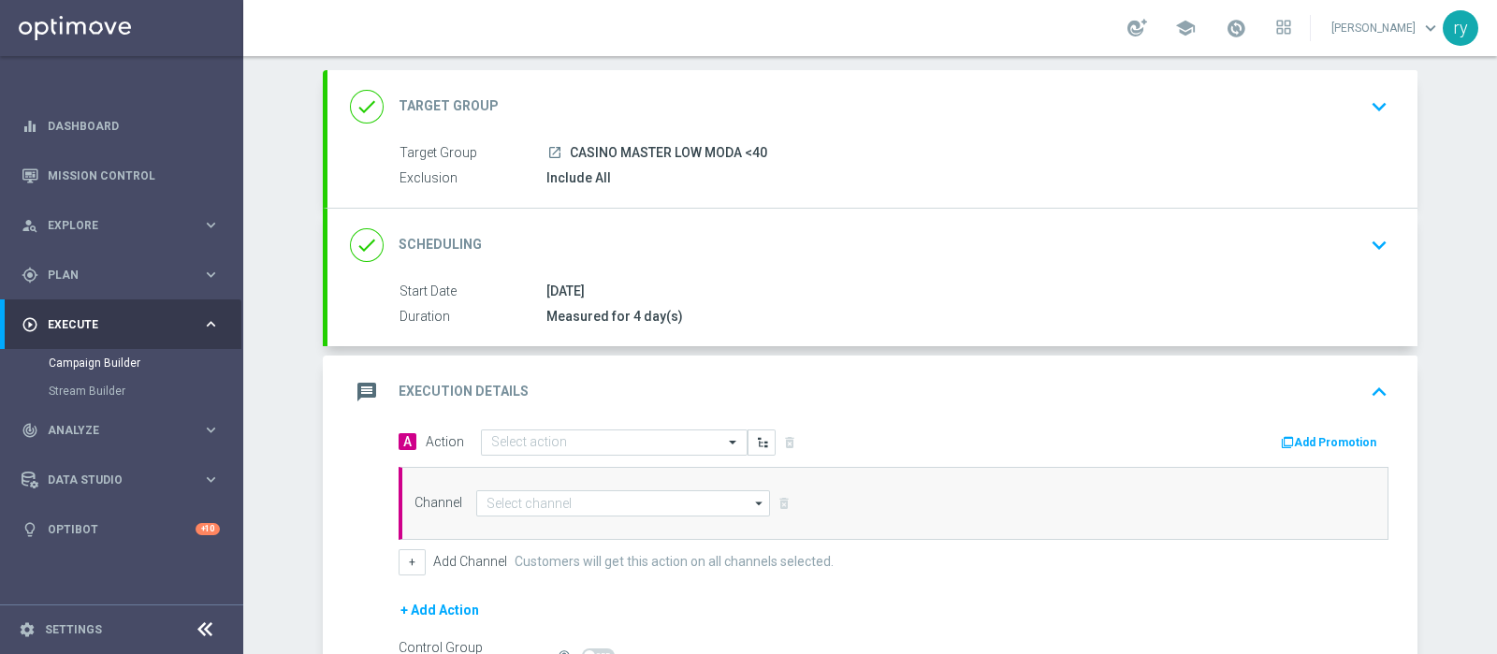
click at [1197, 437] on button "Add Promotion" at bounding box center [1331, 442] width 104 height 21
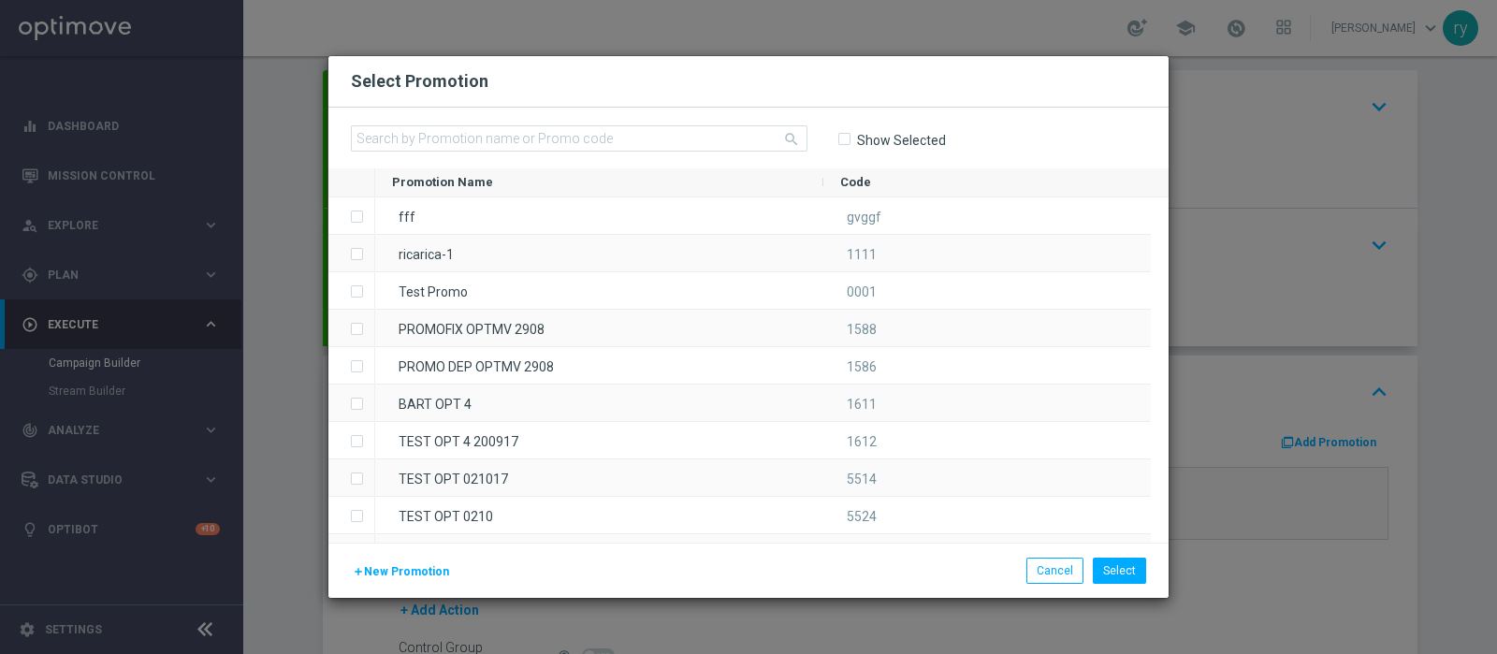
click at [662, 162] on div "search Show Selected" at bounding box center [748, 138] width 840 height 61
click at [663, 138] on input "text" at bounding box center [579, 138] width 457 height 26
paste input "334379"
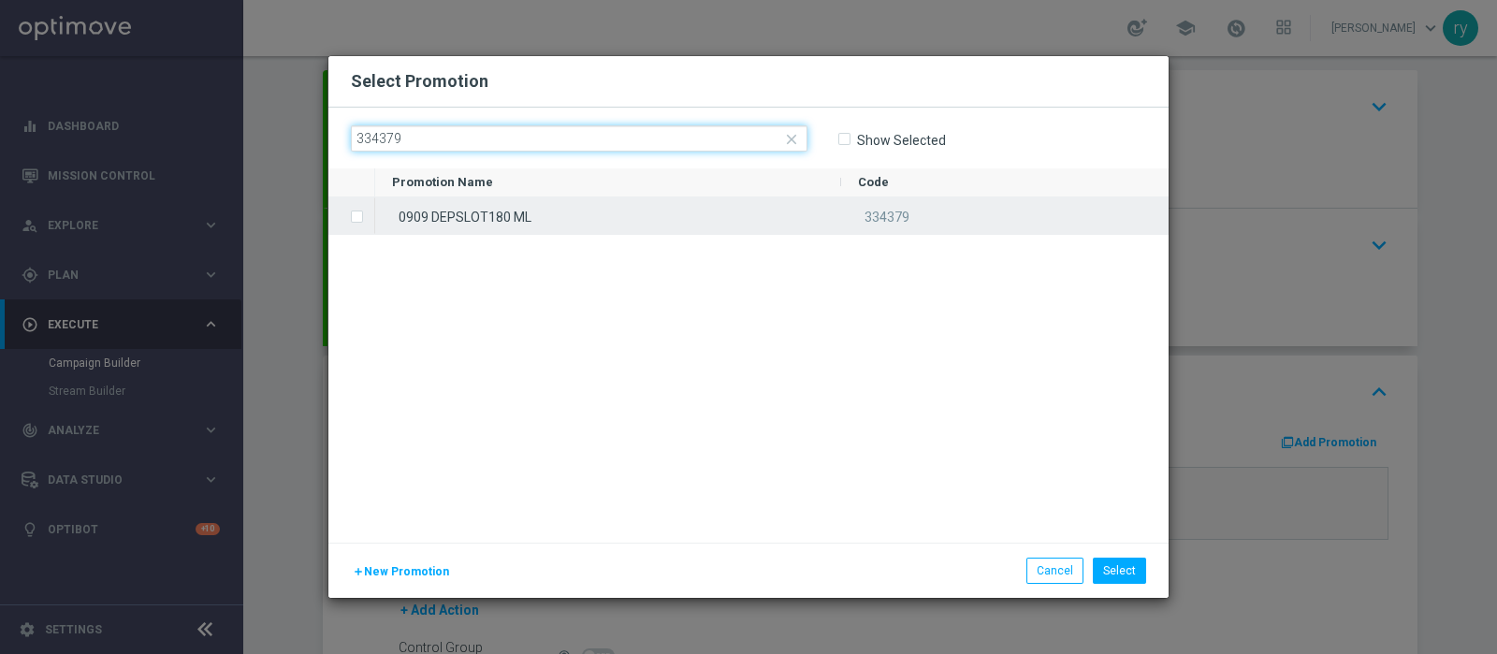
type input "334379"
click at [570, 200] on div "0909 DEPSLOT180 ML" at bounding box center [608, 215] width 466 height 36
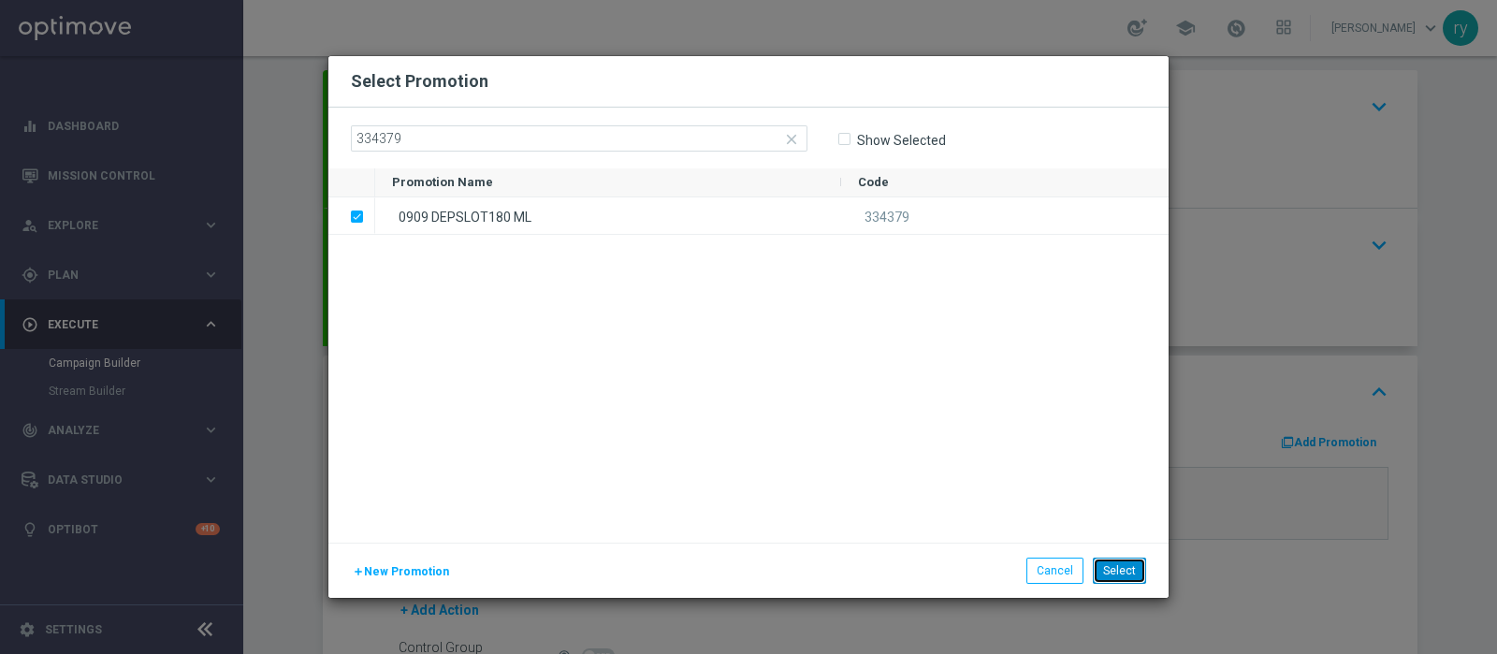
click at [1115, 522] on button "Select" at bounding box center [1119, 571] width 53 height 26
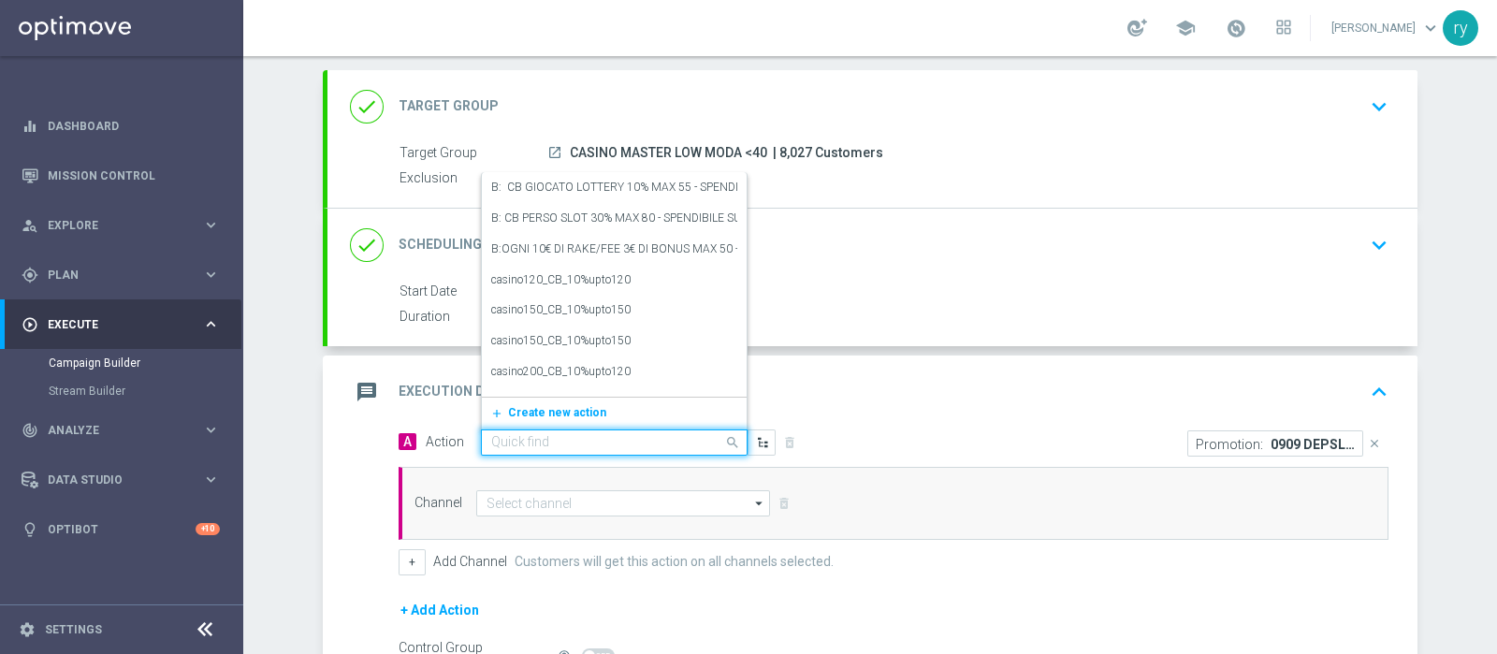
click at [711, 441] on div at bounding box center [614, 443] width 265 height 16
paste input "dep 25€ per 20% fino a 180€"
type input "dep 25€ per 20% fino a 180€"
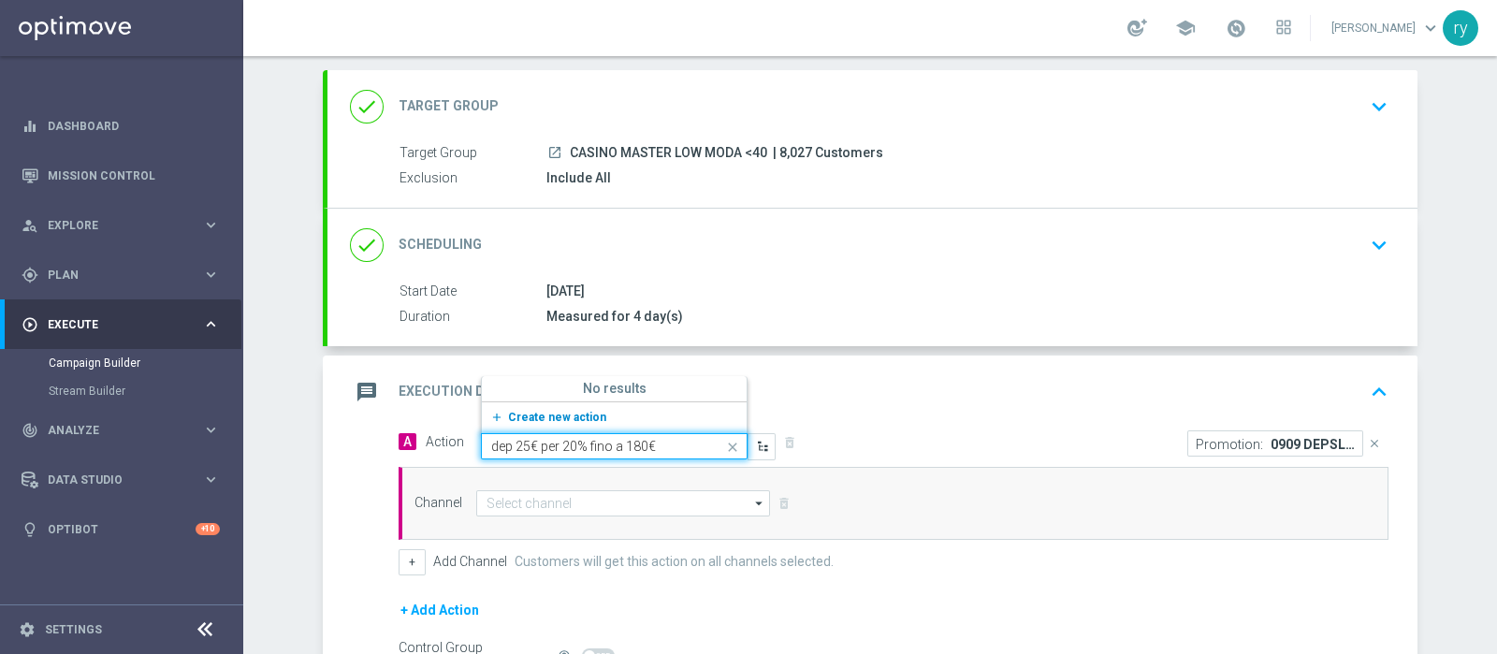
click at [512, 419] on span "Create new action" at bounding box center [557, 417] width 98 height 13
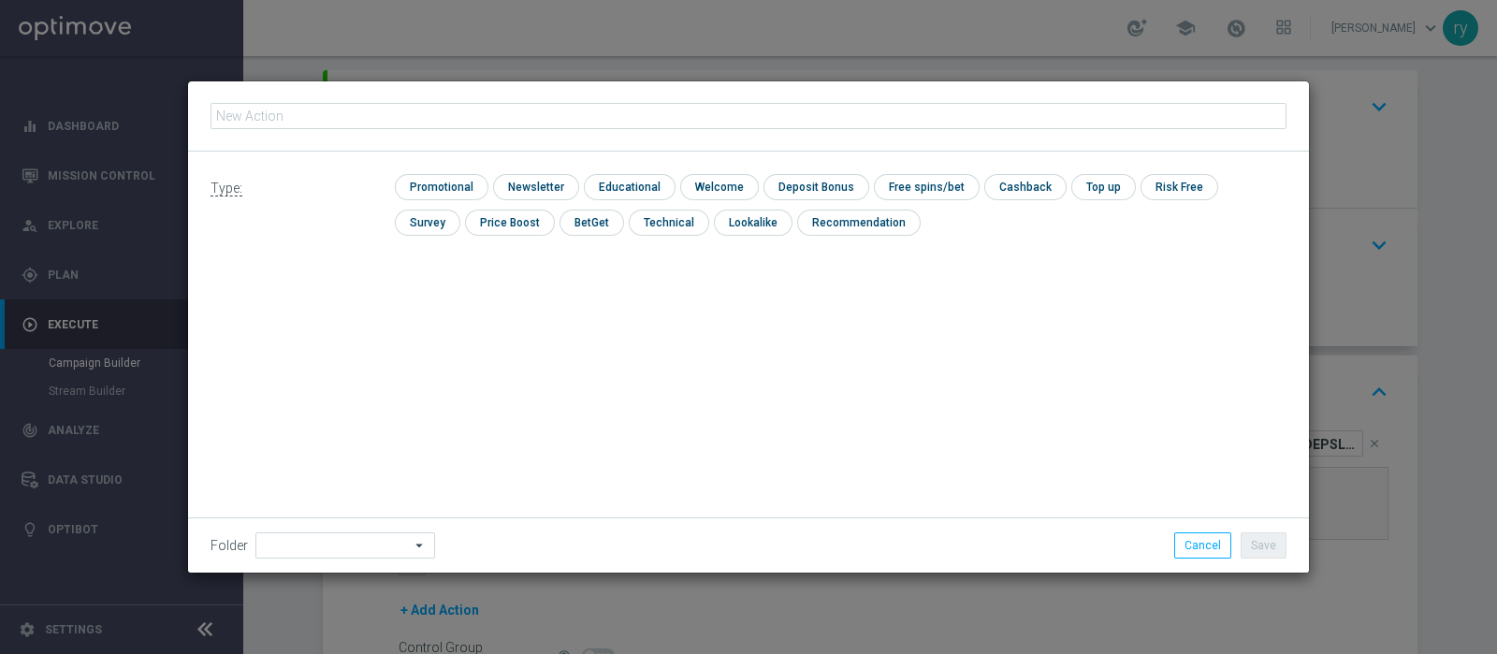
type input "dep 25€ per 20% fino a 180€"
click at [434, 172] on div "Type: check Promotional check Newsletter check Educational check Welcome check …" at bounding box center [748, 212] width 1121 height 121
click at [459, 184] on input "checkbox" at bounding box center [439, 186] width 89 height 25
checkbox input "true"
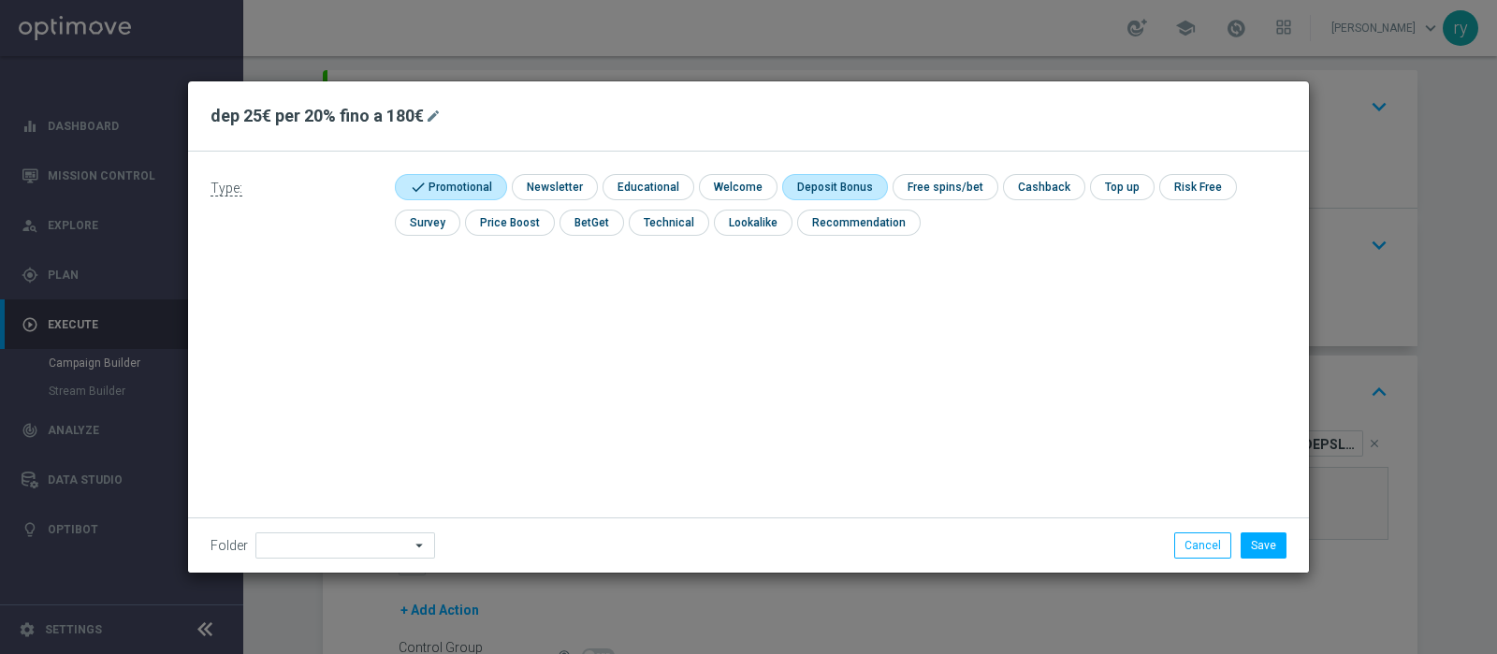
click at [820, 185] on input "checkbox" at bounding box center [832, 186] width 100 height 25
checkbox input "true"
click at [1197, 522] on button "Save" at bounding box center [1264, 545] width 46 height 26
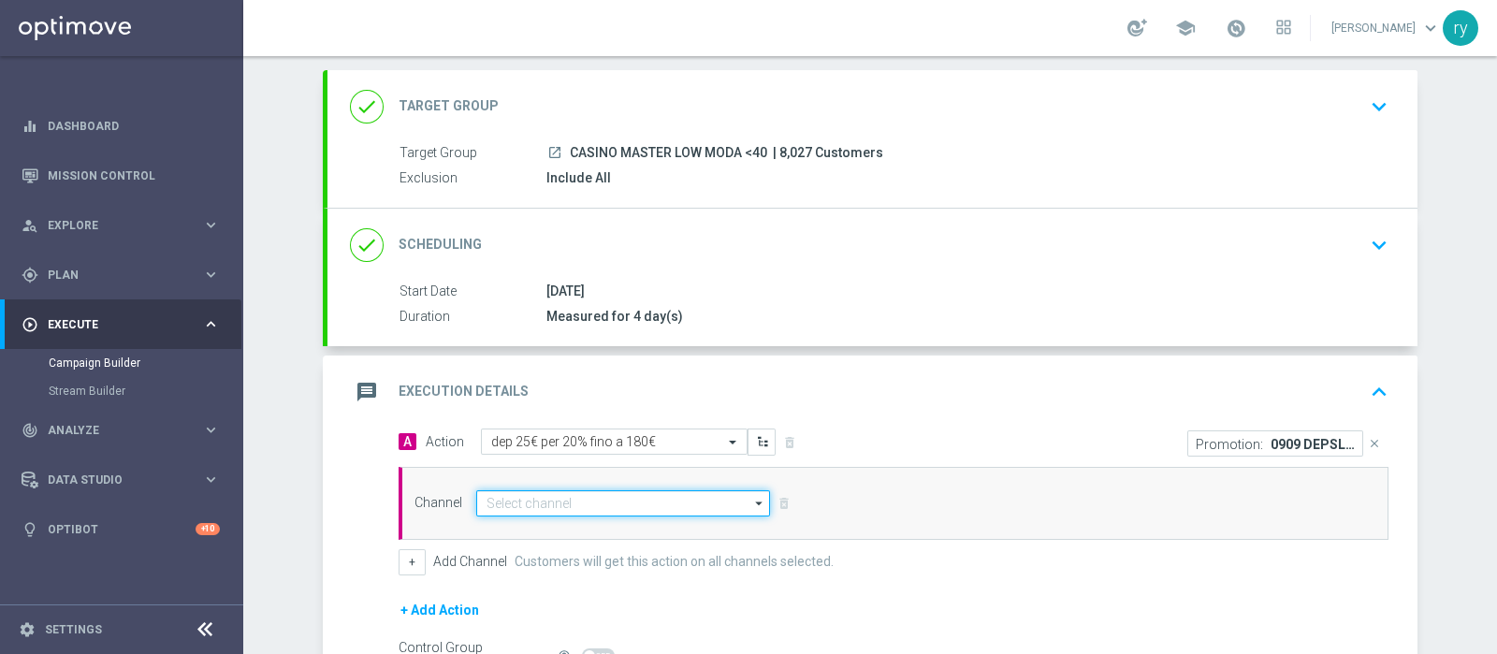
click at [503, 506] on input at bounding box center [623, 503] width 294 height 26
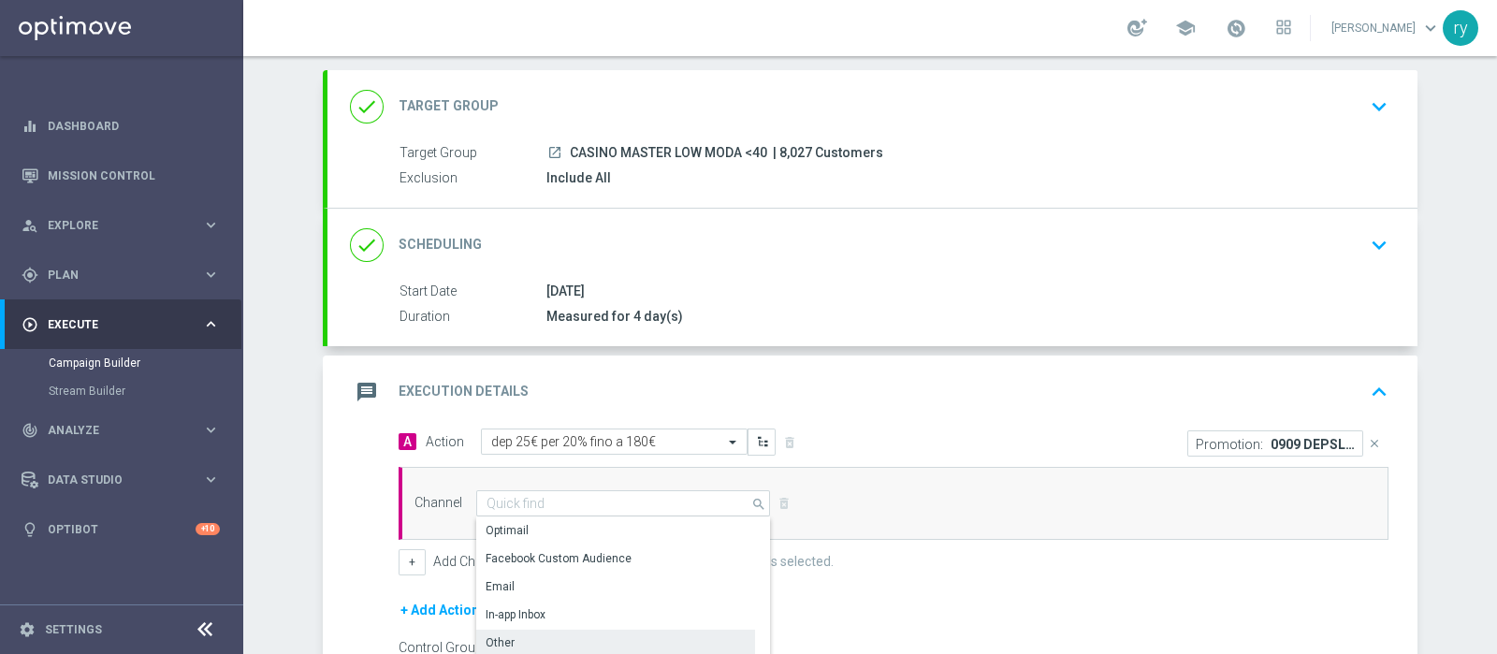
click at [503, 522] on div "Other" at bounding box center [615, 643] width 279 height 26
type input "Other"
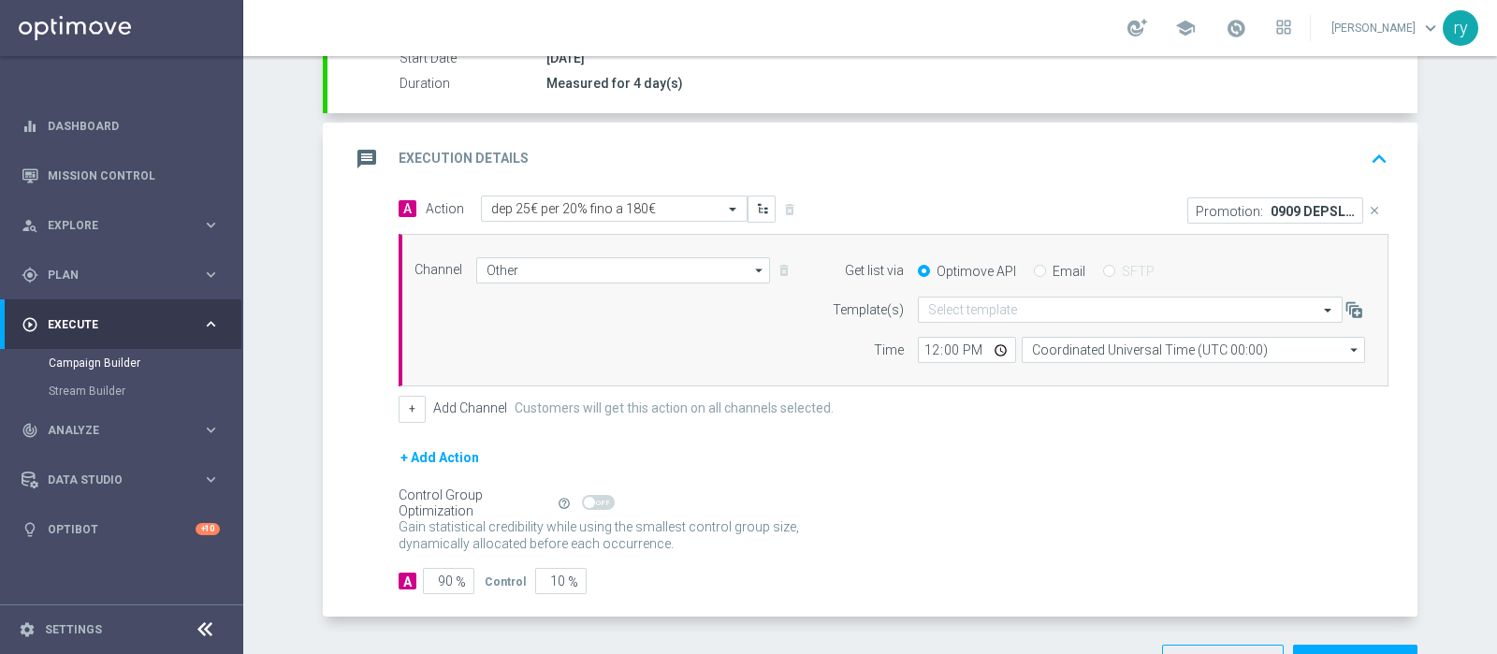
scroll to position [332, 0]
click at [1034, 265] on input "Email" at bounding box center [1040, 271] width 12 height 12
radio input "true"
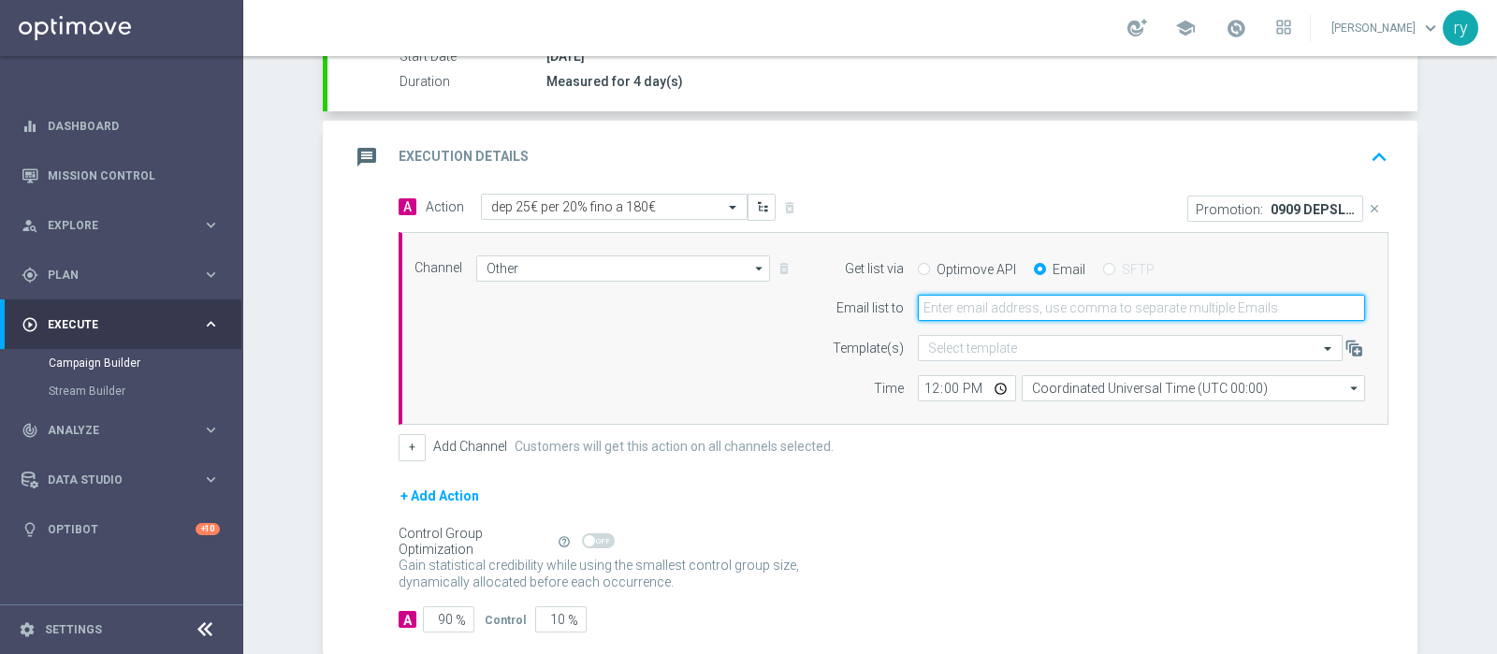
click at [979, 308] on input "email" at bounding box center [1141, 308] width 447 height 26
type input "[EMAIL_ADDRESS][DOMAIN_NAME]"
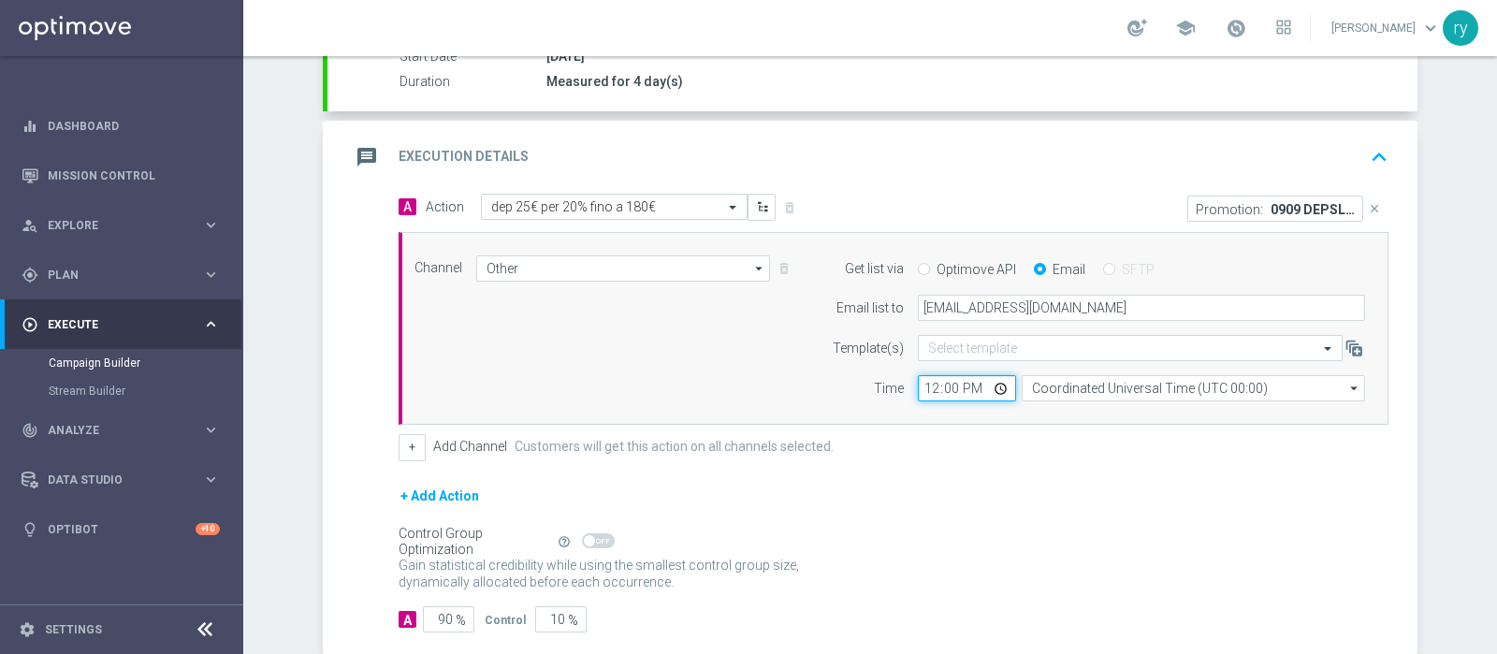
click at [922, 388] on input "12:00" at bounding box center [967, 388] width 98 height 26
type input "18:00"
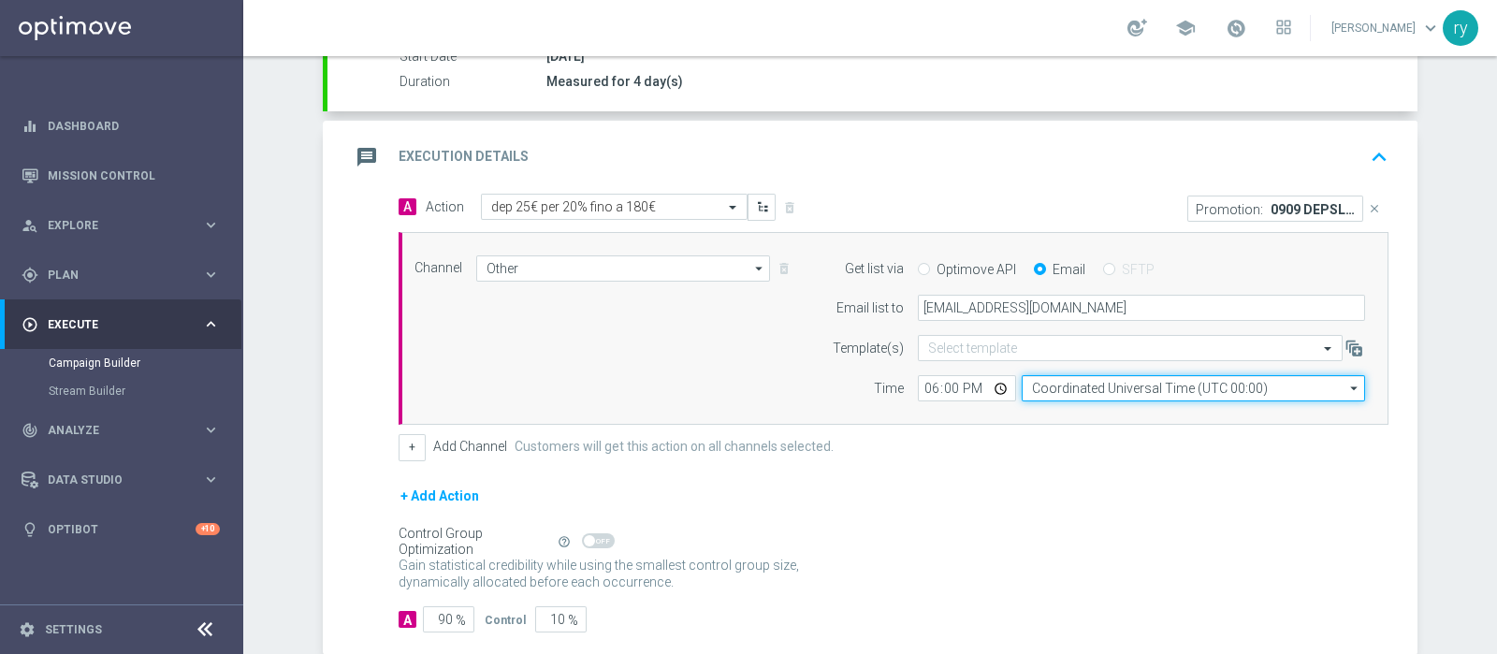
click at [1064, 386] on input "Coordinated Universal Time (UTC 00:00)" at bounding box center [1193, 388] width 343 height 26
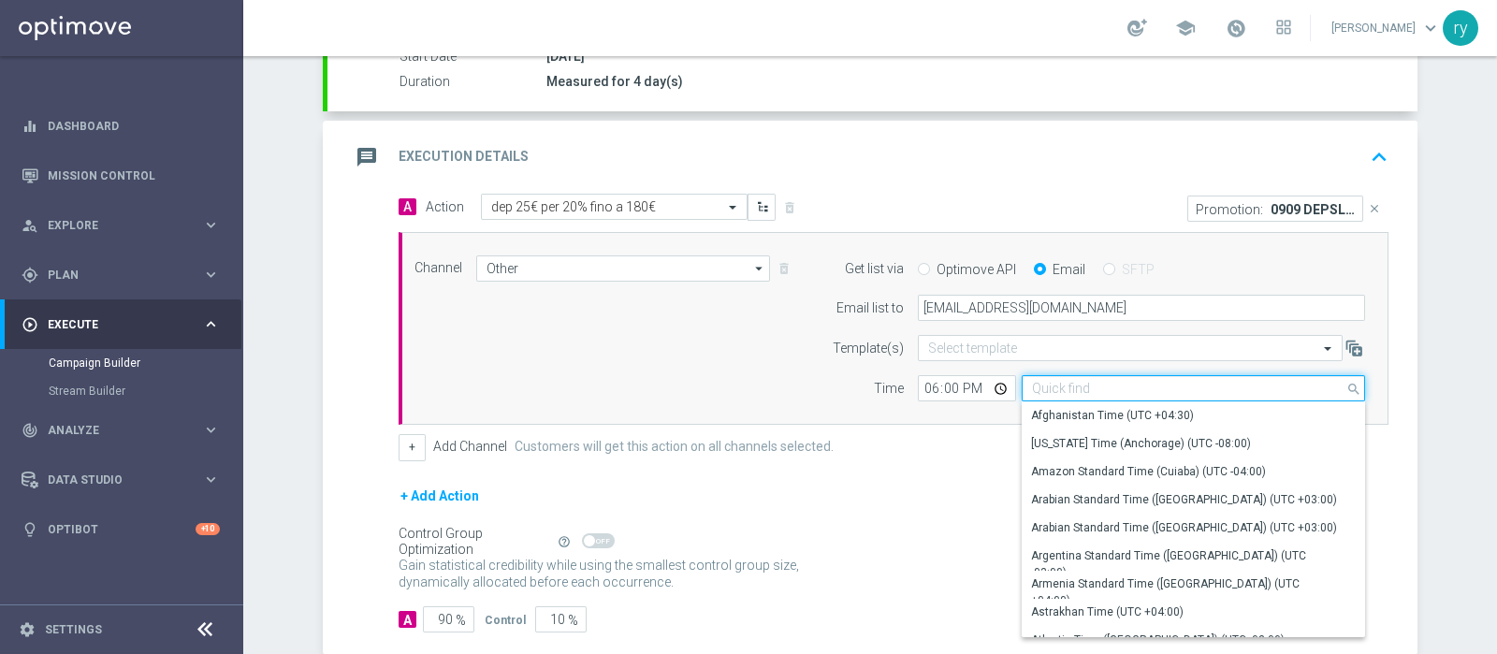
click at [1063, 386] on input at bounding box center [1193, 388] width 343 height 26
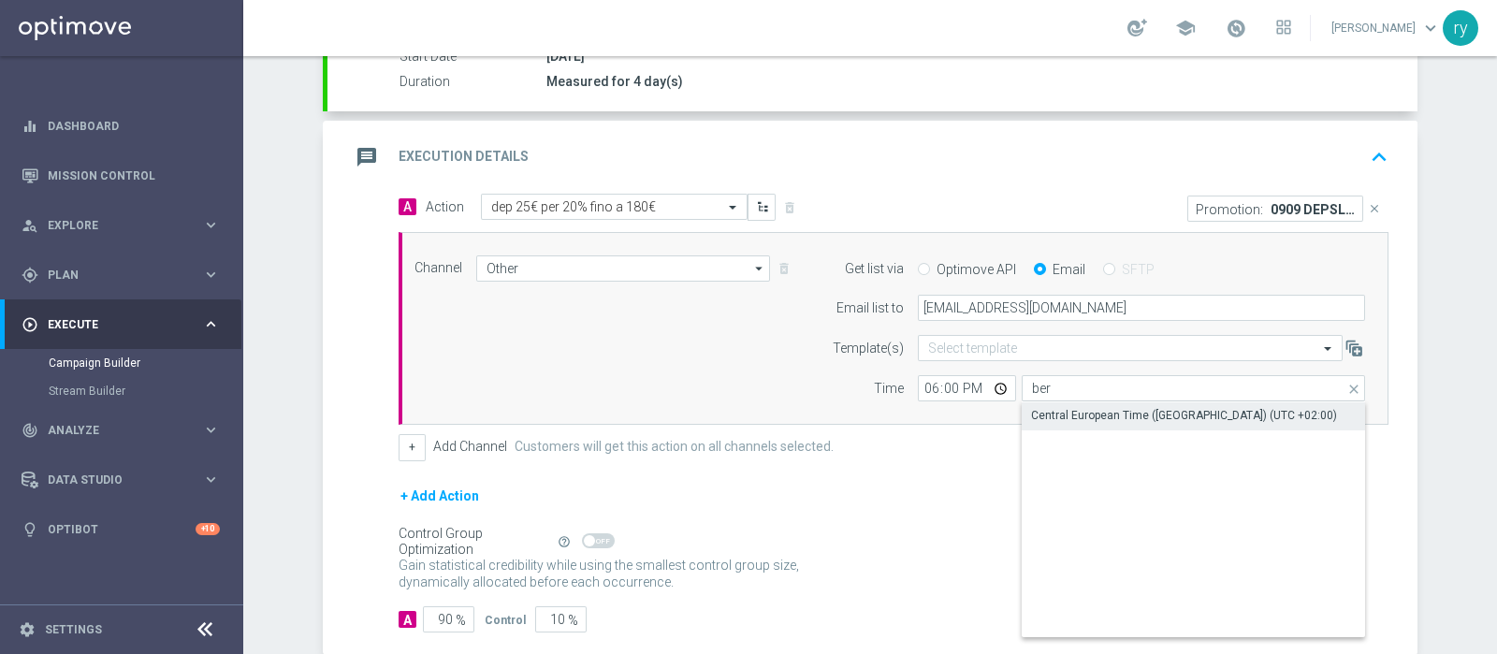
click at [1079, 402] on div "Central European Time ([GEOGRAPHIC_DATA]) (UTC +02:00)" at bounding box center [1194, 415] width 344 height 26
type input "Central European Time ([GEOGRAPHIC_DATA]) (UTC +02:00)"
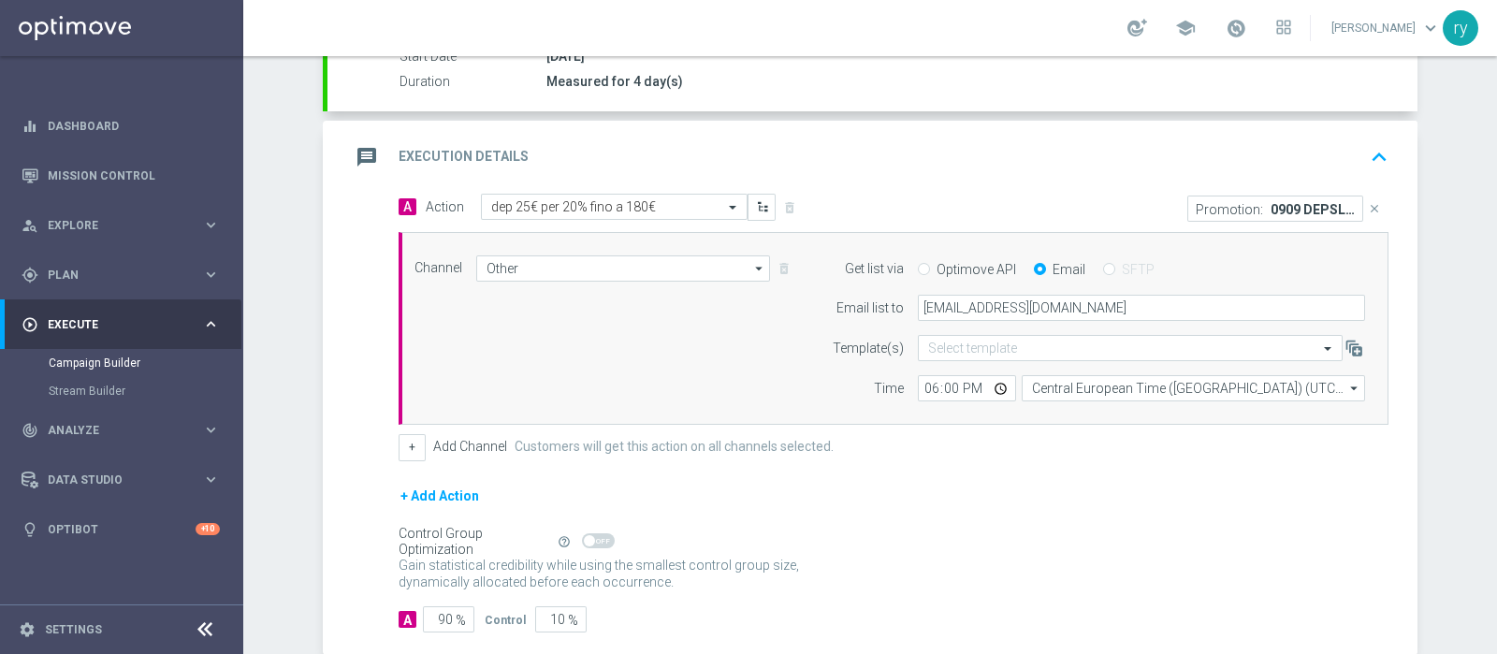
click at [1061, 424] on div "A Action Select action dep 25€ per 20% fino a 180€ delete_forever Promotion: 09…" at bounding box center [894, 328] width 1018 height 268
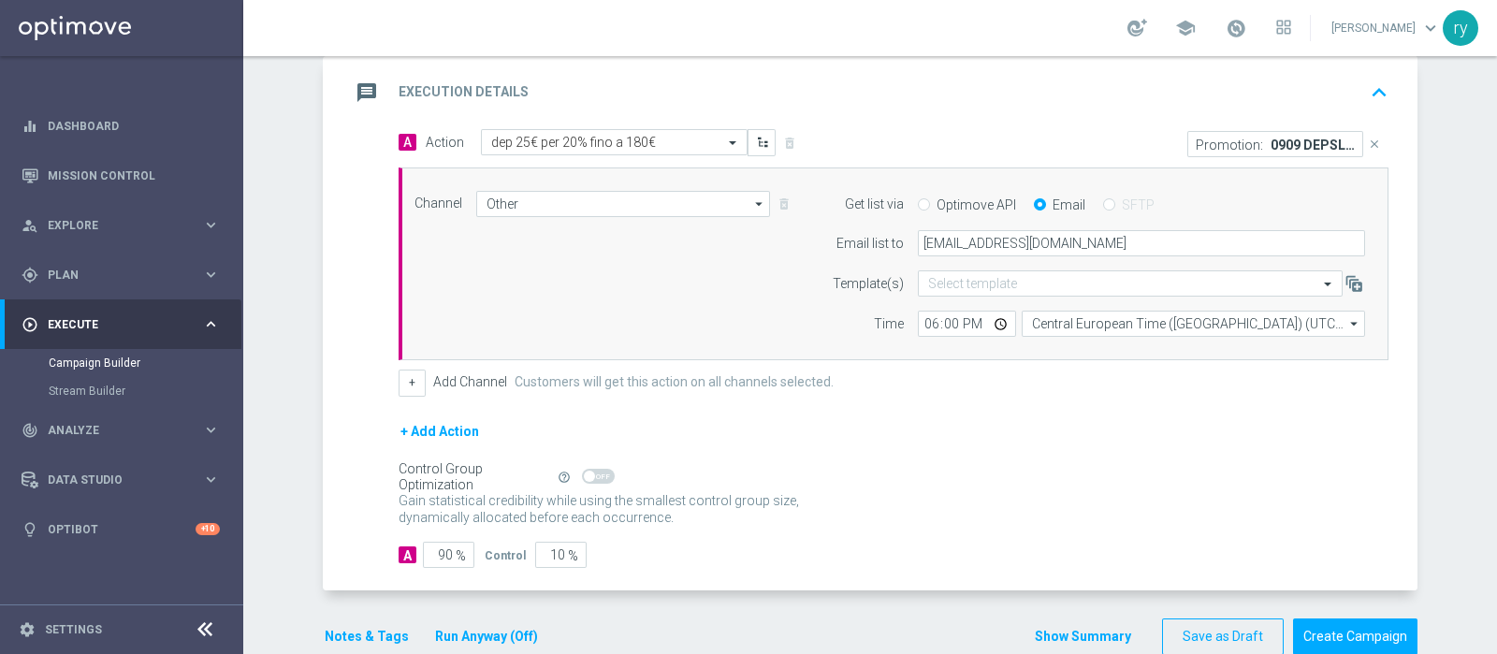
scroll to position [430, 0]
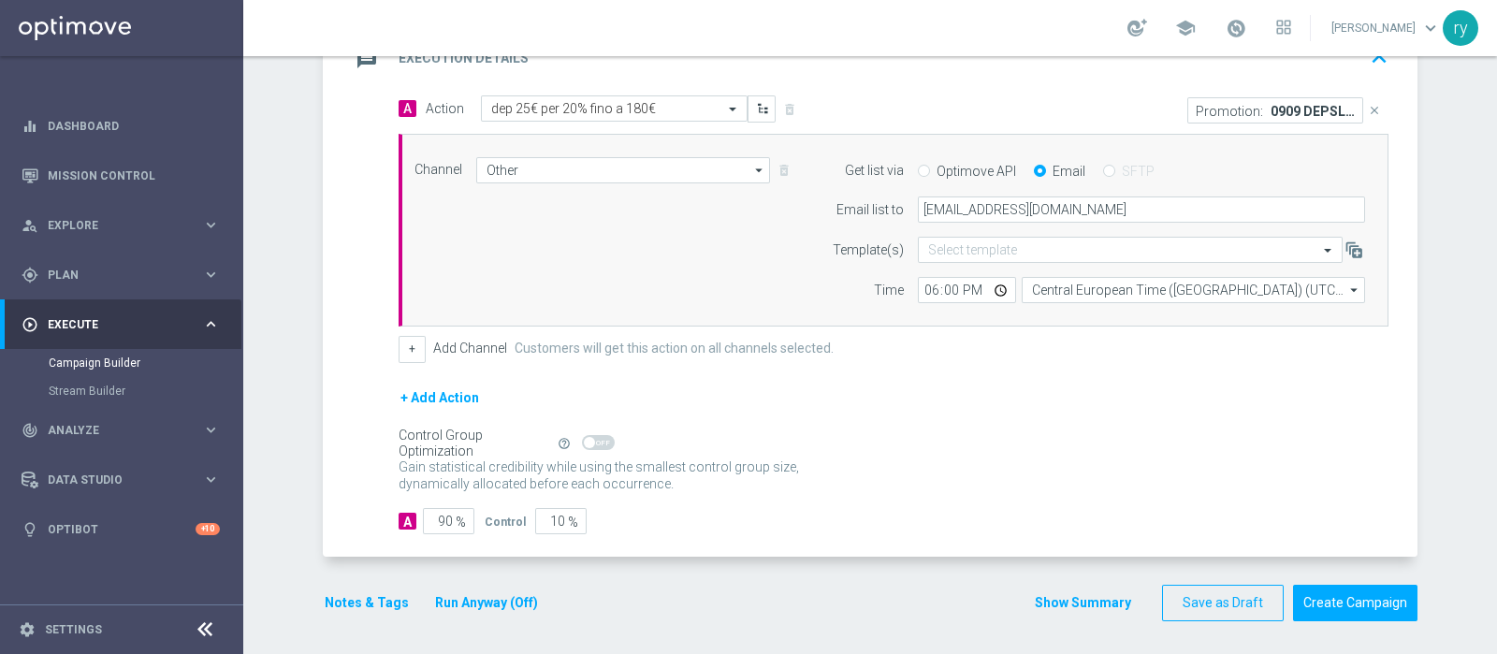
click at [364, 522] on button "Notes & Tags" at bounding box center [367, 602] width 88 height 23
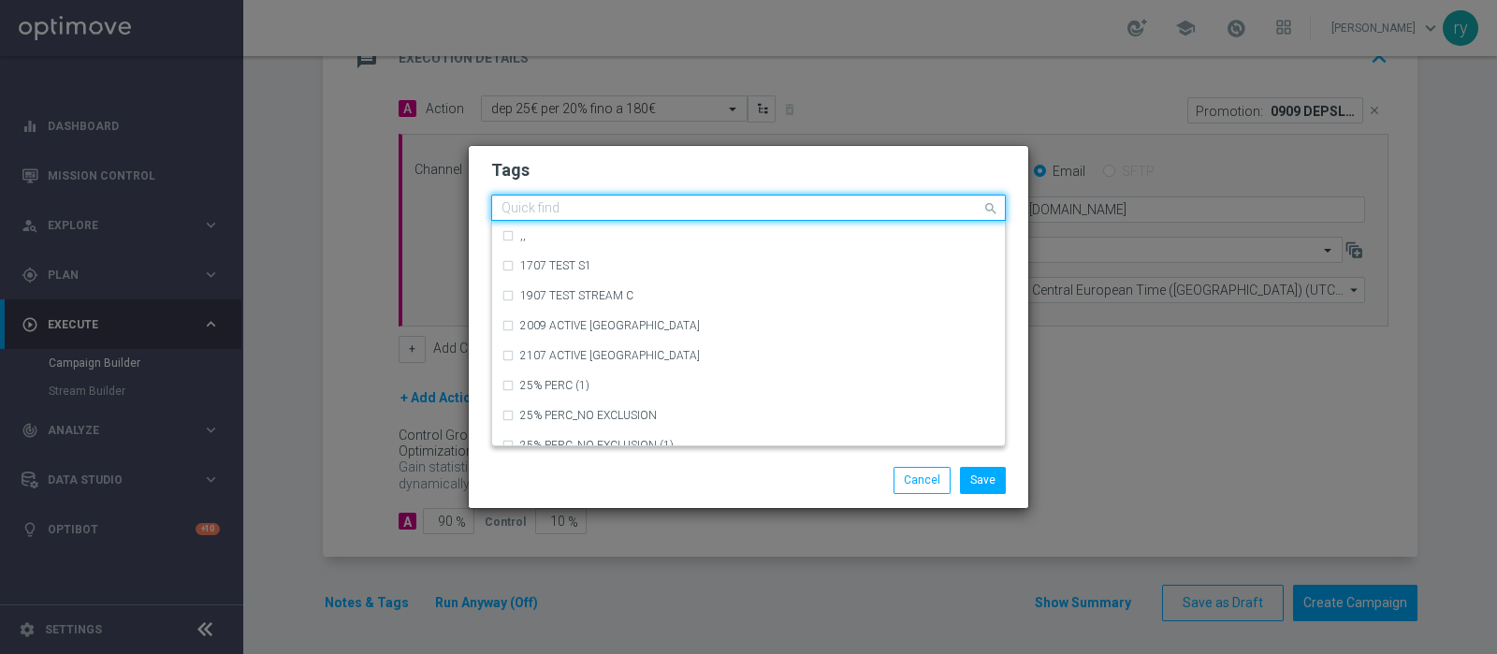
click at [547, 195] on div "Quick find" at bounding box center [748, 208] width 515 height 26
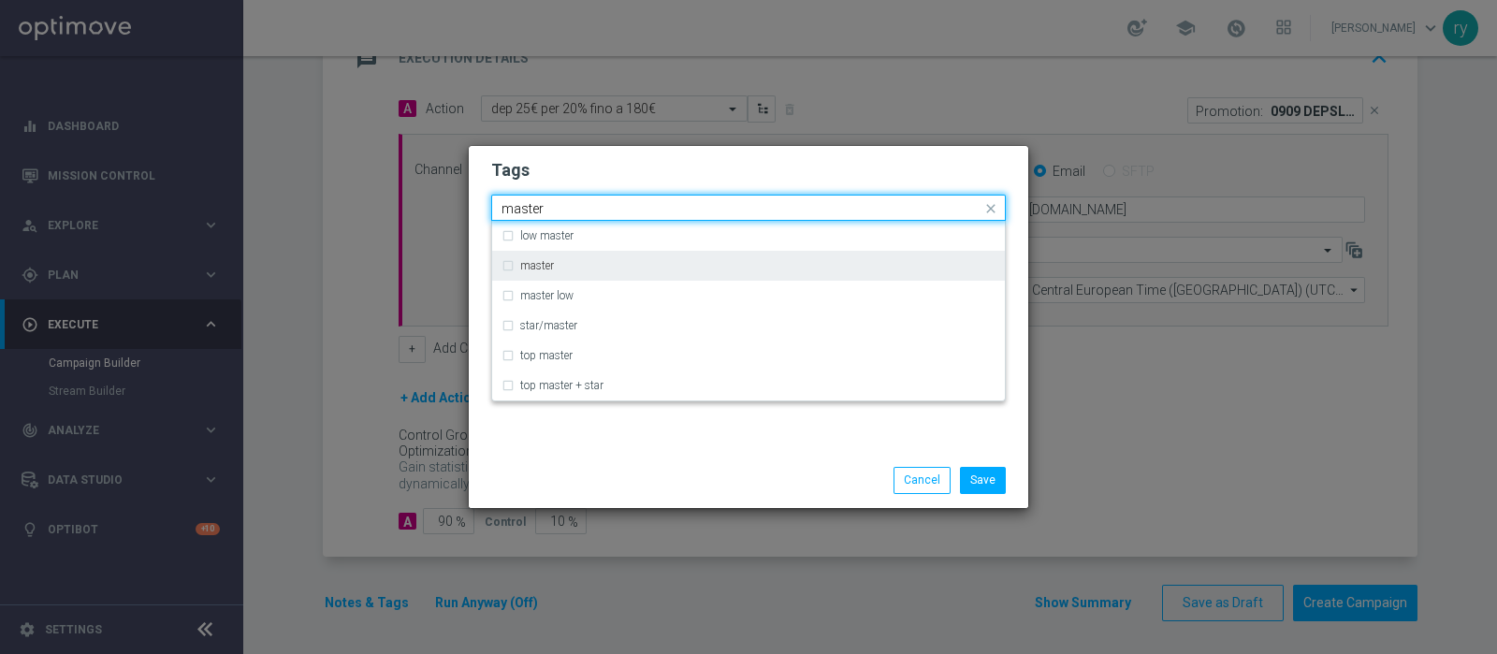
click at [629, 271] on div "master" at bounding box center [757, 265] width 475 height 11
type input "master"
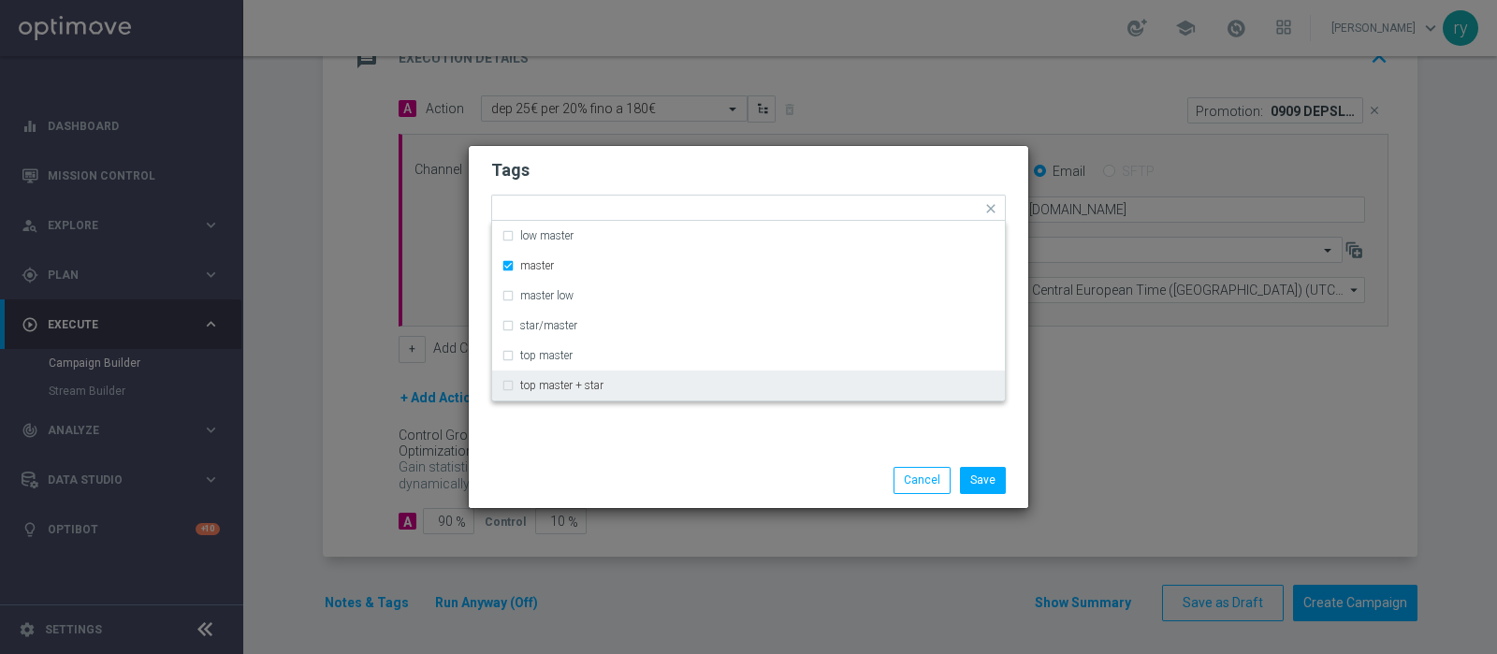
drag, startPoint x: 661, startPoint y: 443, endPoint x: 660, endPoint y: 412, distance: 30.9
click at [661, 445] on div "Tags Quick find × master low master master master low star/master top master to…" at bounding box center [749, 299] width 560 height 307
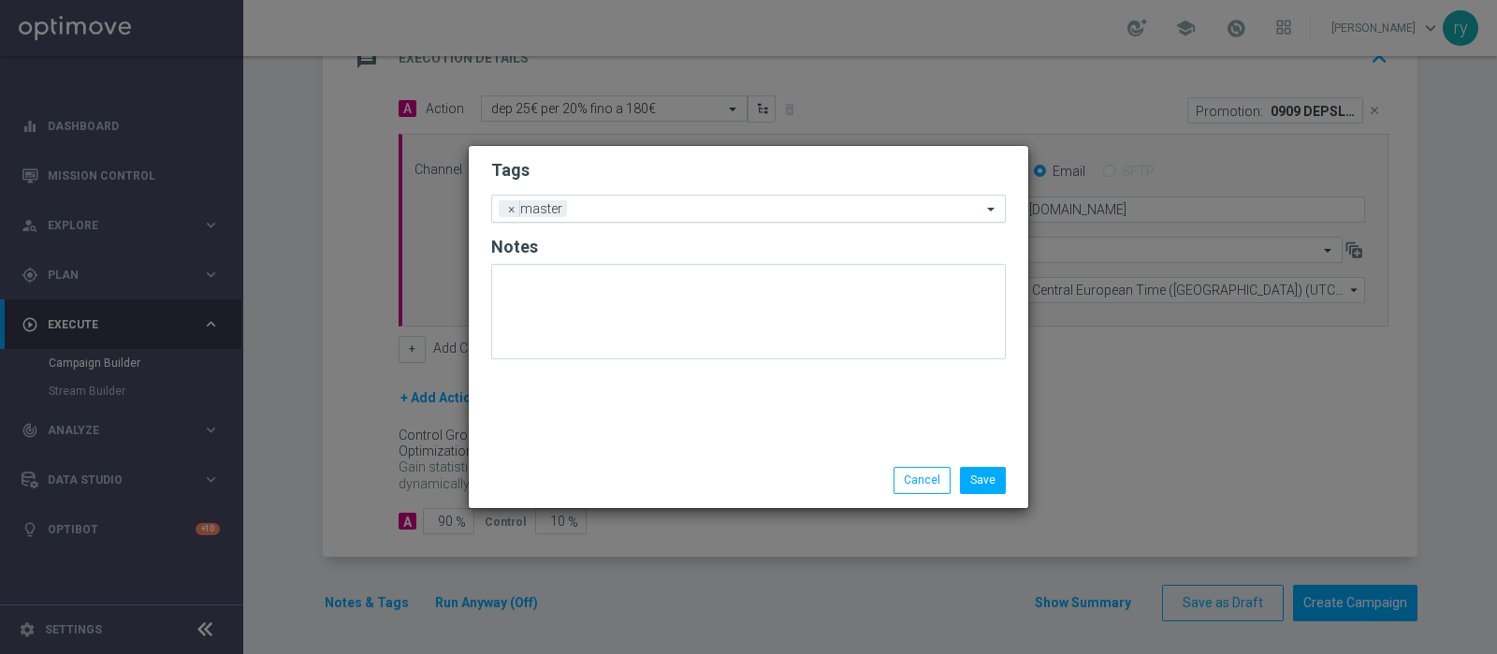
click at [620, 212] on input "text" at bounding box center [778, 210] width 407 height 16
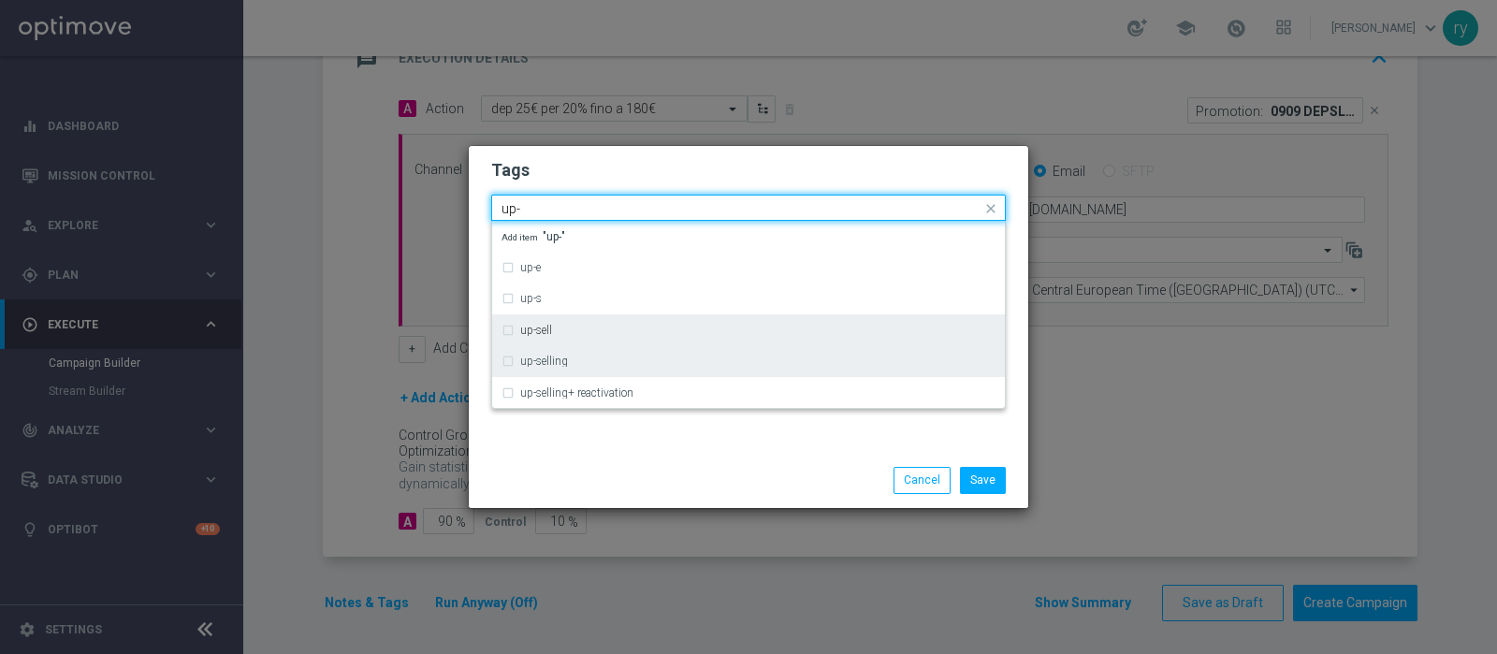
click at [595, 362] on div "up-selling" at bounding box center [757, 361] width 475 height 11
type input "up-"
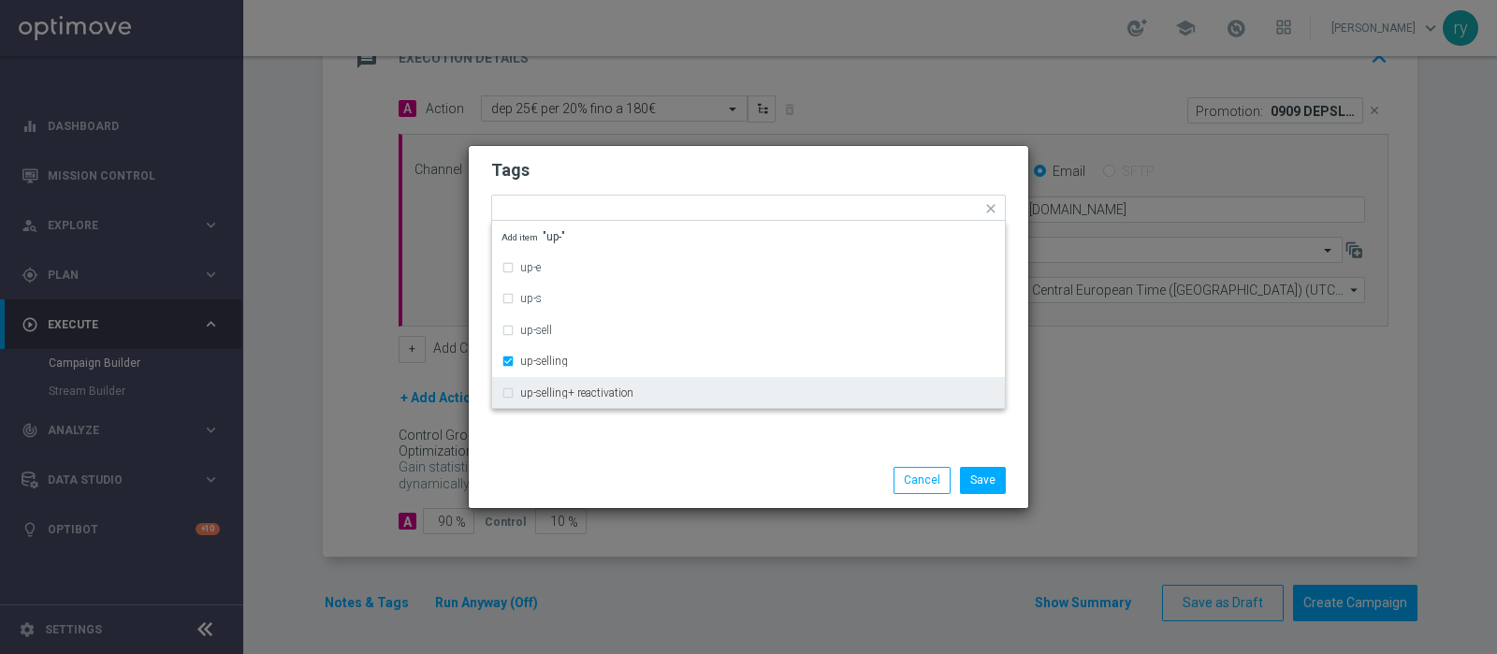
click at [611, 456] on div "Save Cancel" at bounding box center [749, 480] width 560 height 54
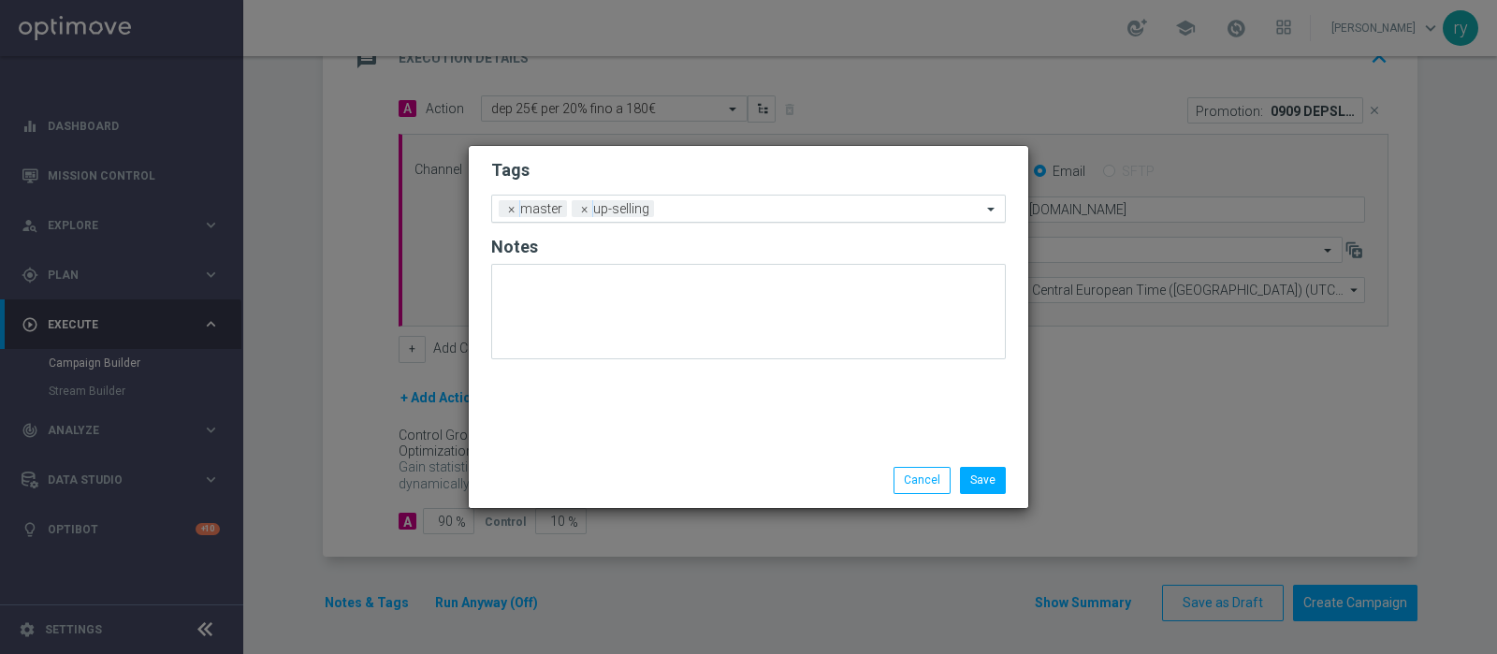
click at [710, 198] on div "Add a new tag × master × up-selling" at bounding box center [736, 209] width 489 height 26
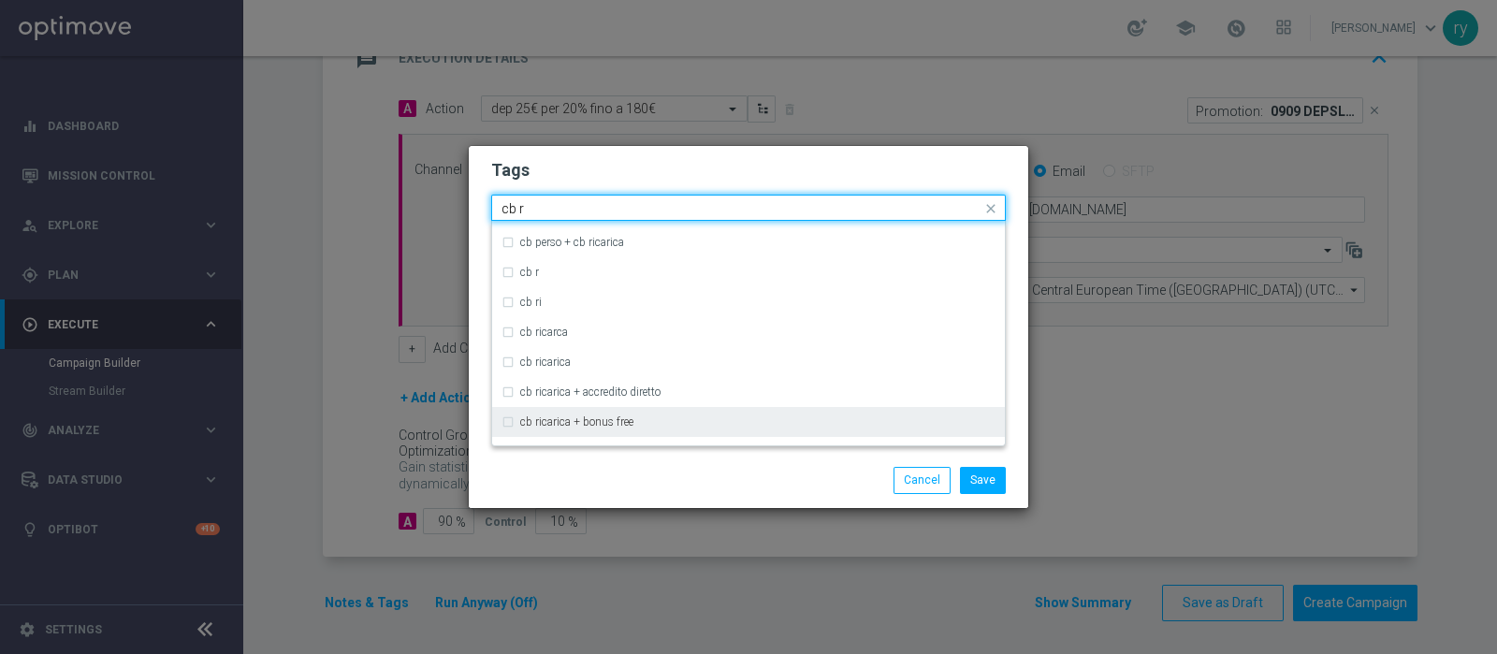
scroll to position [116, 0]
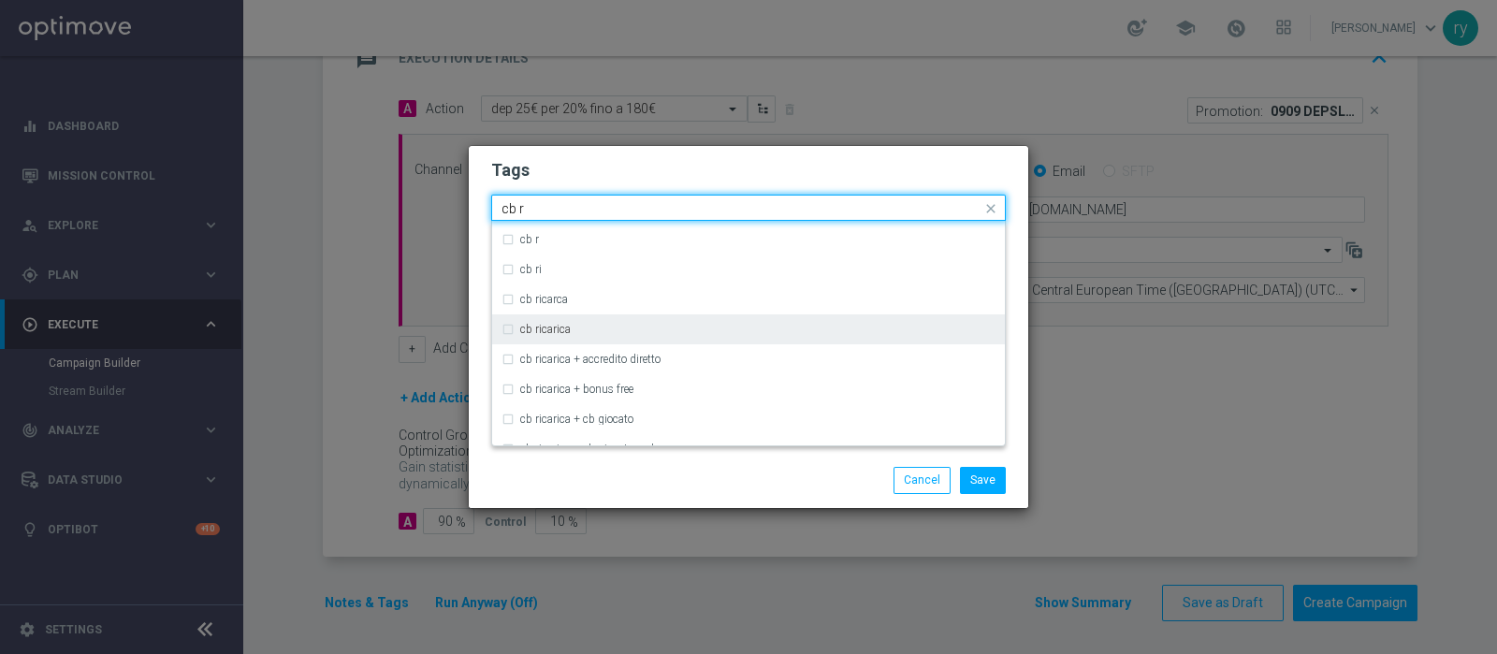
click at [612, 324] on div "cb ricarica" at bounding box center [757, 329] width 475 height 11
type input "cb r"
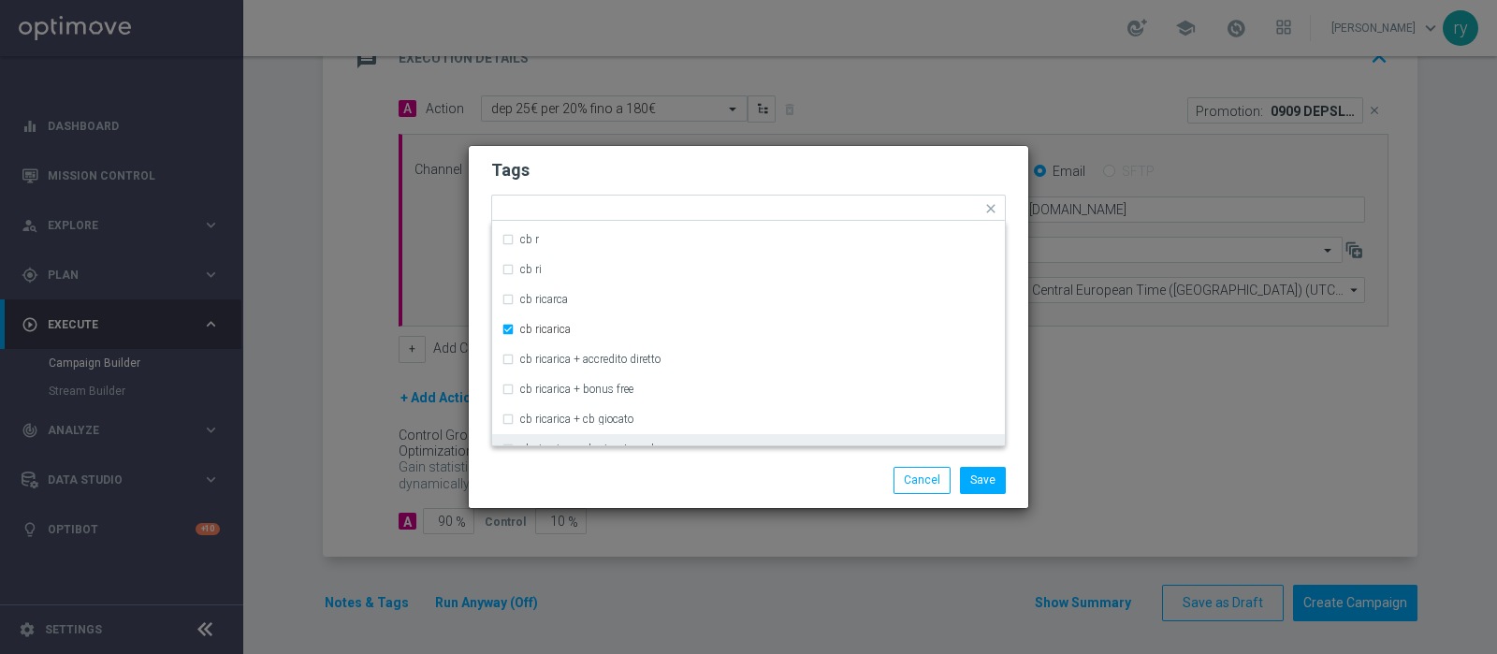
click at [661, 472] on div "Save Cancel" at bounding box center [839, 480] width 362 height 26
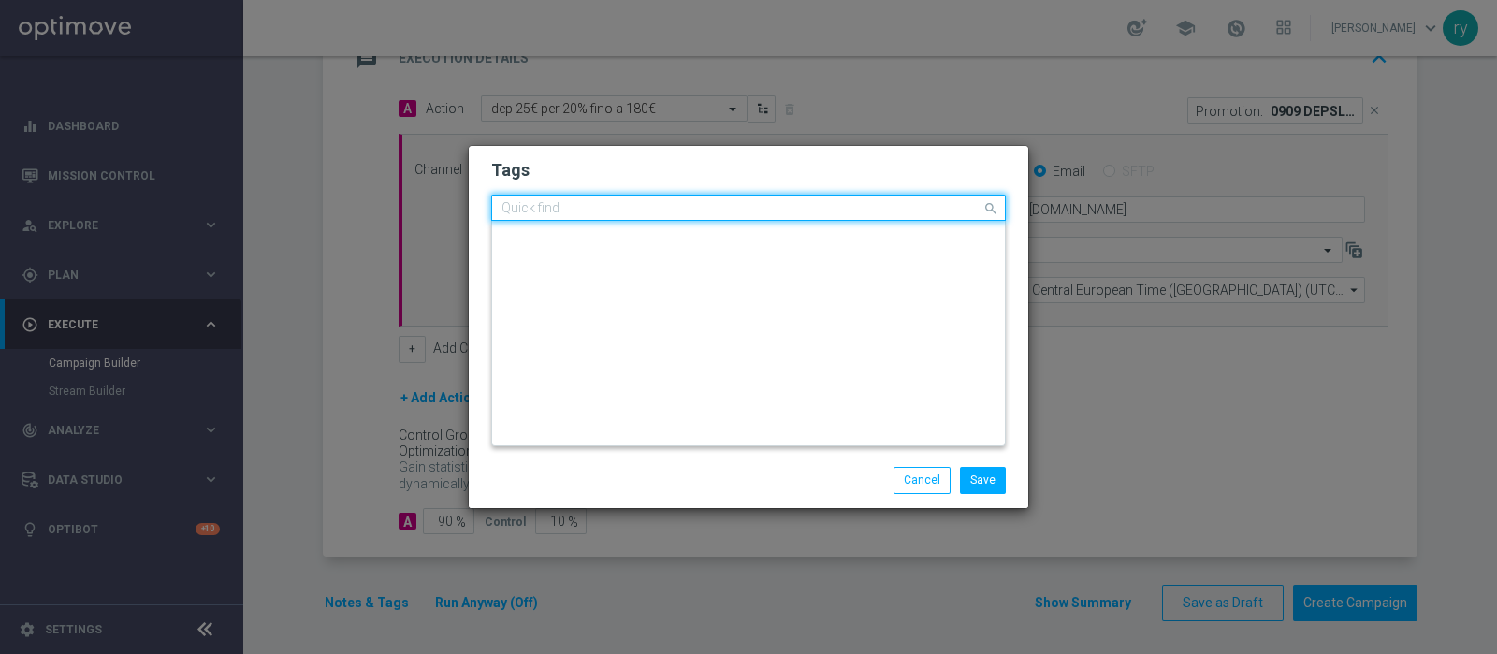
click at [807, 211] on input "text" at bounding box center [742, 209] width 480 height 16
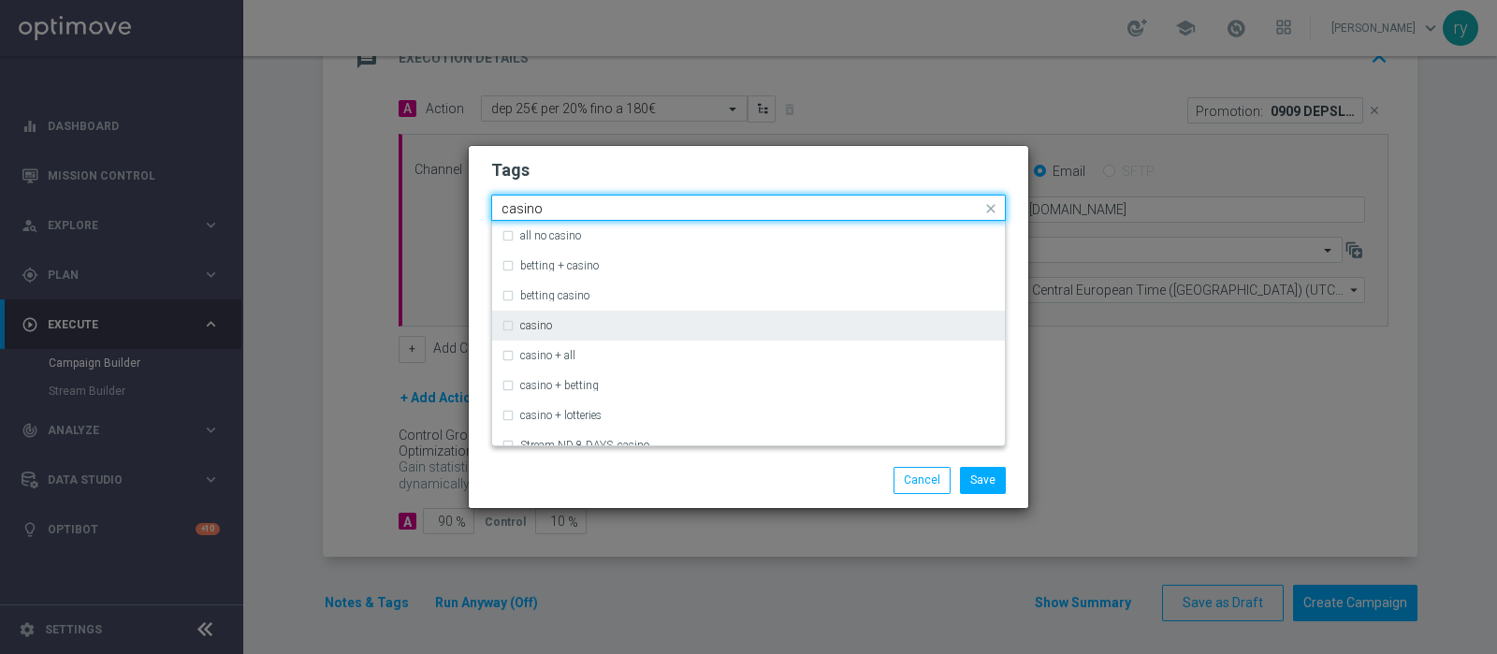
click at [538, 324] on label "casino" at bounding box center [536, 325] width 32 height 11
type input "casino"
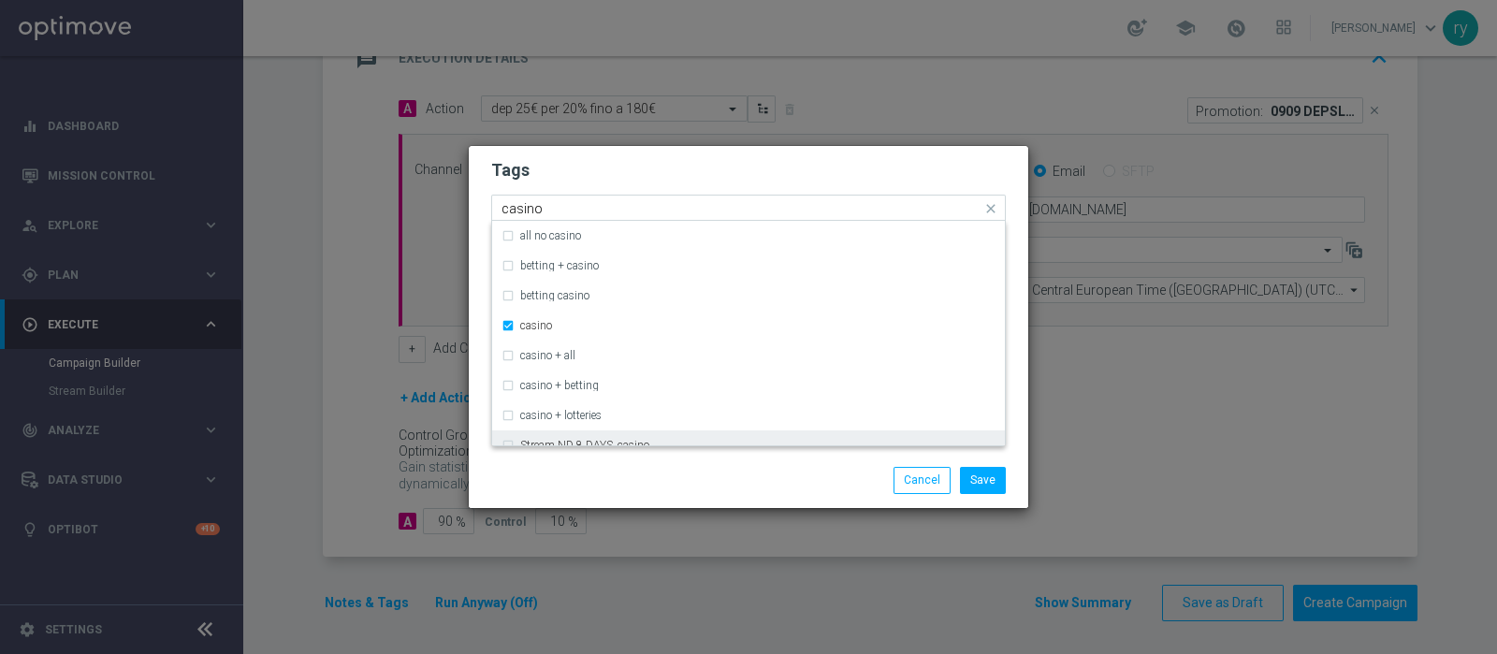
click at [579, 438] on div "Stream ND 8 DAYS_casino" at bounding box center [749, 445] width 494 height 30
click at [585, 438] on div "Stream ND 8 DAYS_casino" at bounding box center [749, 445] width 494 height 30
click at [594, 474] on div "Save Cancel" at bounding box center [748, 480] width 543 height 26
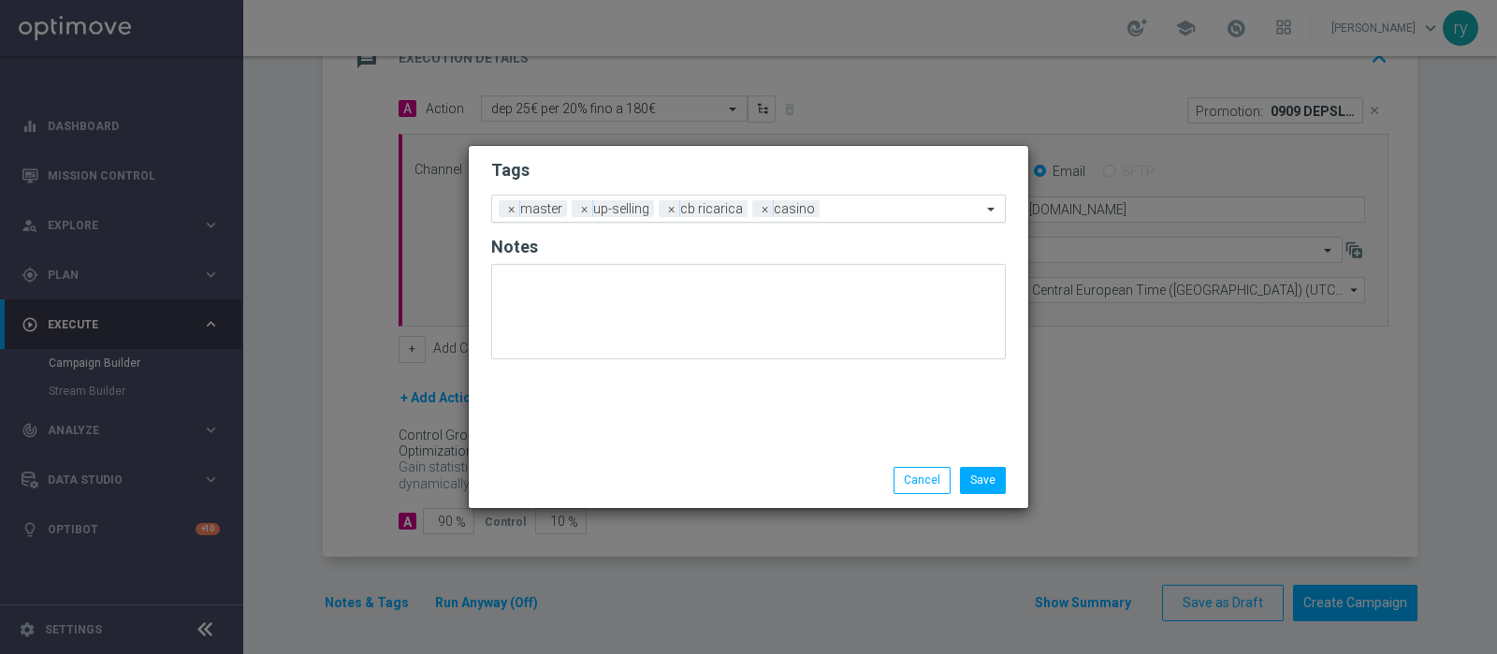
click at [852, 208] on input "text" at bounding box center [904, 210] width 154 height 16
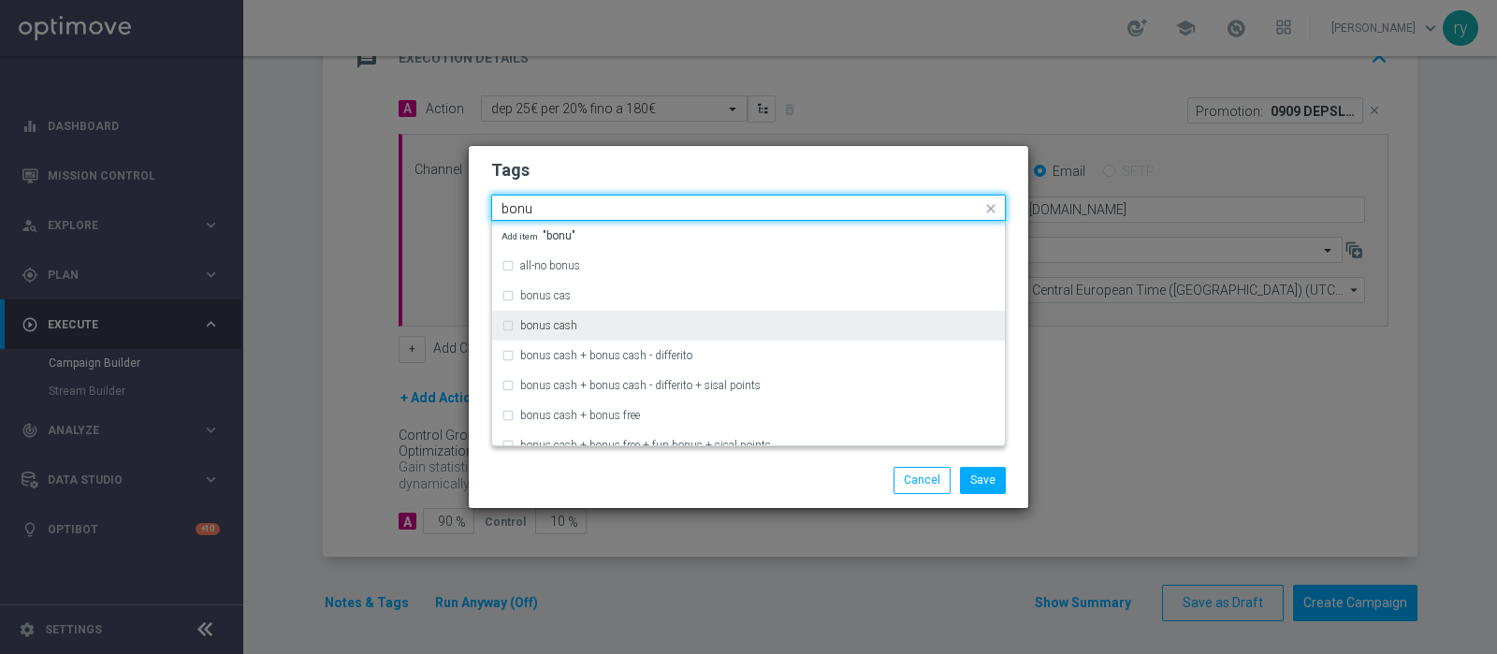
click at [756, 325] on div "bonus cash" at bounding box center [757, 325] width 475 height 11
type input "bonu"
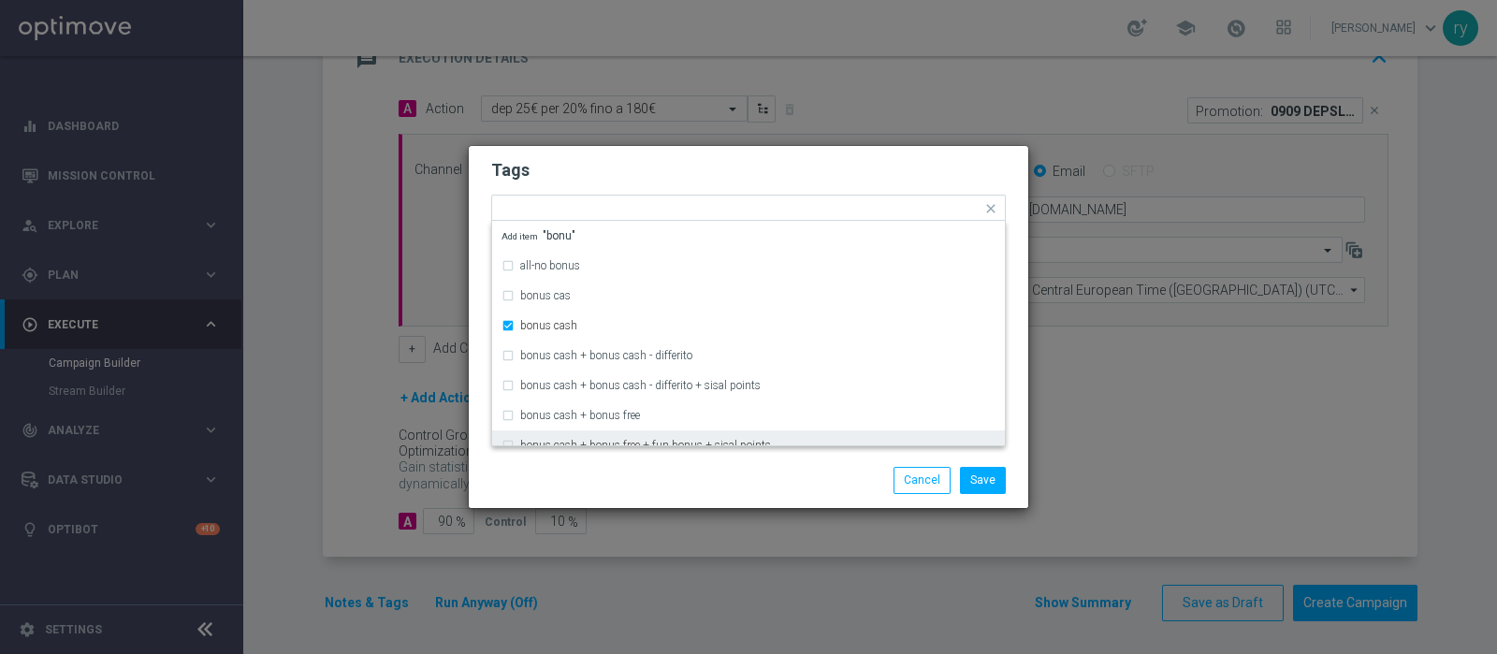
click at [756, 475] on div "Save Cancel" at bounding box center [839, 480] width 362 height 26
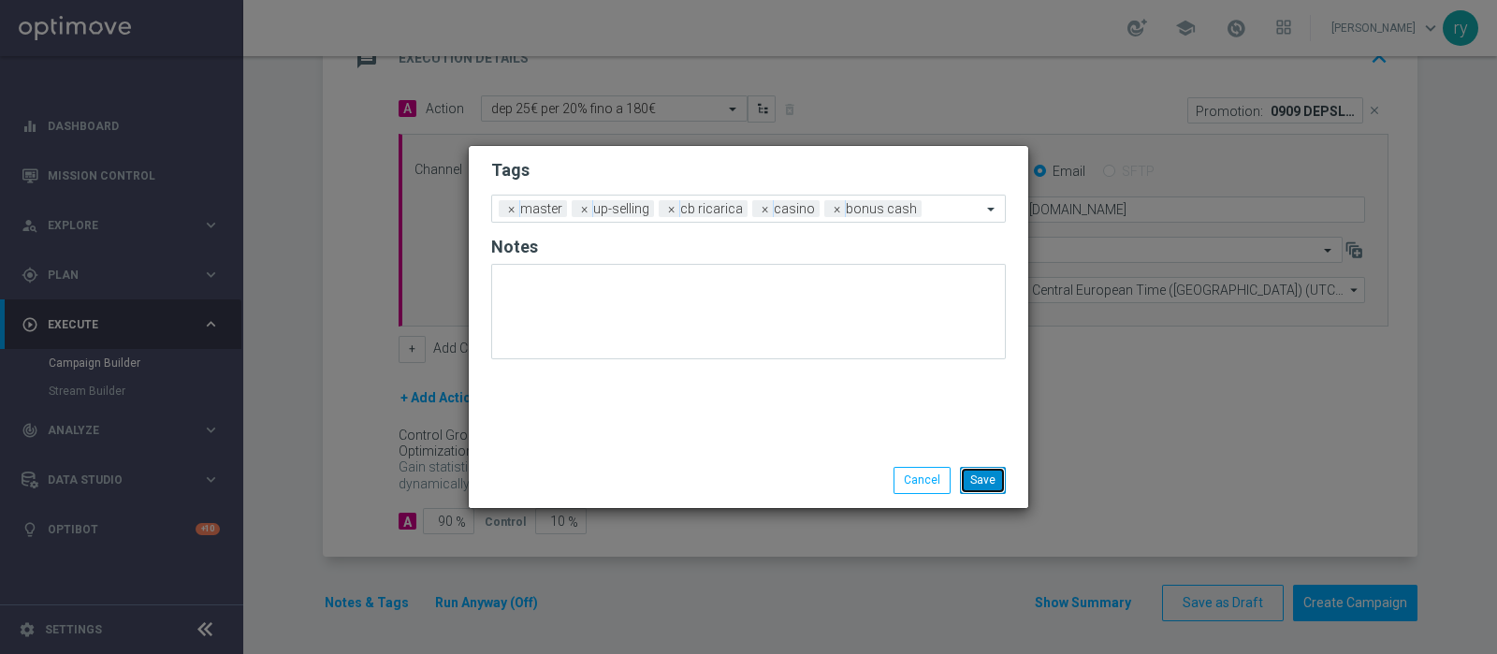
click at [989, 470] on button "Save" at bounding box center [983, 480] width 46 height 26
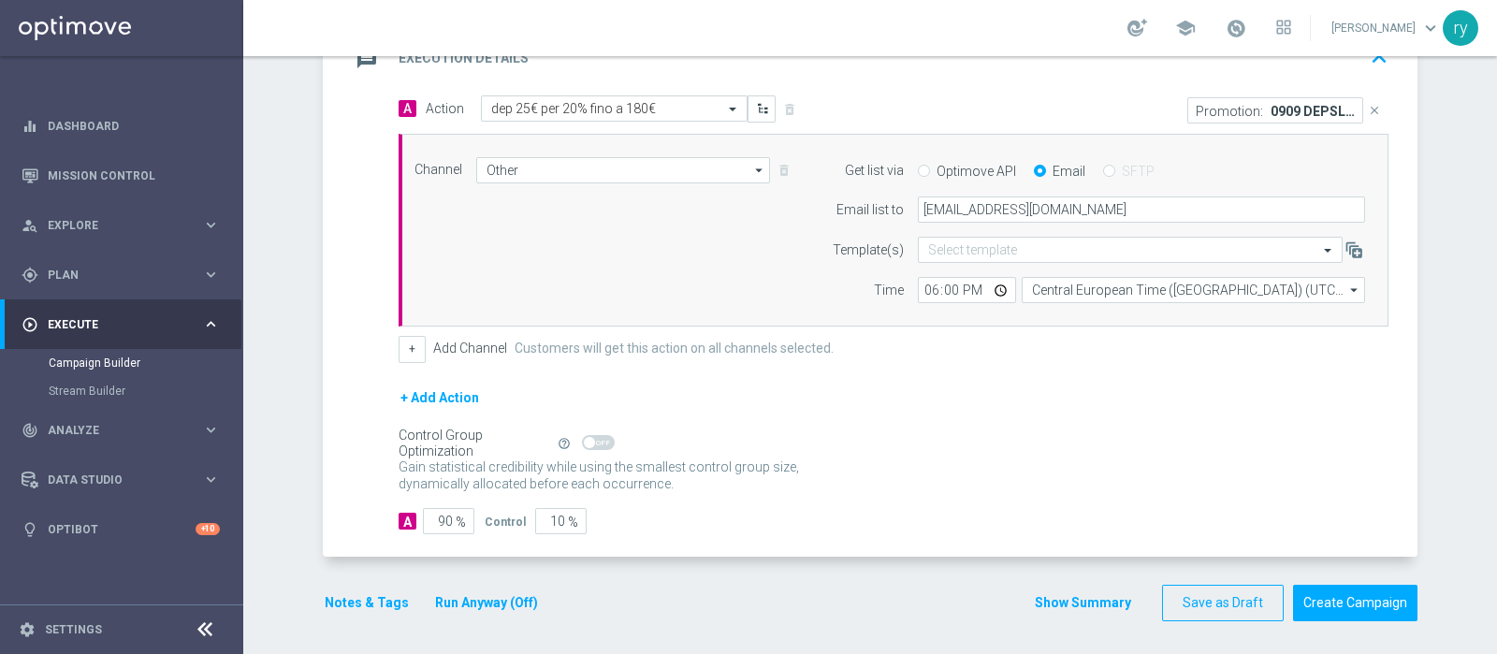
click at [800, 522] on div "done Target Group keyboard_arrow_down Target Group launch CASINO MASTER LOW MOD…" at bounding box center [870, 188] width 1095 height 903
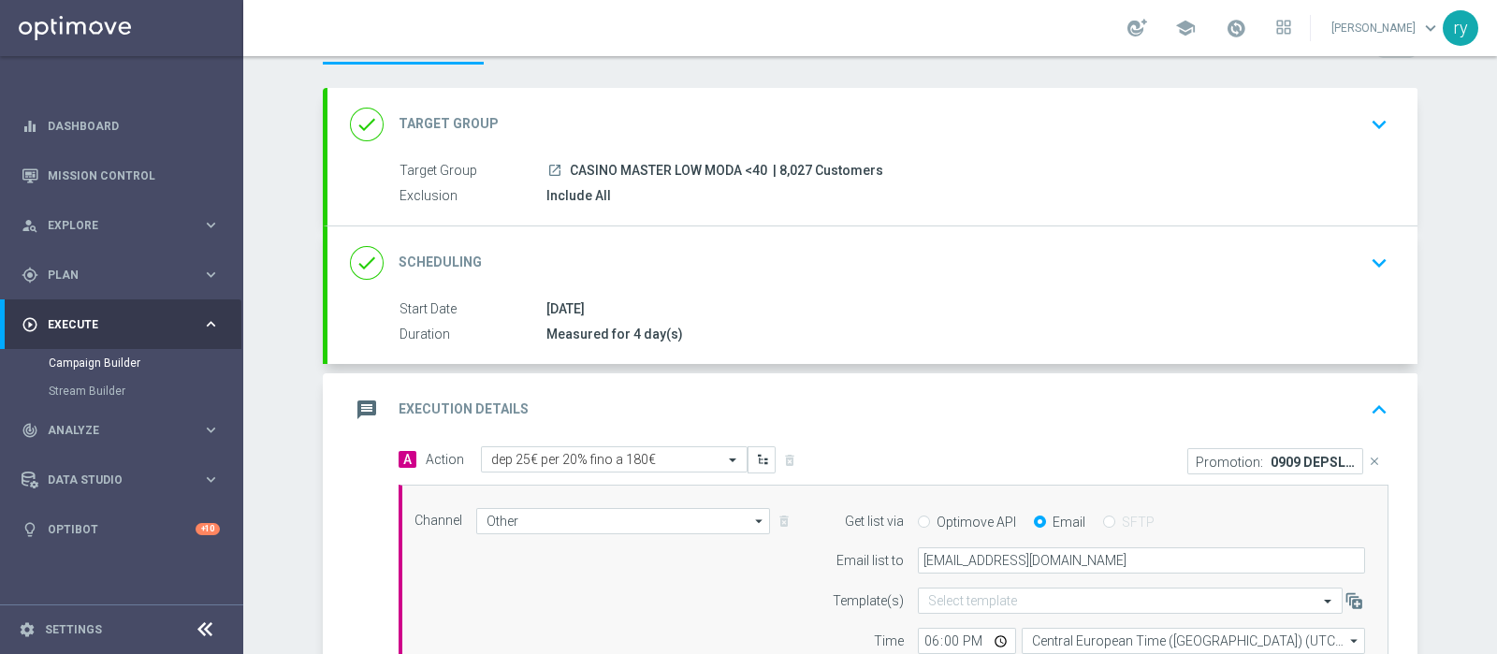
scroll to position [430, 0]
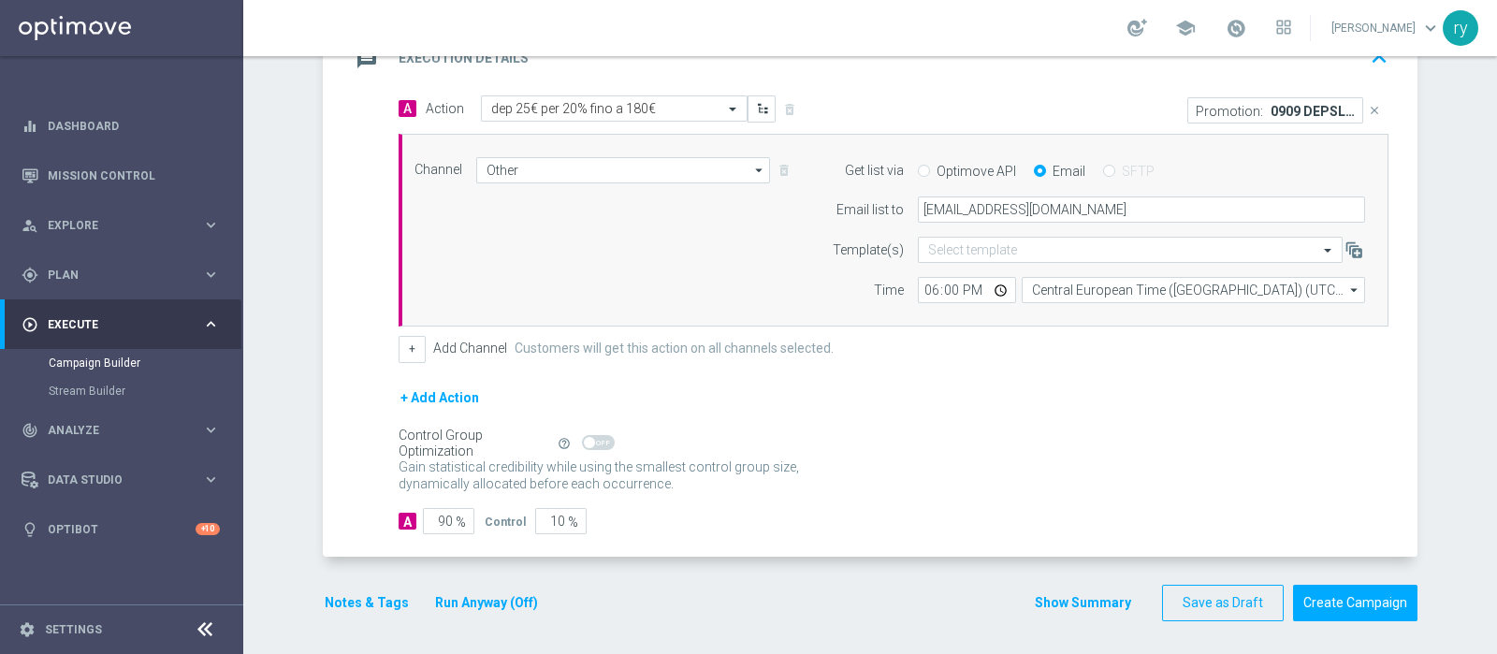
click at [1068, 522] on button "Show Summary" at bounding box center [1083, 603] width 98 height 22
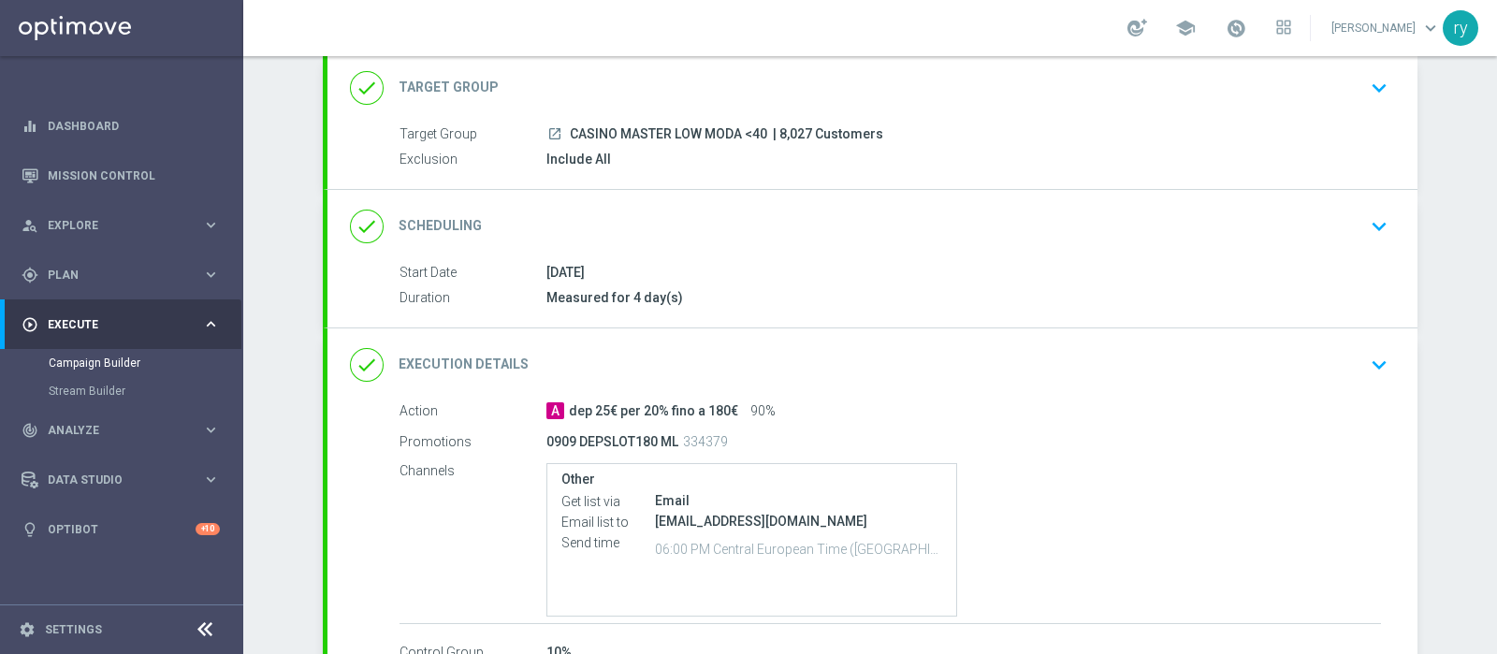
scroll to position [242, 0]
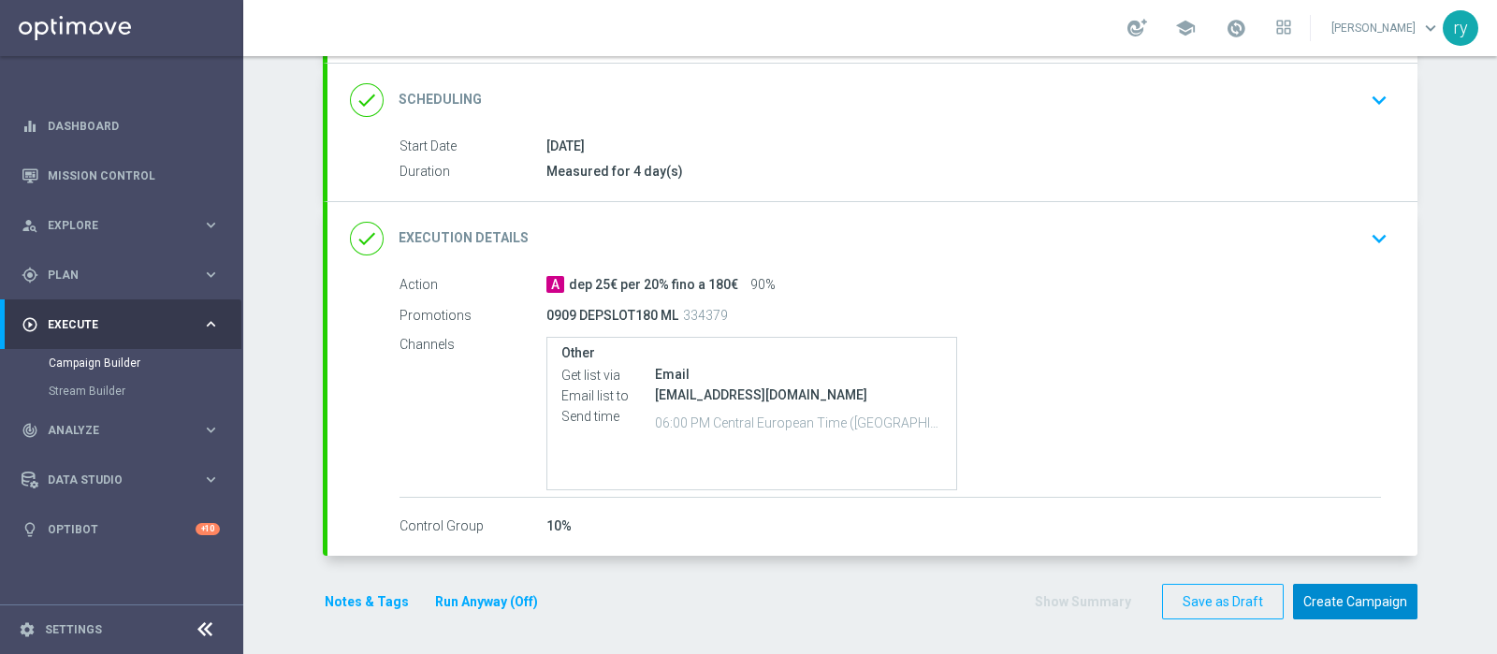
click at [1197, 522] on button "Create Campaign" at bounding box center [1355, 602] width 124 height 36
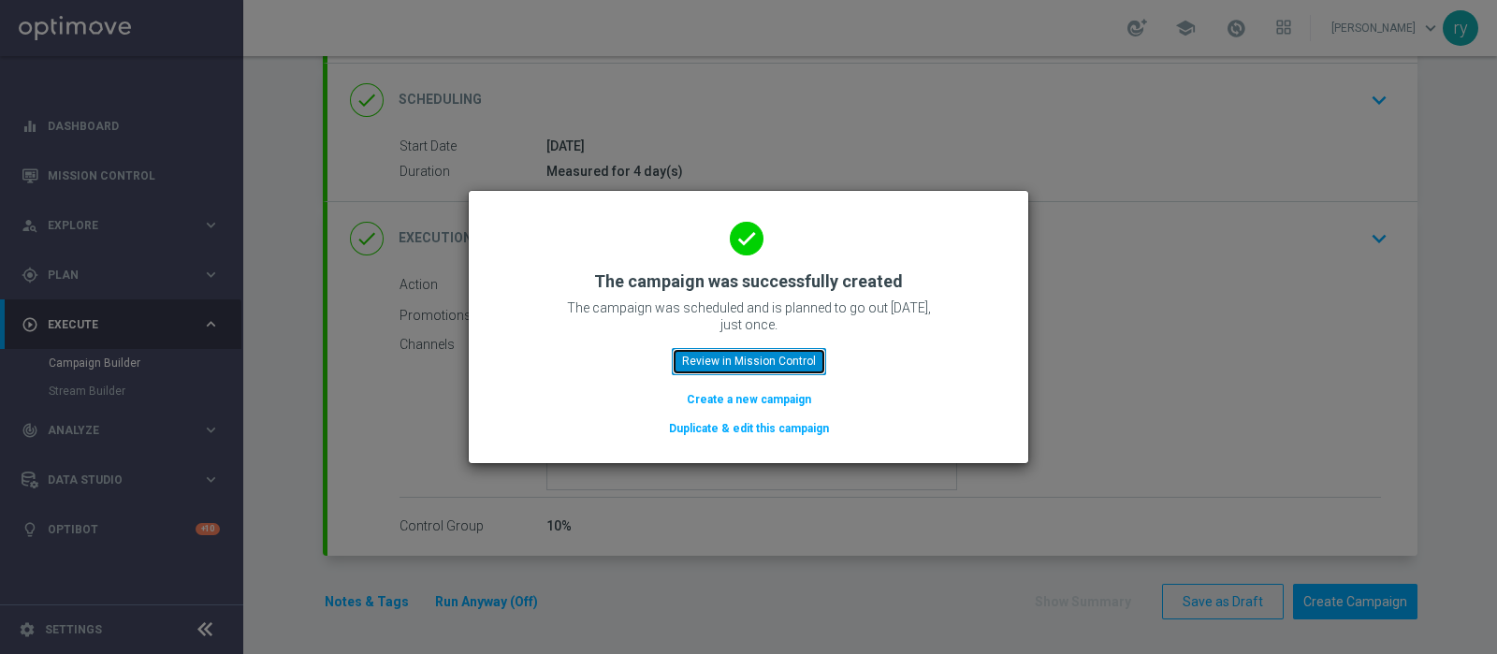
click at [782, 367] on button "Review in Mission Control" at bounding box center [749, 361] width 154 height 26
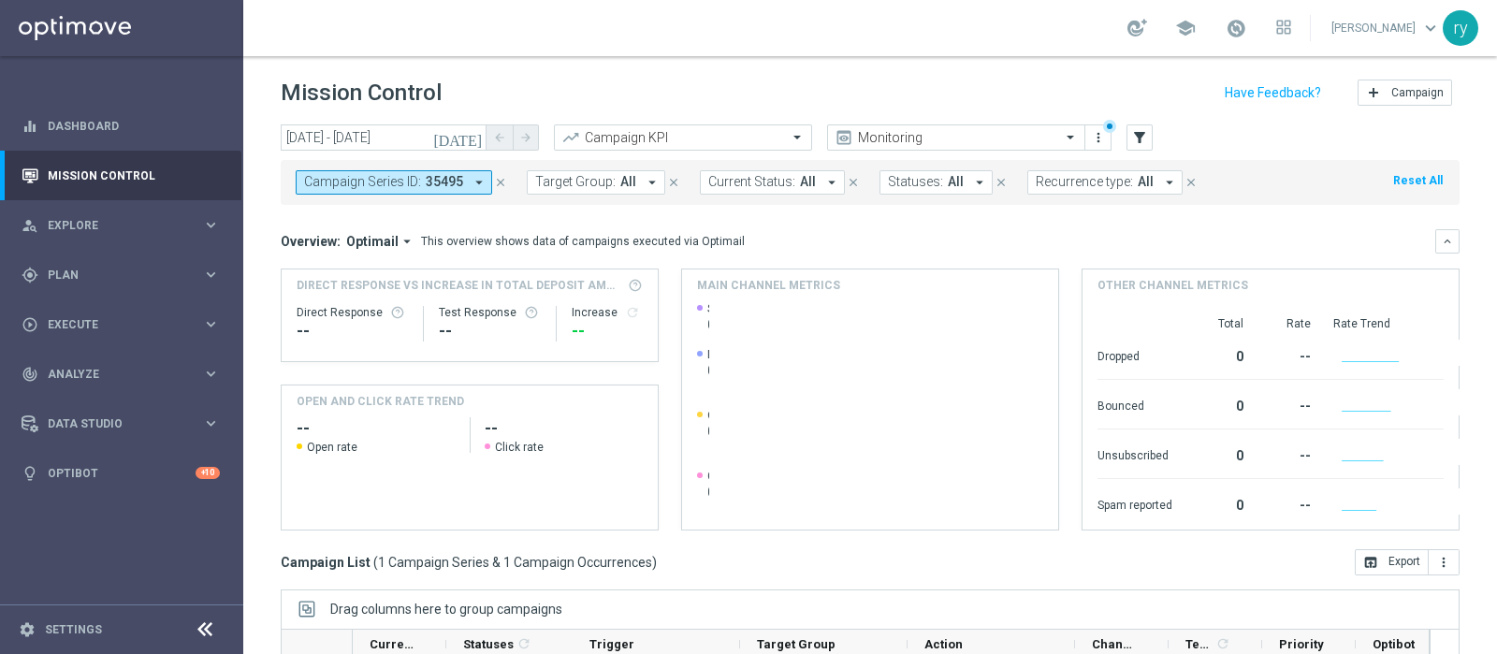
click at [483, 182] on icon "arrow_drop_down" at bounding box center [479, 182] width 17 height 17
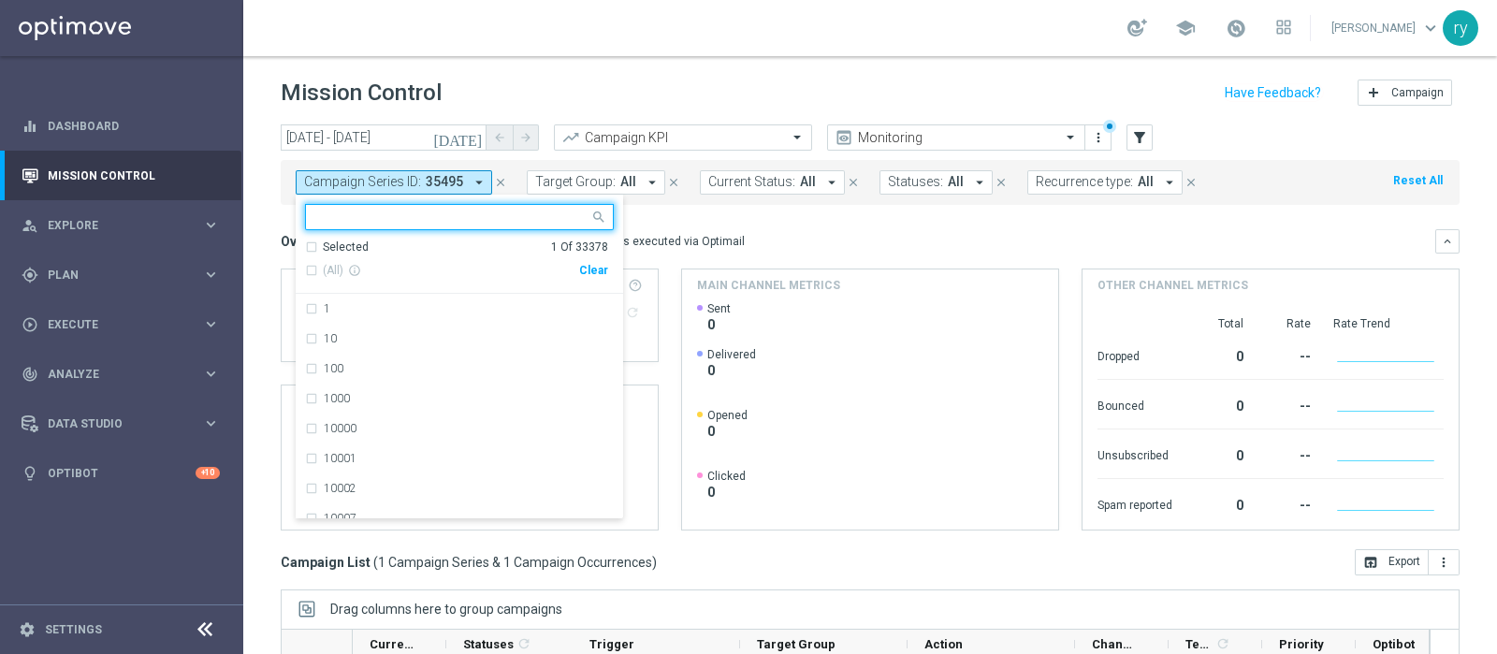
click at [0, 0] on div "Clear" at bounding box center [0, 0] width 0 height 0
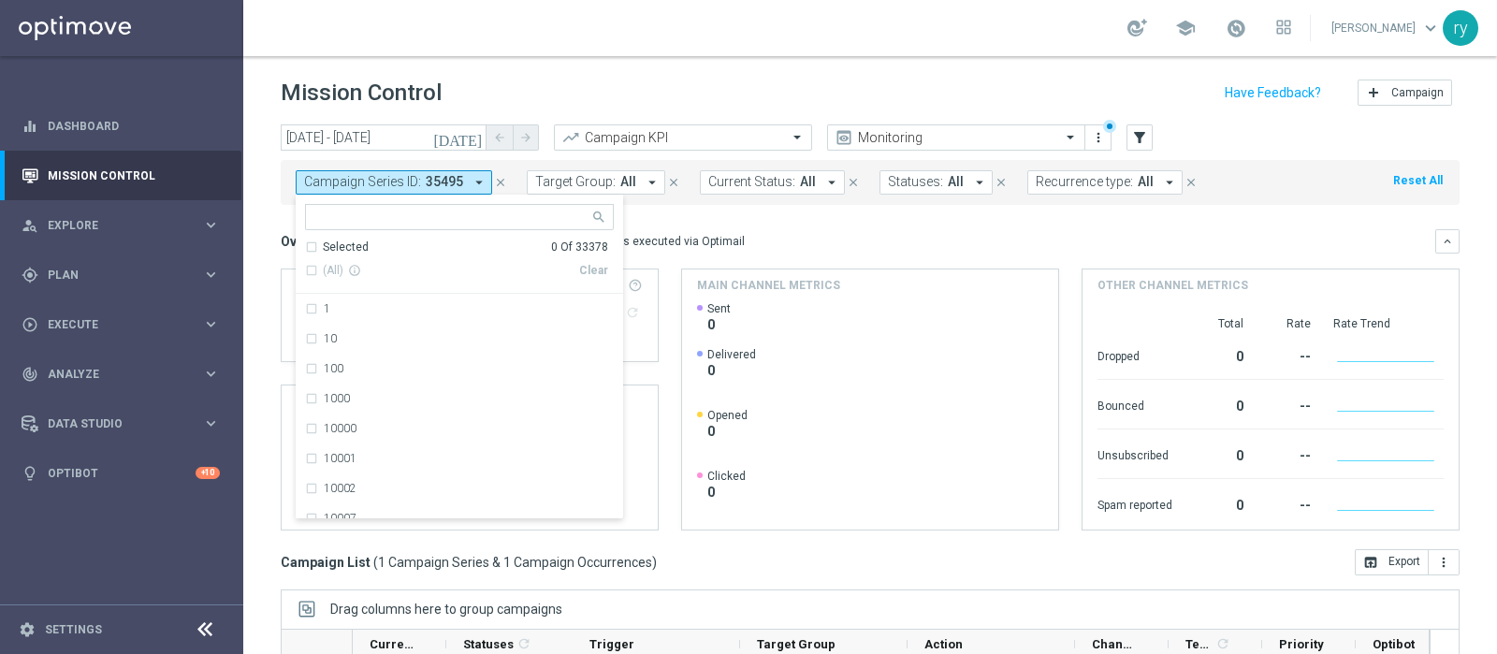
click at [1104, 205] on mini-dashboard "Overview: Optimail arrow_drop_down This overview shows data of campaigns execut…" at bounding box center [870, 377] width 1179 height 344
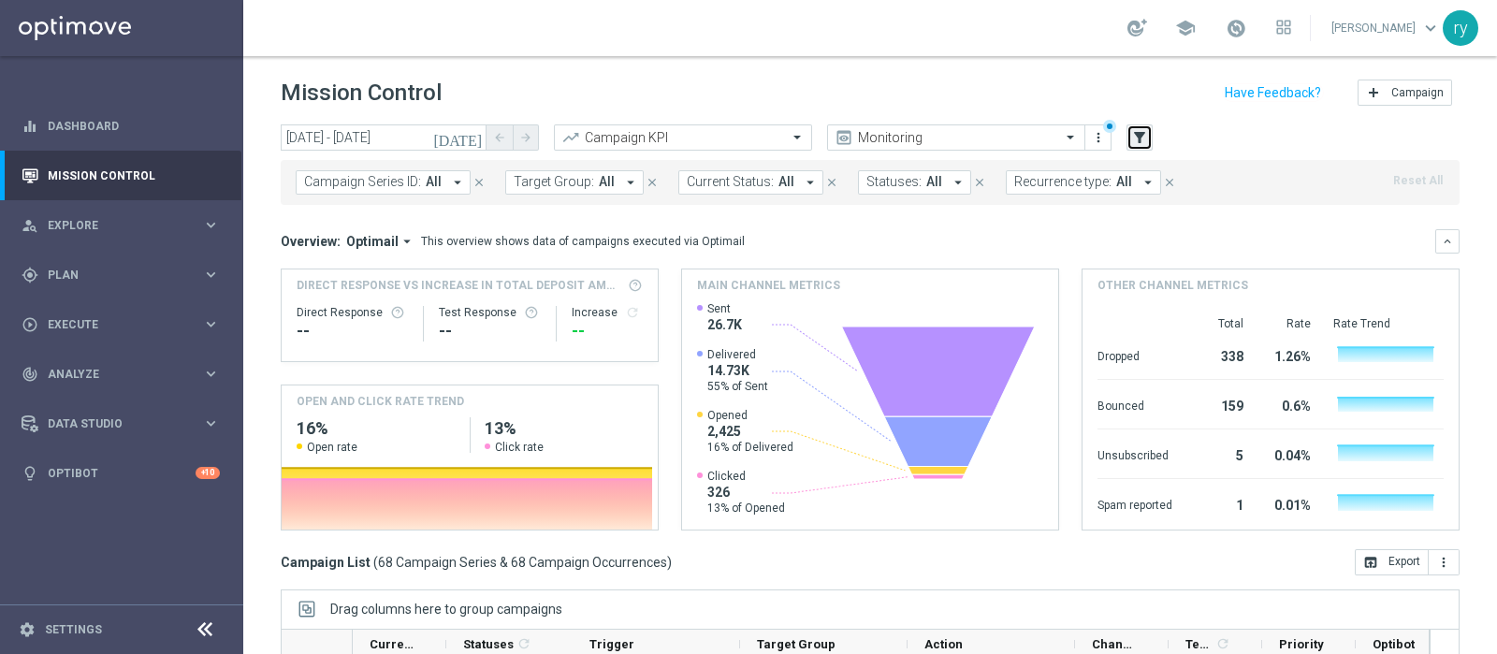
click at [1133, 133] on icon "filter_alt" at bounding box center [1139, 137] width 17 height 17
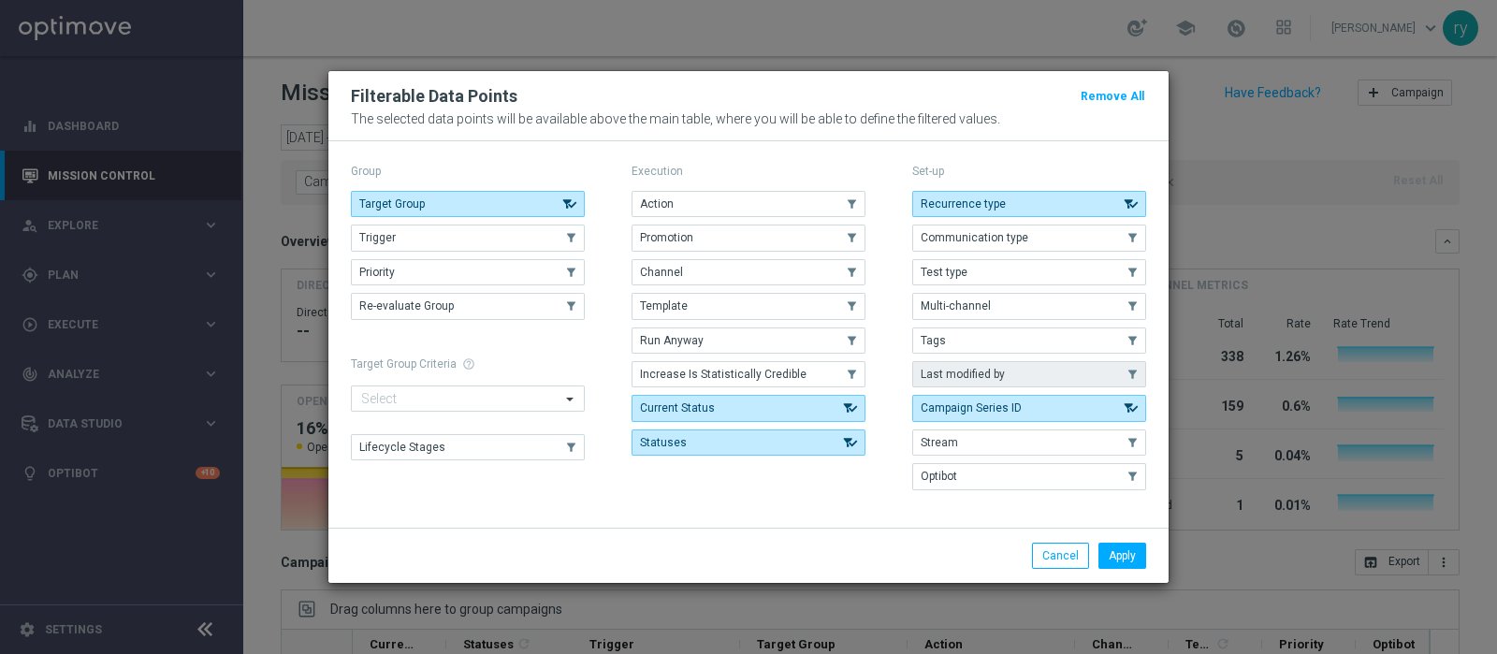
click at [997, 375] on span "Last modified by" at bounding box center [963, 374] width 84 height 13
click at [771, 226] on button "Promotion" at bounding box center [749, 238] width 234 height 26
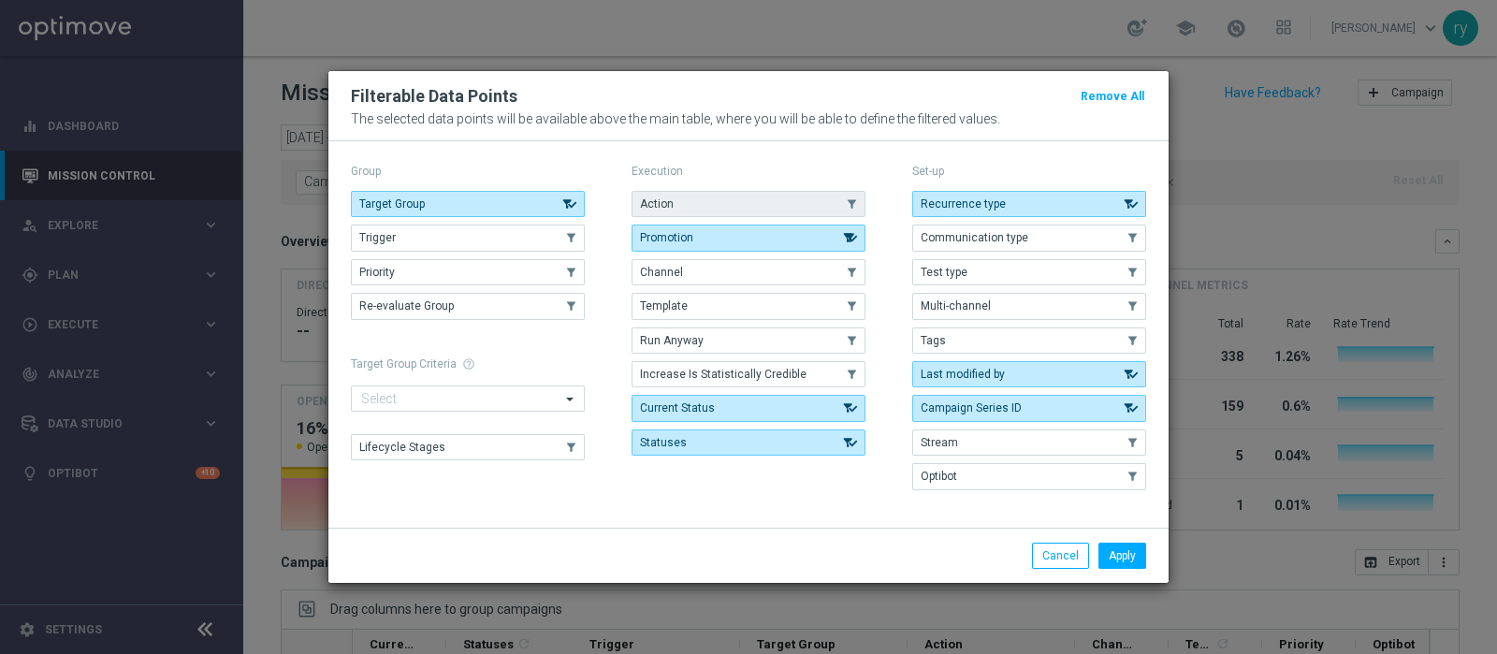
click at [785, 198] on button "Action" at bounding box center [749, 204] width 234 height 26
click at [1114, 522] on button "Apply" at bounding box center [1123, 556] width 48 height 26
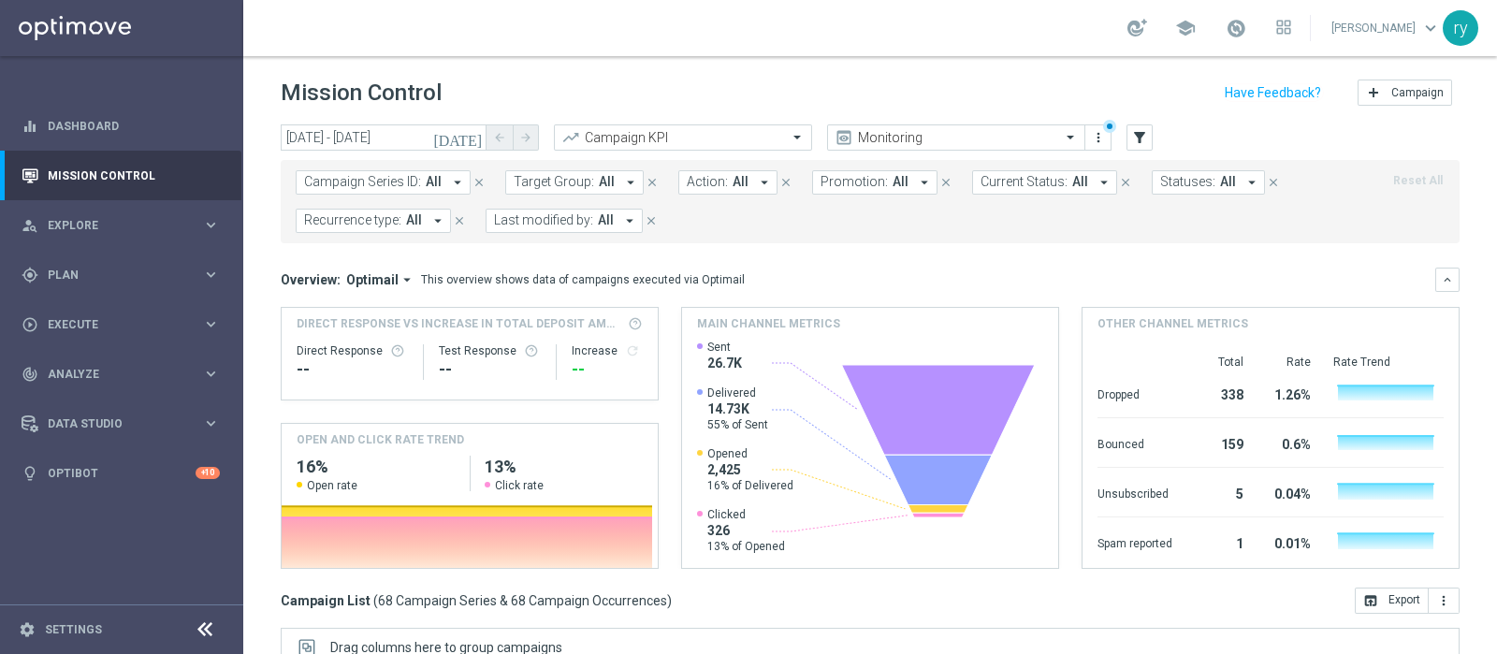
click at [627, 220] on icon "arrow_drop_down" at bounding box center [629, 220] width 17 height 17
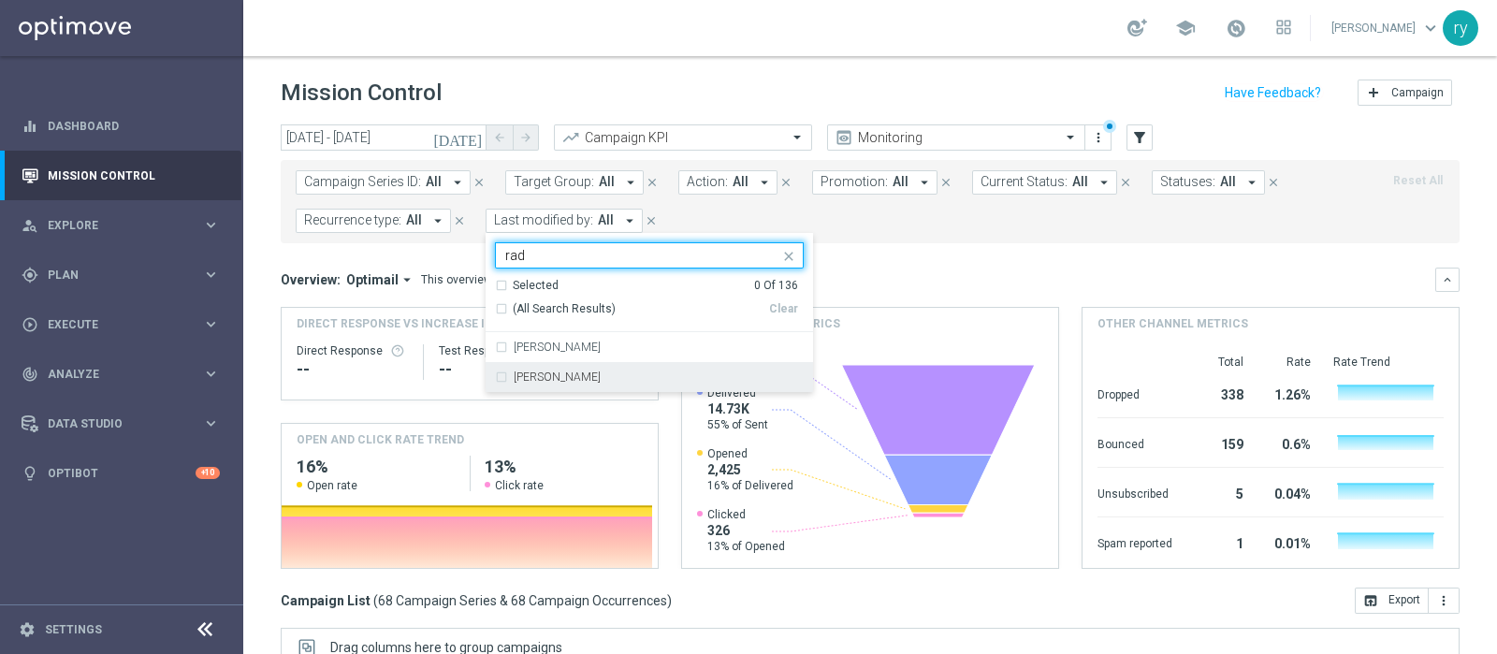
click at [586, 375] on label "[PERSON_NAME]" at bounding box center [557, 377] width 87 height 11
type input "rad"
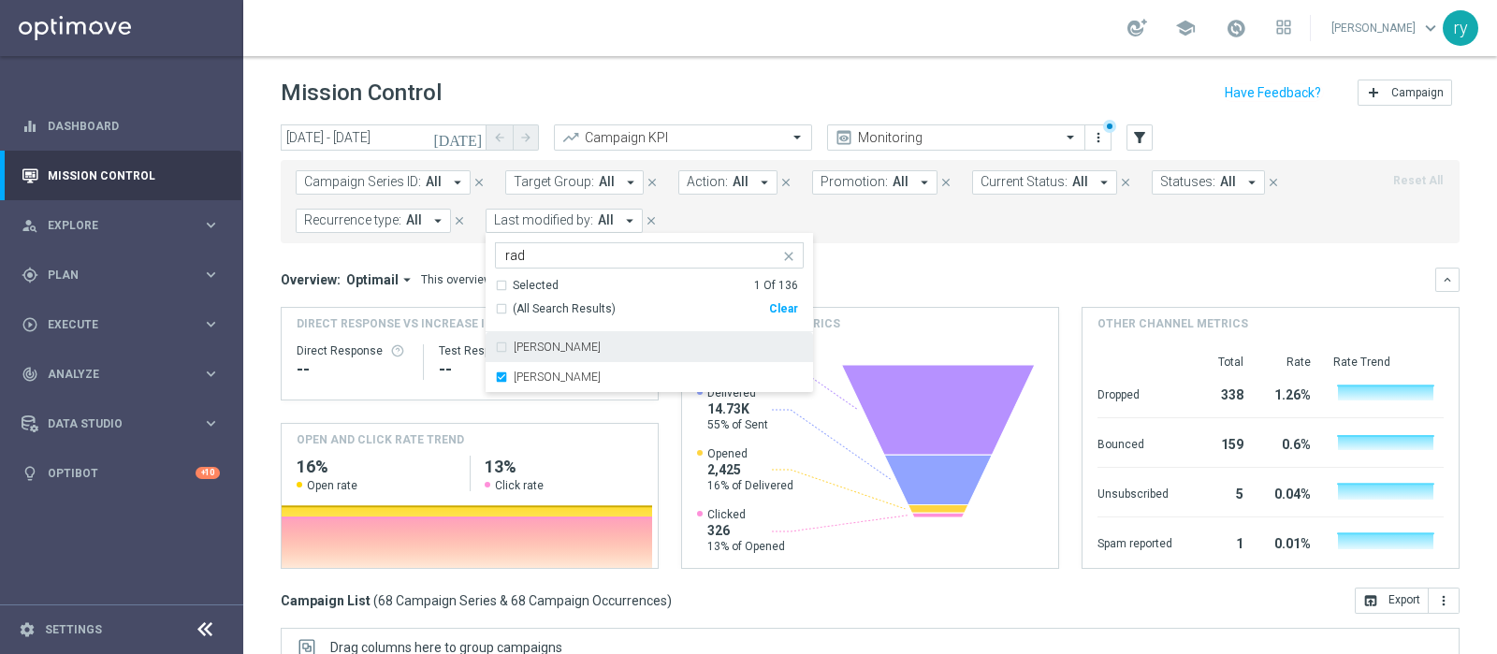
click at [932, 269] on div "Overview: Optimail arrow_drop_down This overview shows data of campaigns execut…" at bounding box center [870, 280] width 1179 height 24
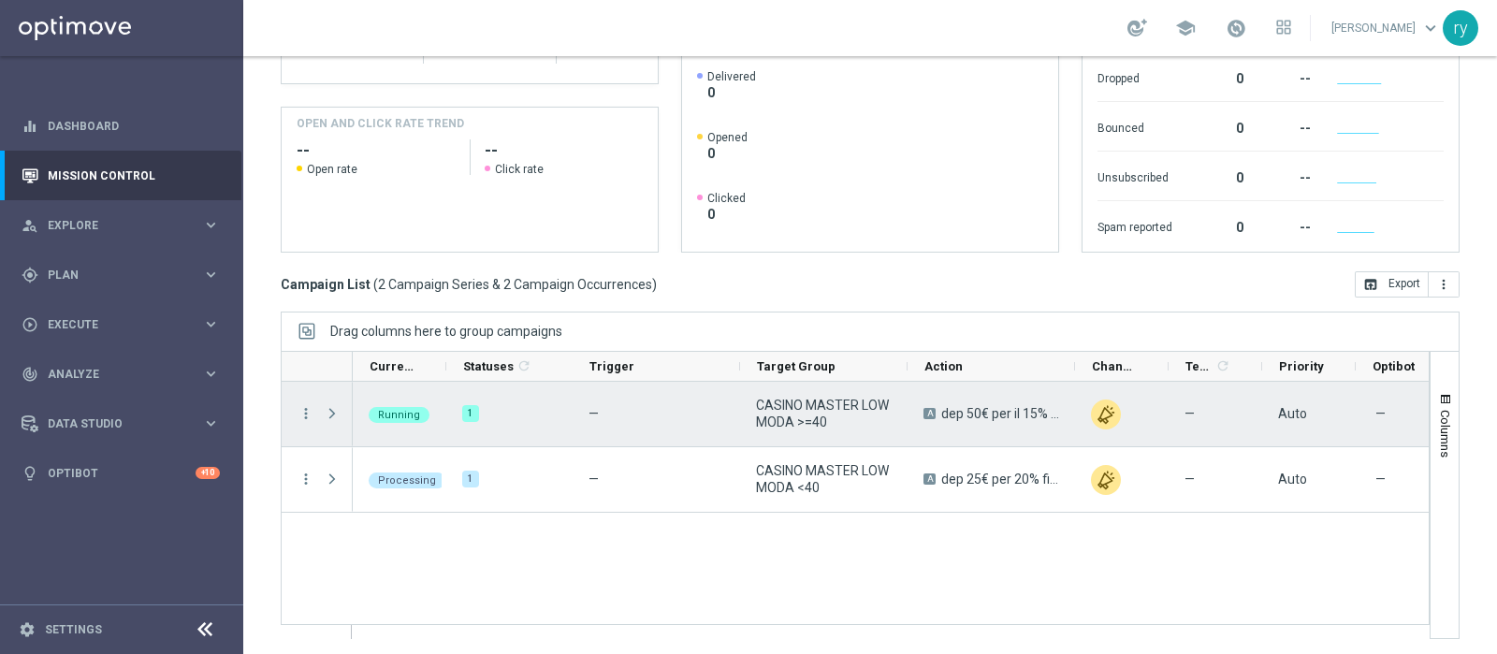
scroll to position [318, 0]
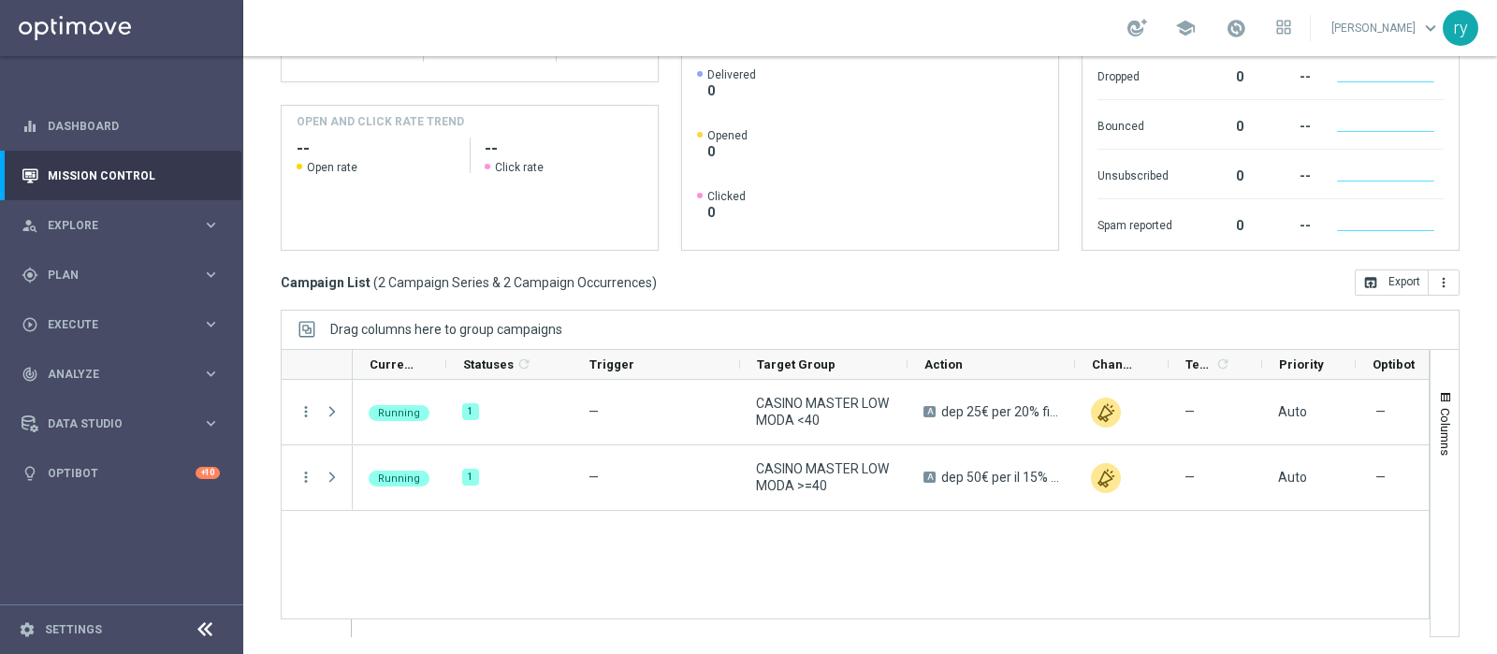
scroll to position [318, 0]
